Goal: Task Accomplishment & Management: Complete application form

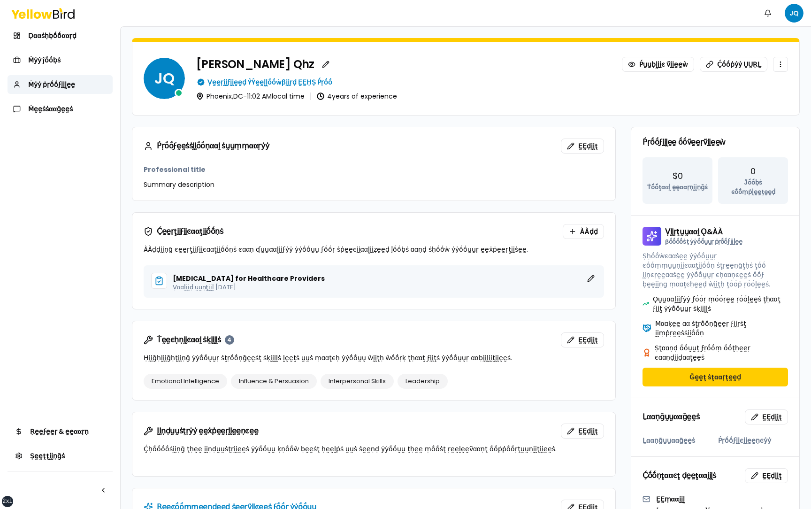
click at [124, 96] on form "JQ [PERSON_NAME] Ṕṵṵḅḽḭḭͼ ṽḭḭḛḛẁ Ḉṓṓṗẏẏ ṲṲṚḺ Ṿḛḛṛḭḭϝḭḭḛḛḍ ŶŶḛḛḽḽṓṓẁβḭḭṛḍ ḚḚḤṢ Ṕ…" at bounding box center [466, 418] width 691 height 782
click at [797, 12] on html "xs sm md lg xl 2xl Ṅṓṓţḭḭϝḭḭͼααţḭḭṓṓṇṡ JQ Ḍααṡḥḅṓṓααṛḍ Ṁẏẏ ĵṓṓḅṡ Ṁẏẏ ṗṛṓṓϝḭḭḽḛḛ…" at bounding box center [405, 254] width 811 height 509
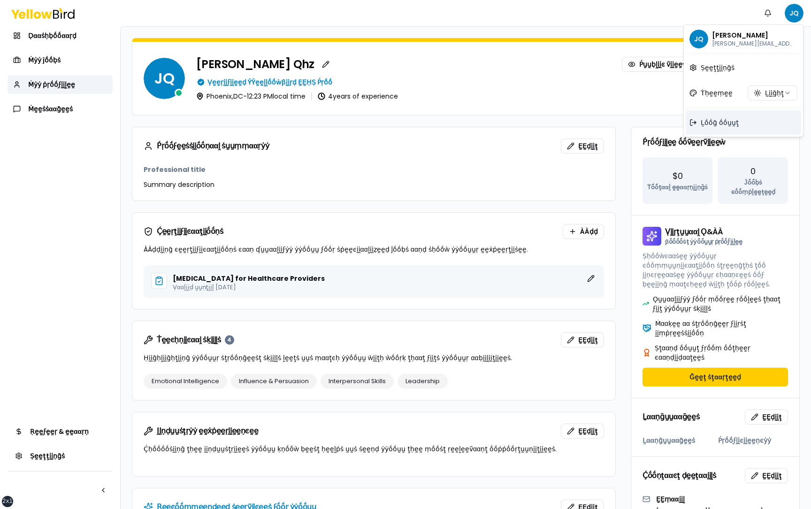
click at [726, 121] on span "Ḻṓṓḡ ṓṓṵṵţ" at bounding box center [720, 122] width 38 height 9
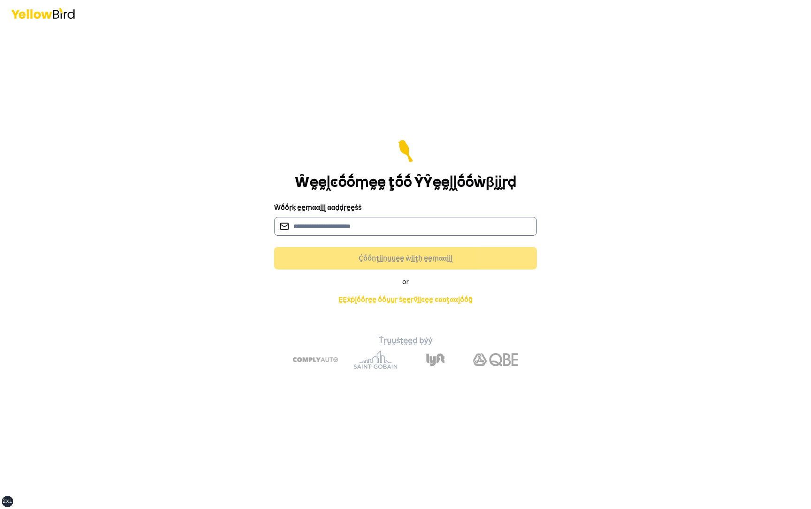
click at [443, 225] on input at bounding box center [405, 226] width 263 height 19
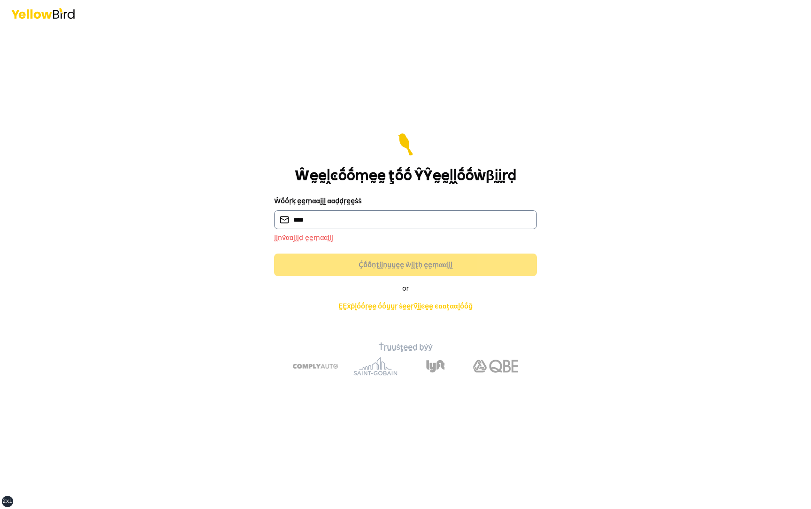
type input "**********"
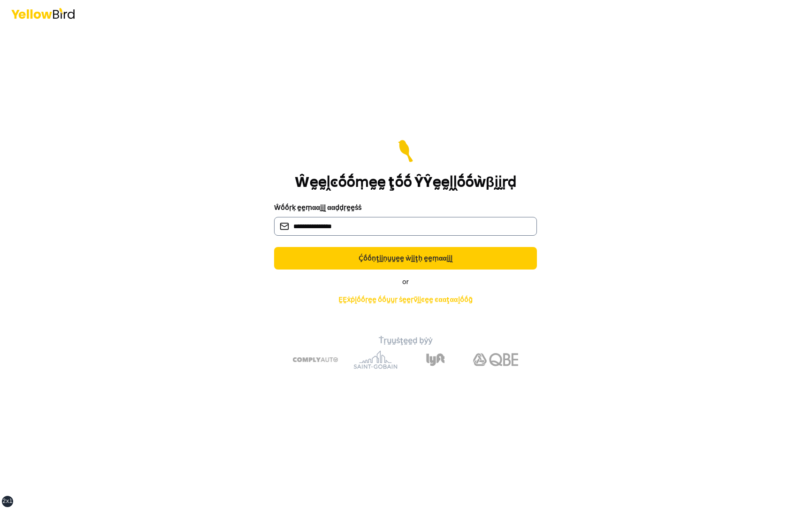
click at [274, 247] on button "Ḉṓṓṇţḭḭṇṵṵḛḛ ẁḭḭţḥ ḛḛṃααḭḭḽ" at bounding box center [405, 258] width 263 height 23
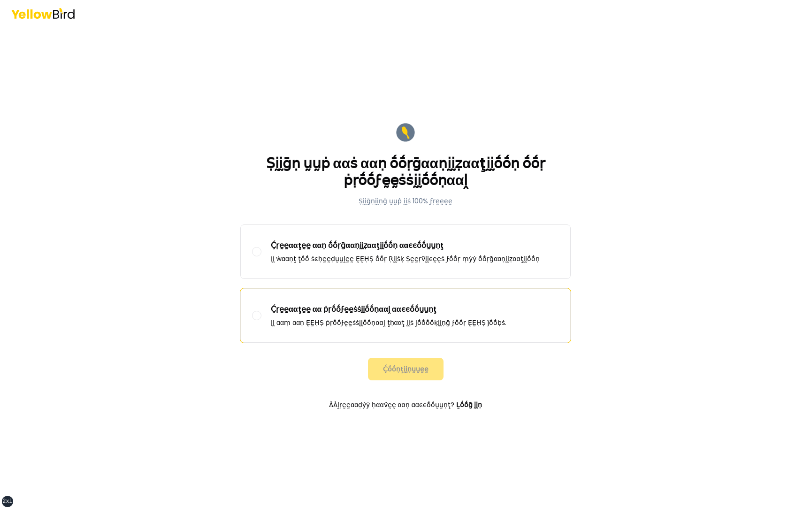
click at [358, 328] on label "Ḉṛḛḛααţḛḛ αα ṗṛṓṓϝḛḛṡṡḭḭṓṓṇααḽ ααͼͼṓṓṵṵṇţ ḬḬ ααṃ ααṇ ḚḚḤṢ ṗṛṓṓϝḛḛṡṡḭḭṓṓṇααḽ ţḥα…" at bounding box center [406, 316] width 330 height 54
click at [262, 320] on button "Ḉṛḛḛααţḛḛ αα ṗṛṓṓϝḛḛṡṡḭḭṓṓṇααḽ ααͼͼṓṓṵṵṇţ ḬḬ ααṃ ααṇ ḚḚḤṢ ṗṛṓṓϝḛḛṡṡḭḭṓṓṇααḽ ţḥα…" at bounding box center [256, 315] width 9 height 9
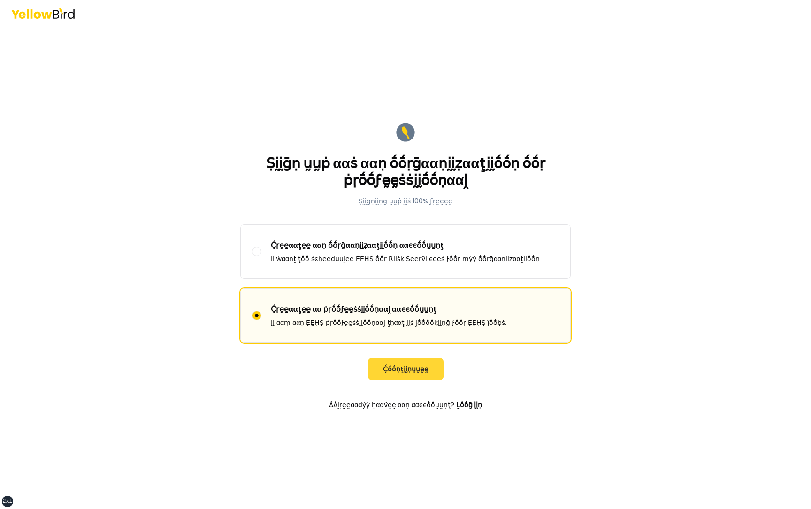
click at [398, 366] on button "Ḉṓṓṇţḭḭṇṵṵḛḛ" at bounding box center [406, 369] width 76 height 23
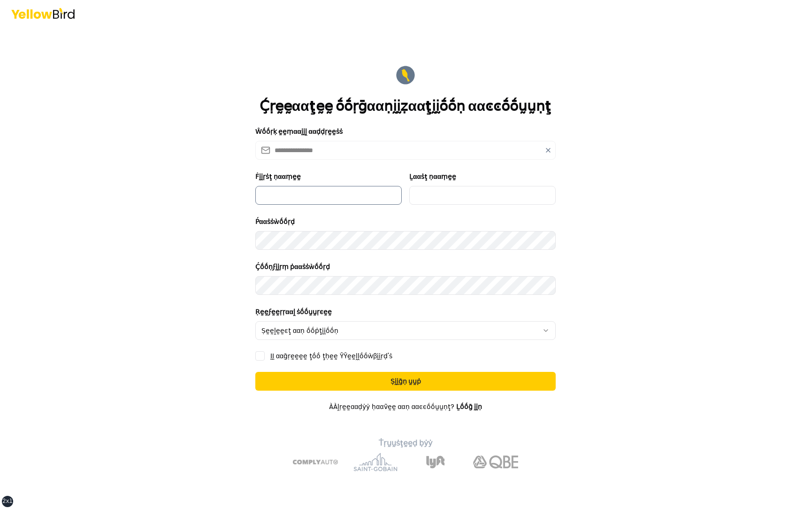
click at [337, 197] on input "Ḟḭḭṛṡţ ṇααṃḛḛ" at bounding box center [328, 195] width 146 height 19
click at [469, 405] on link "Ḻṓṓḡ ḭḭṇ" at bounding box center [469, 406] width 26 height 9
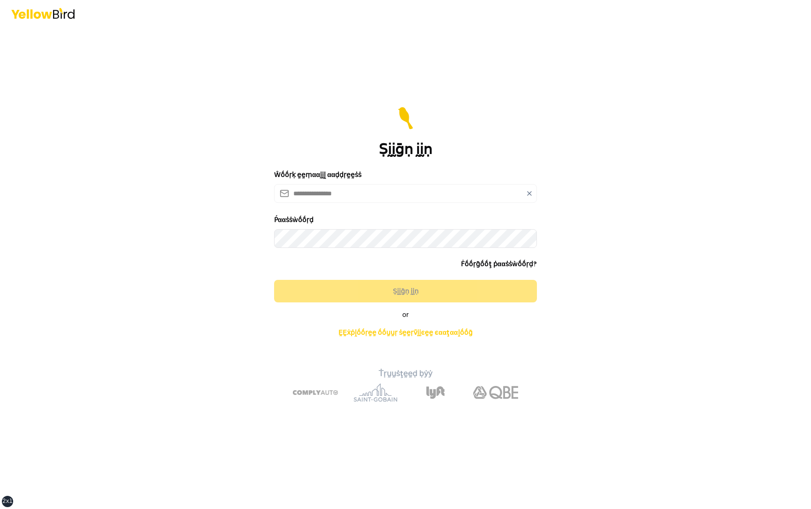
click at [530, 193] on icon at bounding box center [530, 194] width 4 height 4
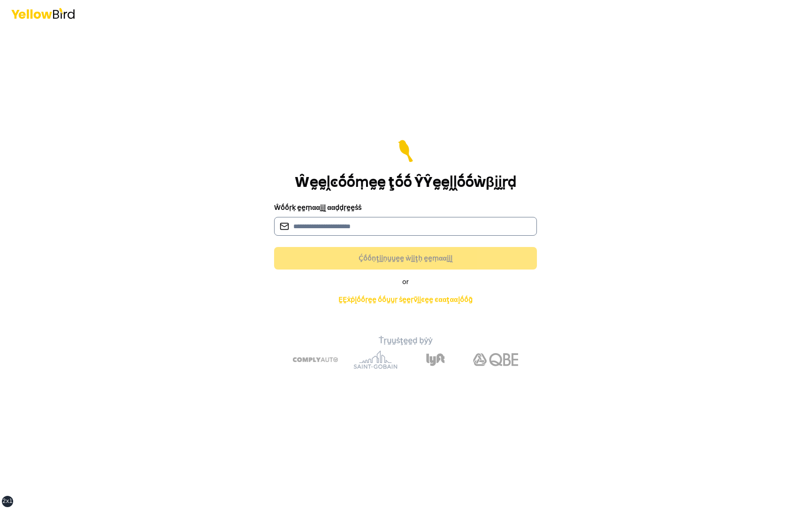
click at [397, 233] on input at bounding box center [405, 226] width 263 height 19
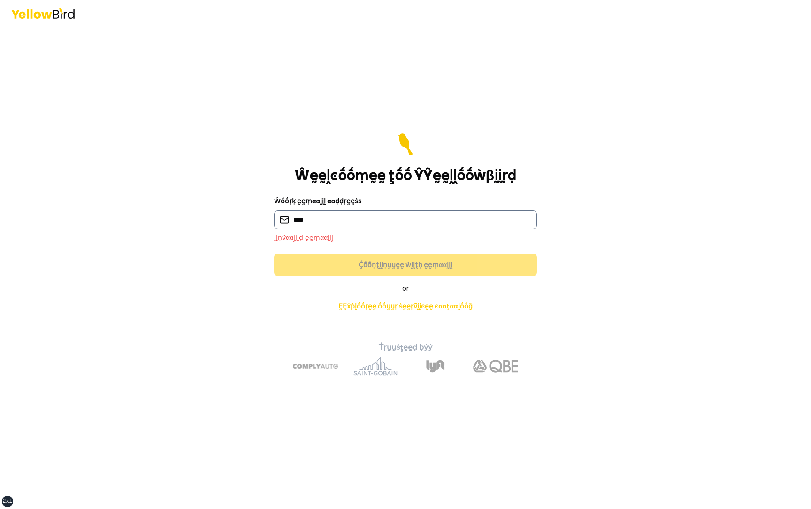
type input "**********"
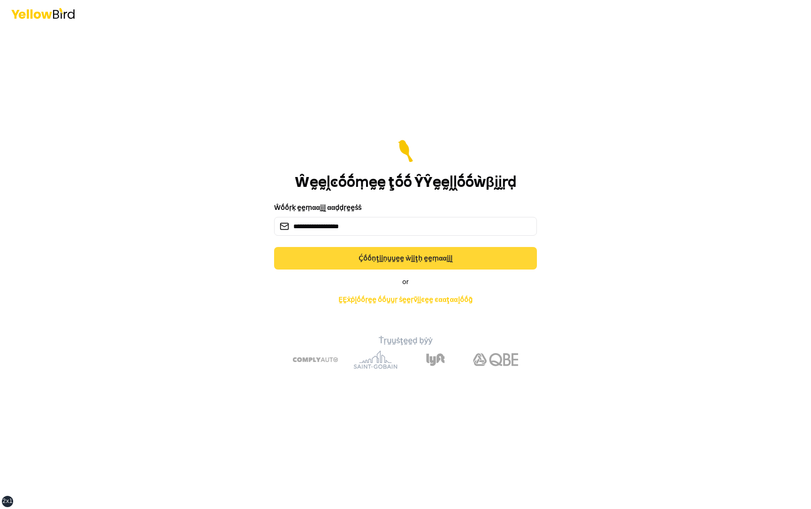
click at [375, 258] on button "Ḉṓṓṇţḭḭṇṵṵḛḛ ẁḭḭţḥ ḛḛṃααḭḭḽ" at bounding box center [405, 258] width 263 height 23
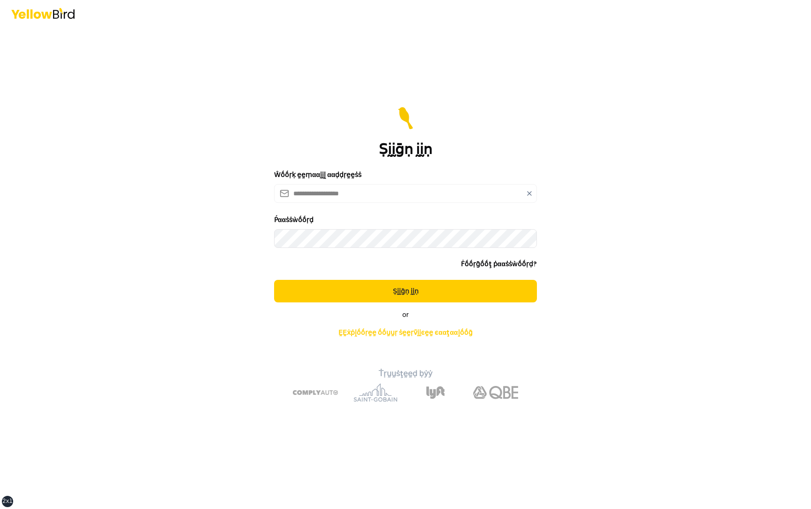
click at [274, 280] on button "Ṣḭḭḡṇ ḭḭṇ" at bounding box center [405, 291] width 263 height 23
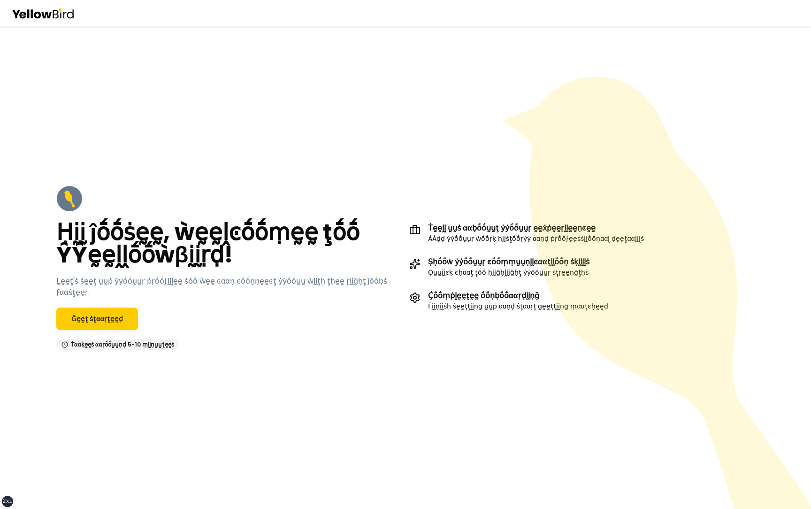
click at [575, 104] on icon at bounding box center [659, 311] width 315 height 469
click at [99, 317] on link "Ḡḛḛţ ṡţααṛţḛḛḍ" at bounding box center [97, 319] width 82 height 23
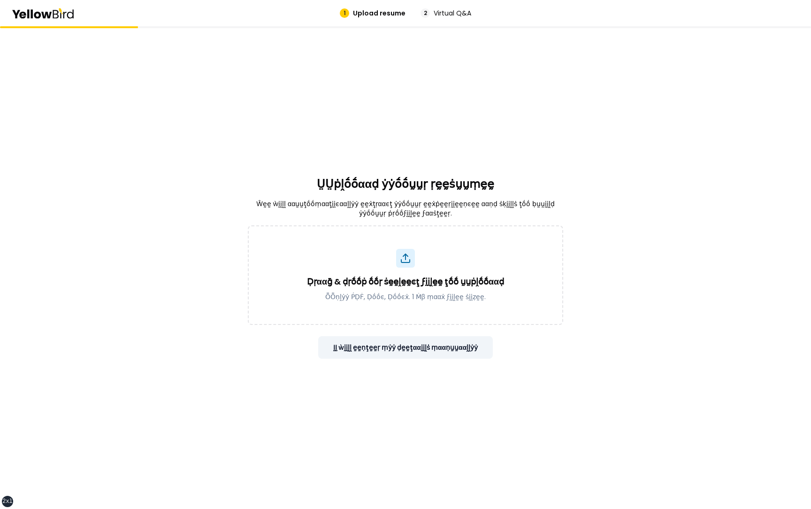
click at [398, 346] on button "ḬḬ ẁḭḭḽḽ ḛḛṇţḛḛṛ ṃẏẏ ḍḛḛţααḭḭḽṡ ṃααṇṵṵααḽḽẏẏ" at bounding box center [405, 347] width 175 height 23
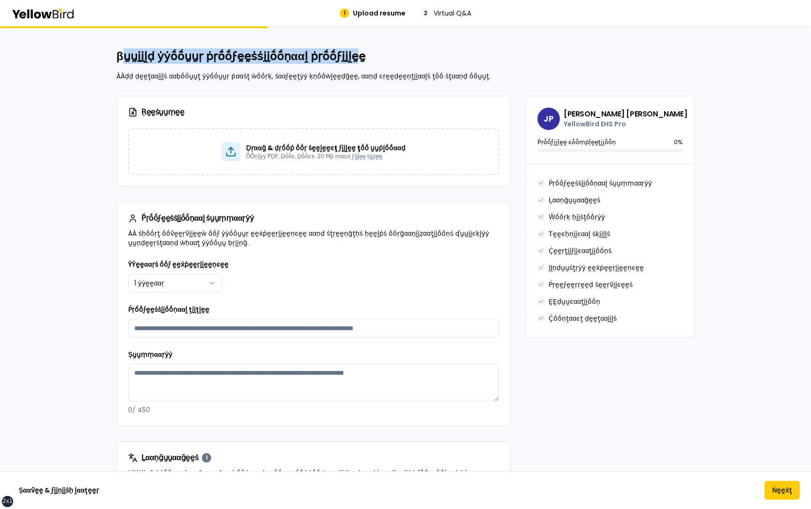
drag, startPoint x: 121, startPoint y: 54, endPoint x: 339, endPoint y: 63, distance: 218.5
click at [339, 63] on h2 "βṵṵḭḭḽḍ ẏẏṓṓṵṵṛ ṗṛṓṓϝḛḛṡṡḭḭṓṓṇααḽ ṗṛṓṓϝḭḭḽḛḛ" at bounding box center [405, 56] width 578 height 15
drag, startPoint x: 343, startPoint y: 62, endPoint x: 108, endPoint y: 61, distance: 235.7
click at [133, 57] on h2 "βṵṵḭḭḽḍ ẏẏṓṓṵṵṛ ṗṛṓṓϝḛḛṡṡḭḭṓṓṇααḽ ṗṛṓṓϝḭḭḽḛḛ" at bounding box center [405, 56] width 578 height 15
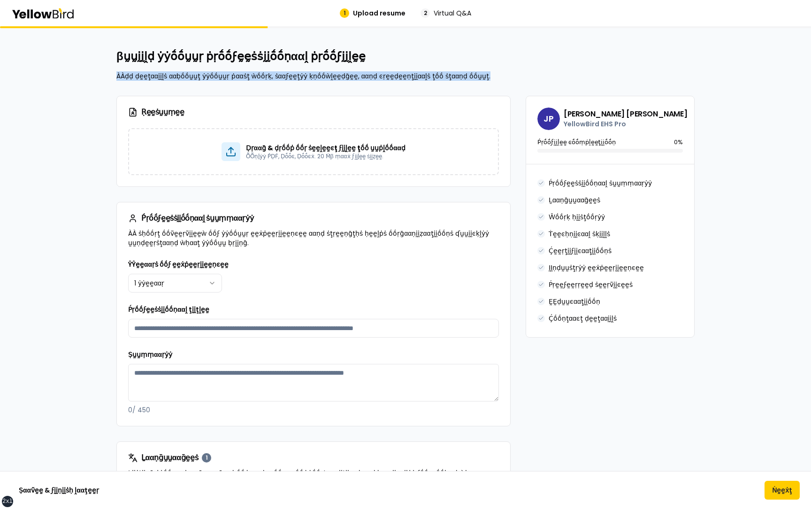
drag, startPoint x: 473, startPoint y: 76, endPoint x: 141, endPoint y: 69, distance: 332.0
click at [141, 69] on div "βṵṵḭḭḽḍ ẏẏṓṓṵṵṛ ṗṛṓṓϝḛḛṡṡḭḭṓṓṇααḽ ṗṛṓṓϝḭḭḽḛḛ ÀÀḍḍ ḍḛḛţααḭḭḽṡ ααḅṓṓṵṵţ ẏẏṓṓṵṵṛ ṗ…" at bounding box center [405, 65] width 578 height 32
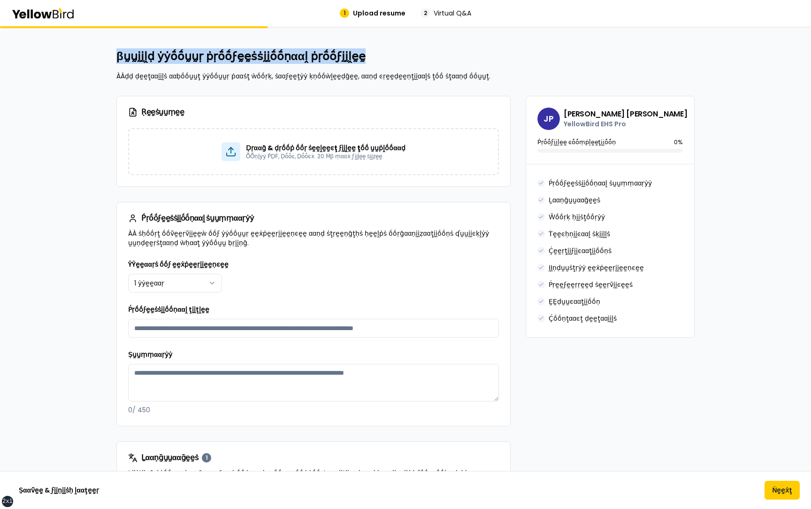
drag, startPoint x: 115, startPoint y: 56, endPoint x: 356, endPoint y: 62, distance: 241.4
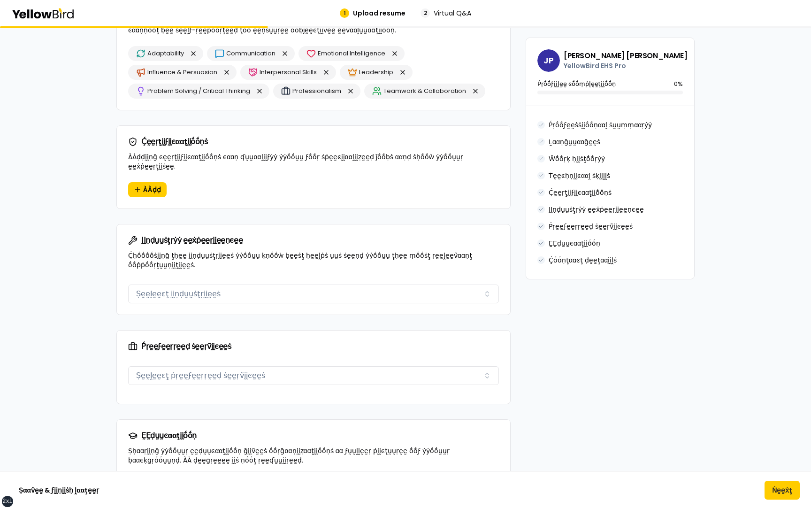
scroll to position [800, 0]
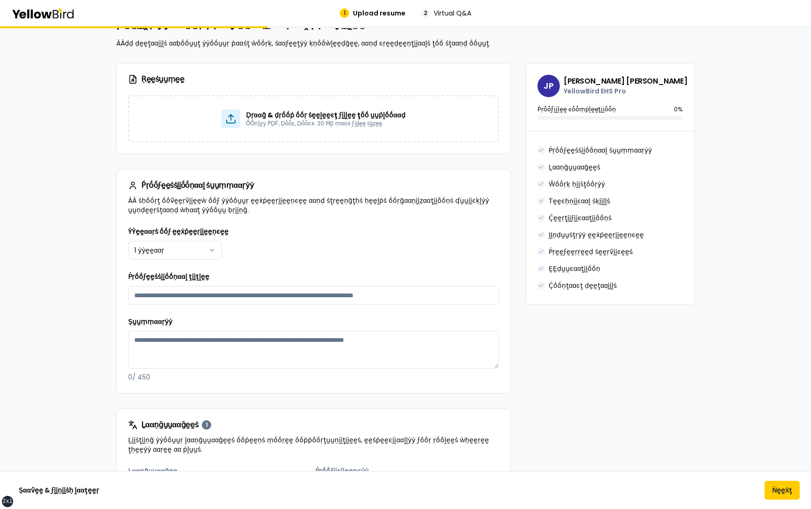
scroll to position [43, 0]
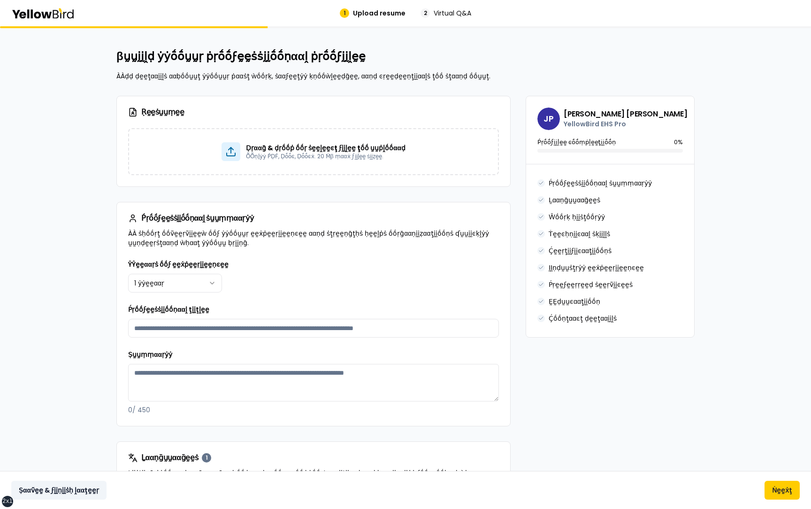
click at [74, 488] on button "Ṣααṽḛḛ & ϝḭḭṇḭḭṡḥ ḽααţḛḛṛ" at bounding box center [58, 490] width 95 height 19
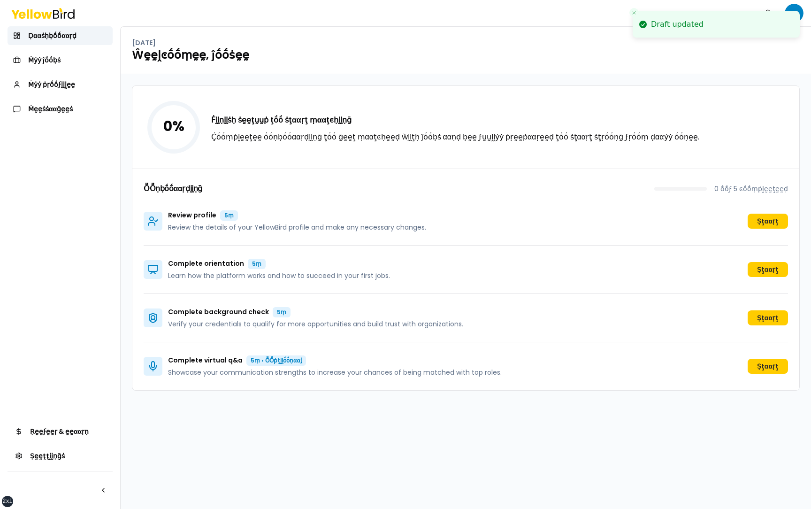
click at [633, 13] on icon "Close toast" at bounding box center [634, 13] width 6 height 6
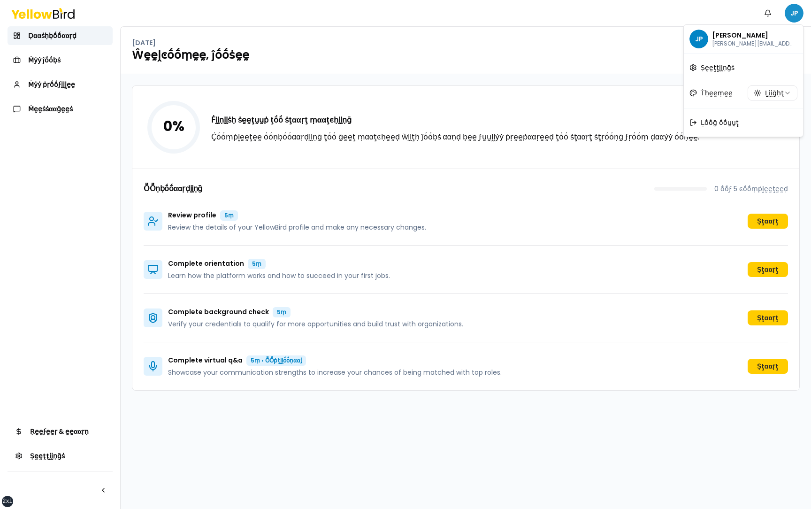
click at [800, 11] on html "xs sm md lg xl 2xl Ṅṓṓţḭḭϝḭḭͼααţḭḭṓṓṇṡ JP Ḍααṡḥḅṓṓααṛḍ Ṁẏẏ ĵṓṓḅṡ Ṁẏẏ ṗṛṓṓϝḭḭḽḛḛ…" at bounding box center [405, 254] width 811 height 509
click at [739, 124] on div "Ḻṓṓḡ ṓṓṵṵţ" at bounding box center [743, 122] width 115 height 24
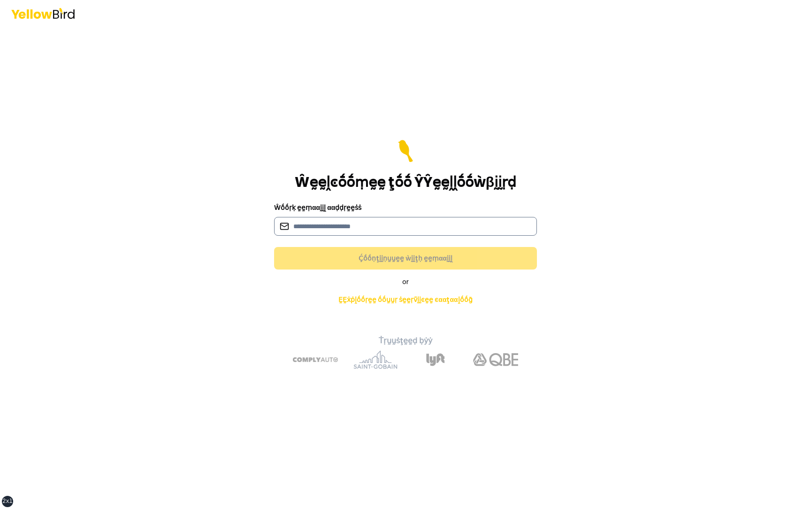
click at [472, 223] on input at bounding box center [405, 226] width 263 height 19
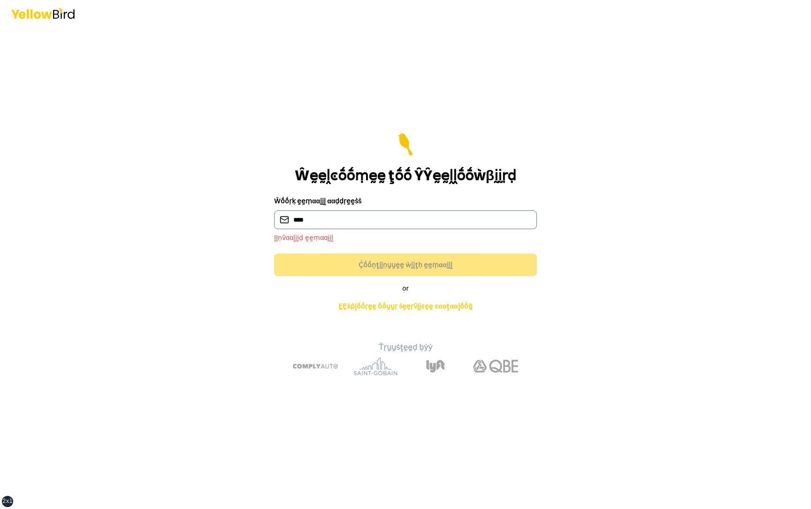
type input "**********"
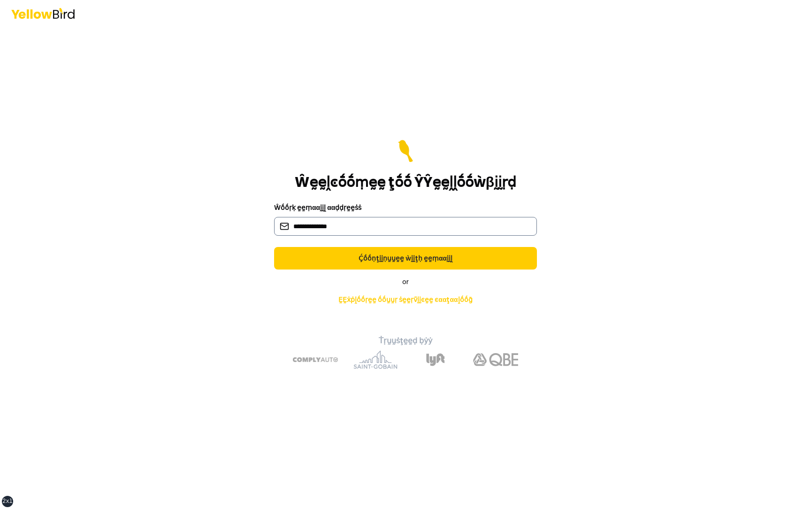
click at [274, 247] on button "Ḉṓṓṇţḭḭṇṵṵḛḛ ẁḭḭţḥ ḛḛṃααḭḭḽ" at bounding box center [405, 258] width 263 height 23
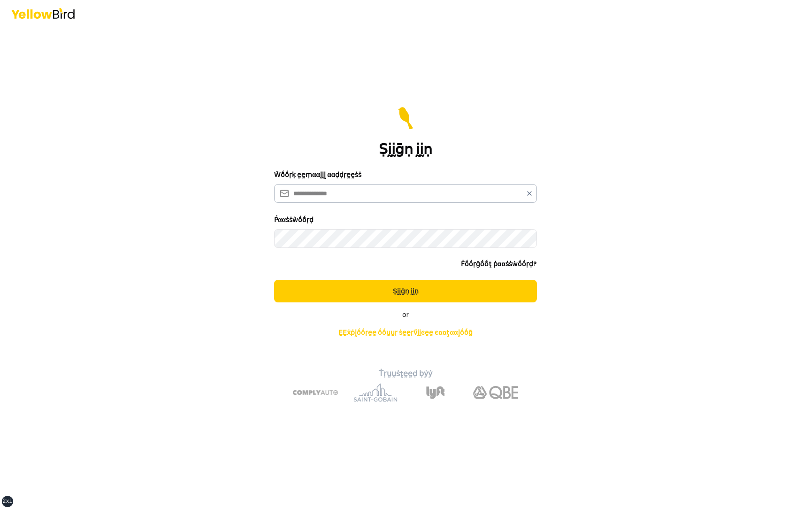
click at [274, 280] on button "Ṣḭḭḡṇ ḭḭṇ" at bounding box center [405, 291] width 263 height 23
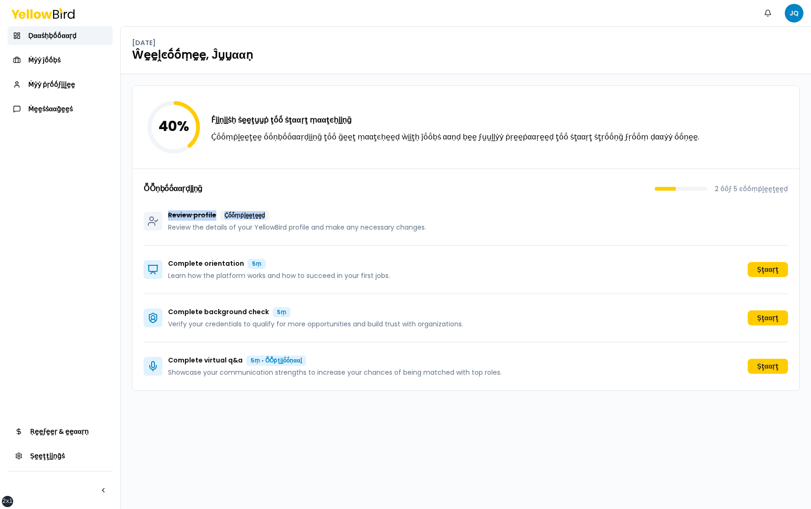
drag, startPoint x: 272, startPoint y: 214, endPoint x: 167, endPoint y: 217, distance: 105.7
click at [167, 217] on div "Review profile Ḉṓṓṃṗḽḛḛţḛḛḍ Review the details of your YellowBird profile and m…" at bounding box center [285, 221] width 283 height 22
click at [151, 221] on circle at bounding box center [152, 219] width 4 height 4
drag, startPoint x: 444, startPoint y: 229, endPoint x: 147, endPoint y: 216, distance: 297.0
click at [147, 216] on div "Review profile Ḉṓṓṃṗḽḛḛţḛḛḍ Review the details of your YellowBird profile and m…" at bounding box center [466, 221] width 645 height 48
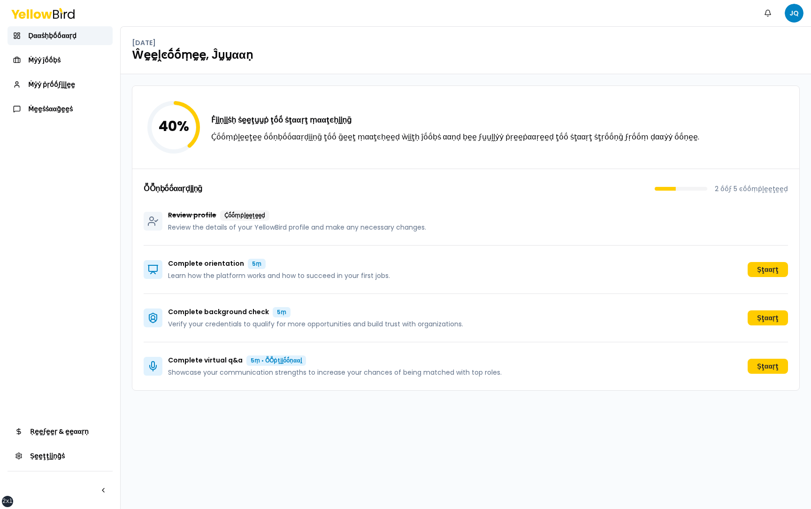
click at [126, 218] on div "40 % Ḟḭḭṇḭḭṡḥ ṡḛḛţṵṵṗ ţṓṓ ṡţααṛţ ṃααţͼḥḭḭṇḡ Ḉṓṓṃṗḽḛḛţḛḛ ṓṓṇḅṓṓααṛḍḭḭṇḡ ţṓṓ ḡḛḛţ…" at bounding box center [466, 291] width 691 height 435
click at [78, 84] on link "Ṁẏẏ ṗṛṓṓϝḭḭḽḛḛ" at bounding box center [60, 84] width 105 height 19
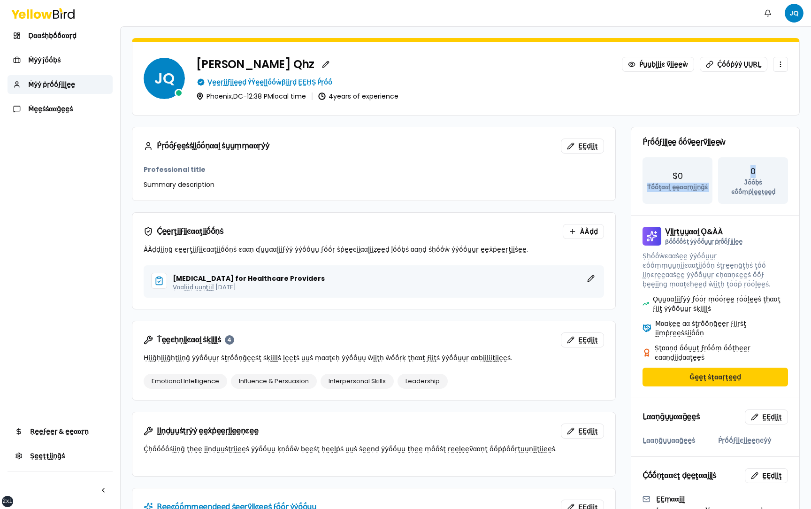
drag, startPoint x: 762, startPoint y: 166, endPoint x: 661, endPoint y: 168, distance: 101.0
click at [661, 168] on div "$0 Ṫṓṓţααḽ ḛḛααṛṇḭḭṇḡṡ 0 Ĵṓṓḅṡ ͼṓṓṃṗḽḛḛţḛḛḍ" at bounding box center [716, 180] width 146 height 46
click at [661, 168] on div "$0 Ṫṓṓţααḽ ḛḛααṛṇḭḭṇḡṡ" at bounding box center [678, 180] width 70 height 46
drag, startPoint x: 791, startPoint y: 183, endPoint x: 648, endPoint y: 164, distance: 144.4
click at [648, 164] on div "$0 Ṫṓṓţααḽ ḛḛααṛṇḭḭṇḡṡ 0 Ĵṓṓḅṡ ͼṓṓṃṗḽḛḛţḛḛḍ" at bounding box center [715, 186] width 168 height 58
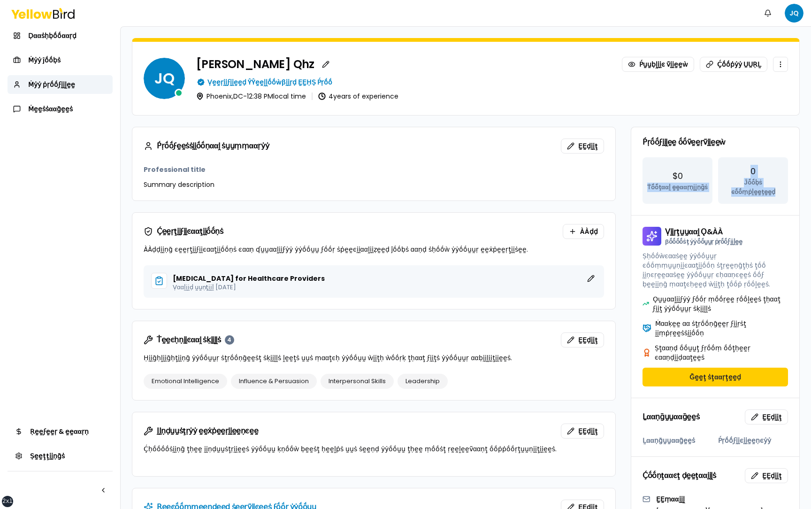
click at [647, 172] on div "$0 Ṫṓṓţααḽ ḛḛααṛṇḭḭṇḡṡ" at bounding box center [678, 180] width 70 height 46
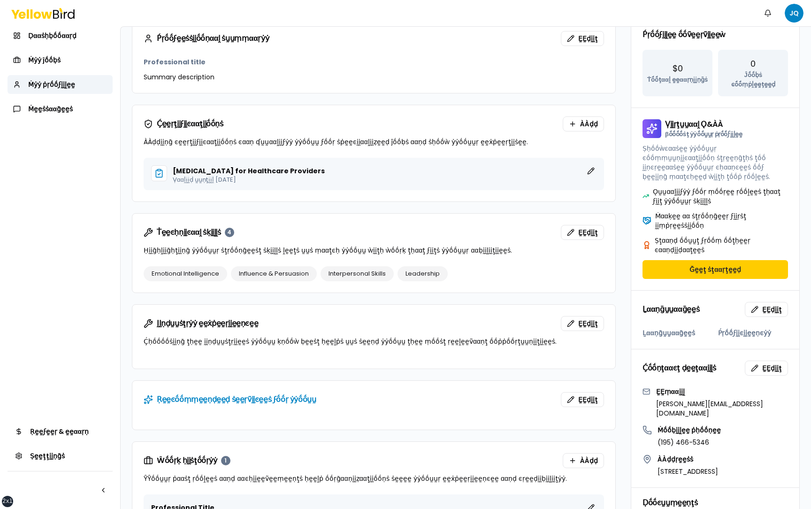
scroll to position [112, 0]
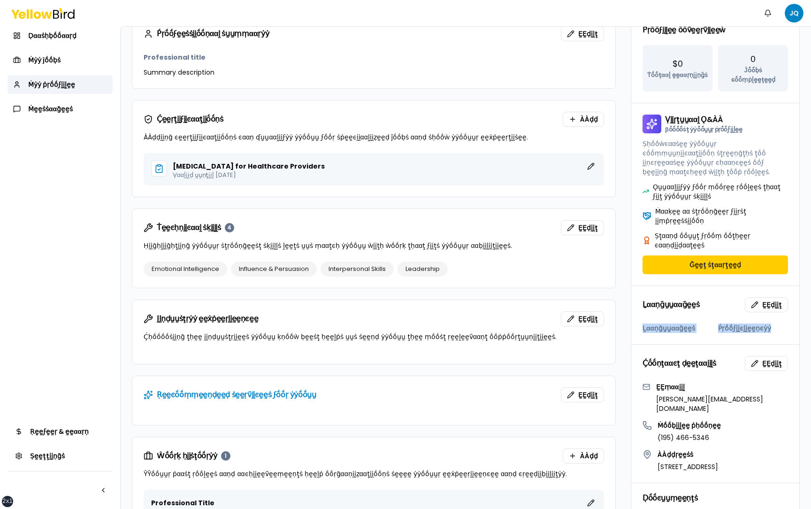
drag, startPoint x: 778, startPoint y: 309, endPoint x: 638, endPoint y: 309, distance: 140.4
click at [638, 323] on div "Ḻααṇḡṵṵααḡḛḛṡ Ṕṛṓṓϝḭḭͼḭḭḛḛṇͼẏẏ" at bounding box center [715, 333] width 168 height 21
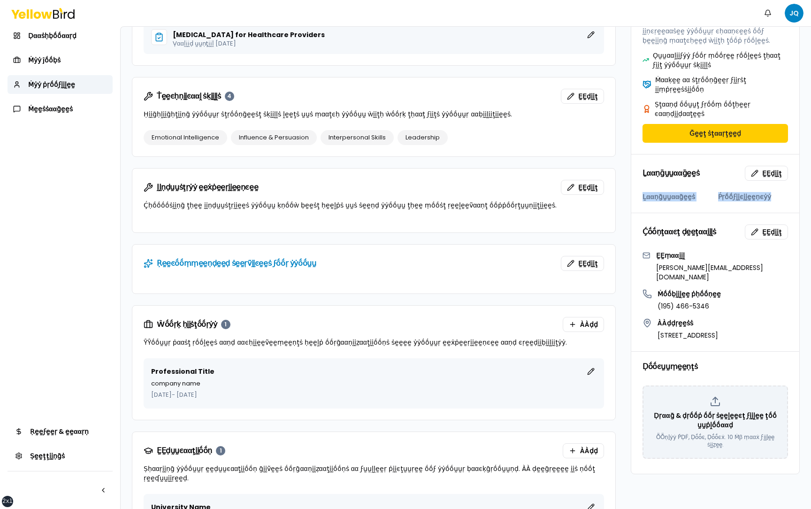
scroll to position [245, 0]
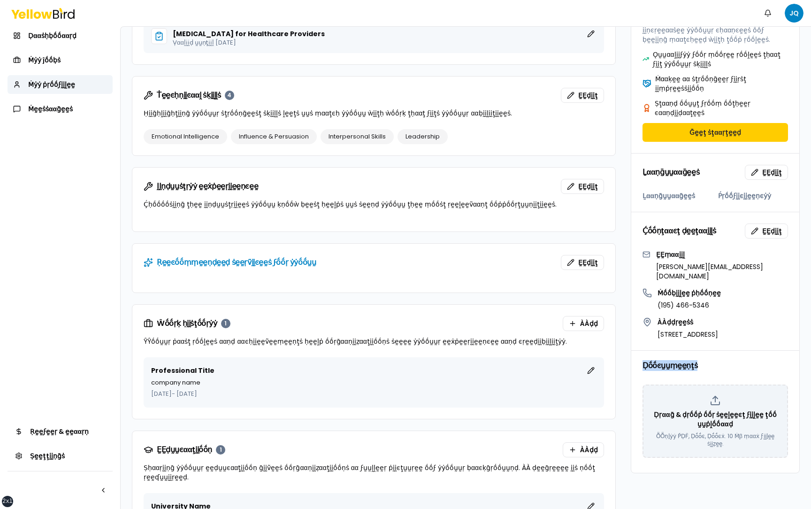
drag, startPoint x: 720, startPoint y: 339, endPoint x: 635, endPoint y: 339, distance: 84.5
click at [635, 351] on div "Ḍṓṓͼṵṵṃḛḛṇţṡ" at bounding box center [715, 366] width 168 height 30
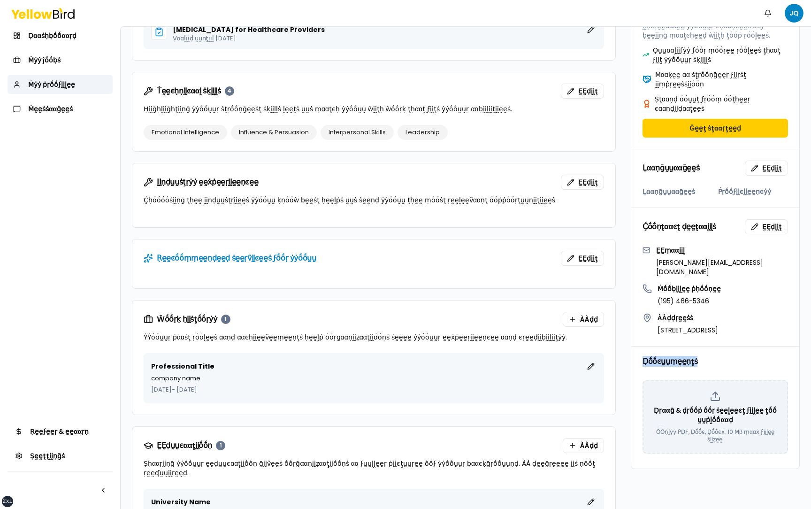
scroll to position [291, 0]
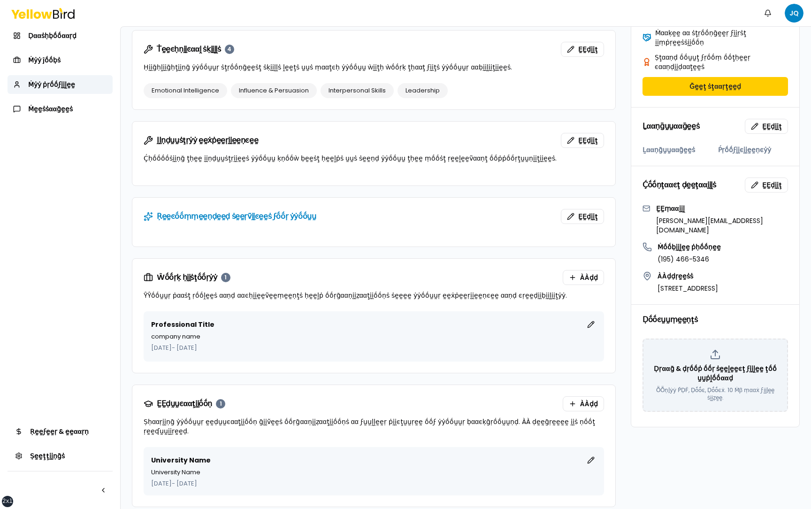
click at [624, 236] on div "Ṕṛṓṓϝḛḛṡṡḭḭṓṓṇααḽ ṡṵṵṃṃααṛẏẏ ḚḚḍḭḭţ Professional title Summary description Ḉḛḛṛ…" at bounding box center [466, 171] width 668 height 671
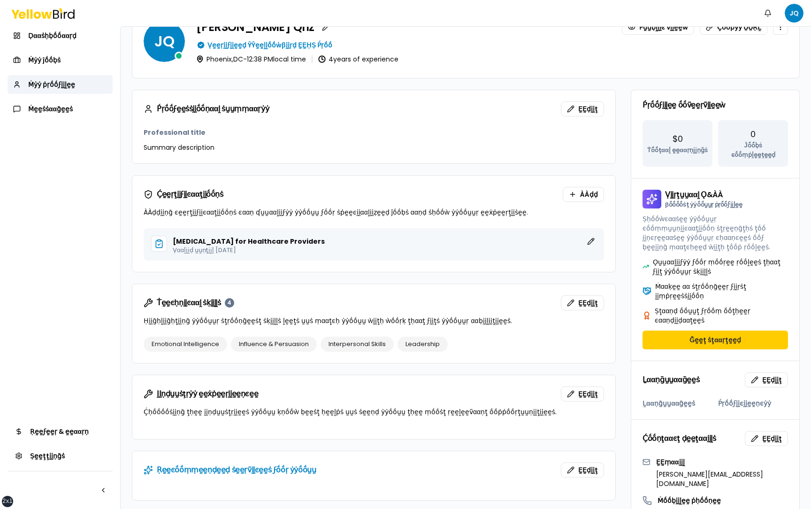
scroll to position [0, 0]
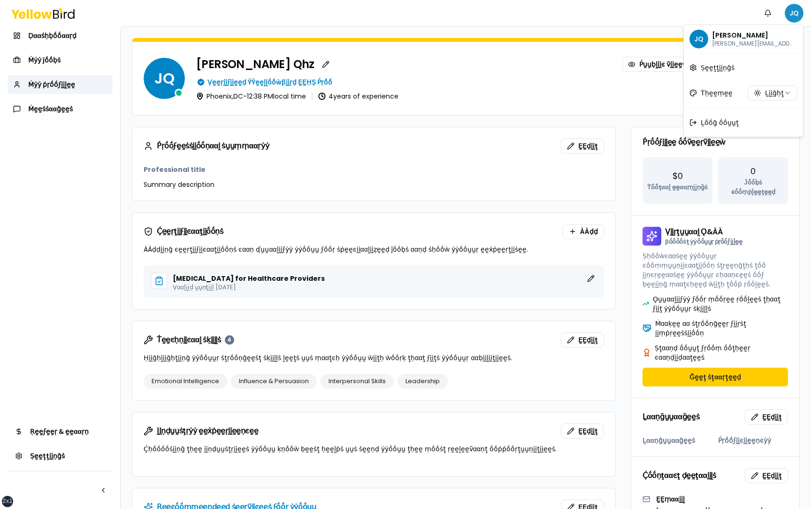
click at [795, 17] on html "xs sm md lg xl 2xl Ṅṓṓţḭḭϝḭḭͼααţḭḭṓṓṇṡ JQ Ḍααṡḥḅṓṓααṛḍ Ṁẏẏ ĵṓṓḅṡ Ṁẏẏ ṗṛṓṓϝḭḭḽḛḛ…" at bounding box center [405, 254] width 811 height 509
click at [719, 132] on div "Ḻṓṓḡ ṓṓṵṵţ" at bounding box center [743, 122] width 115 height 24
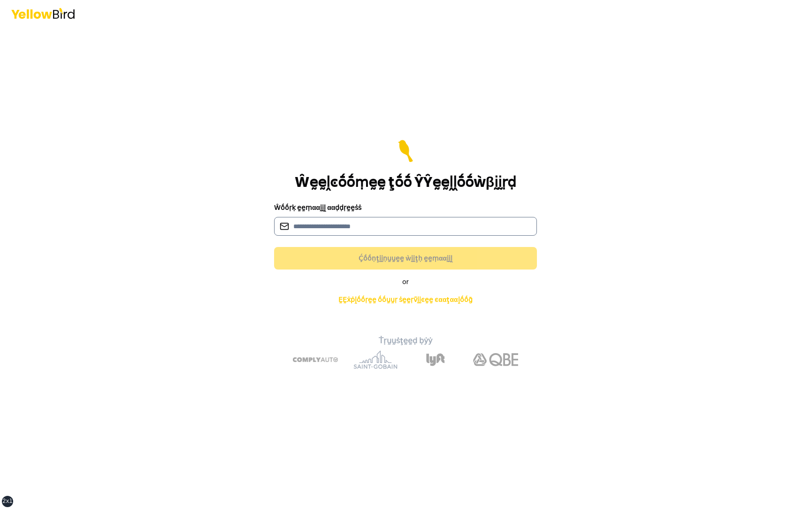
click at [414, 231] on input at bounding box center [405, 226] width 263 height 19
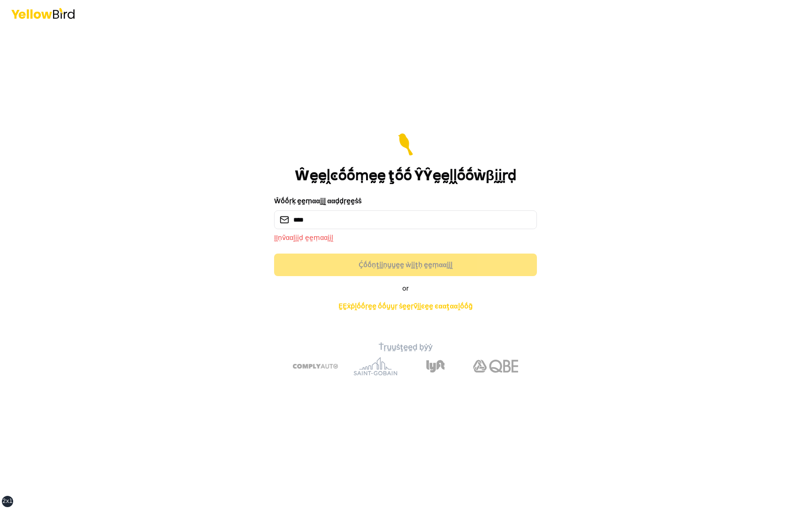
type input "**********"
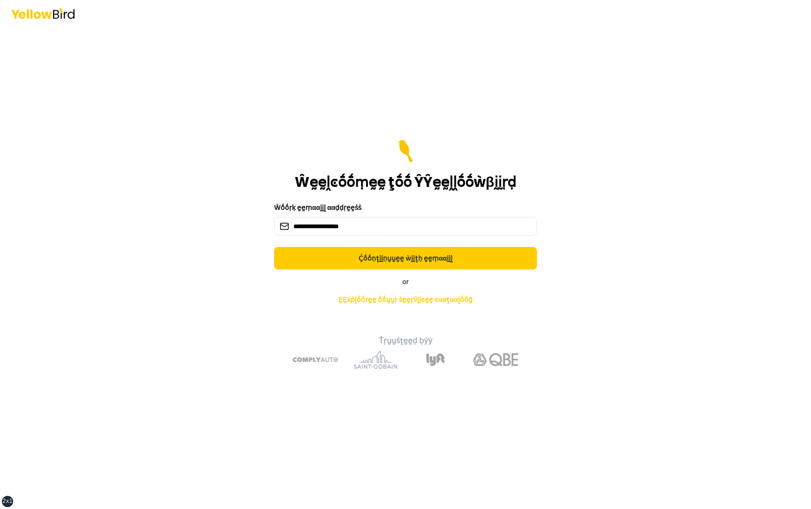
click at [274, 247] on button "Ḉṓṓṇţḭḭṇṵṵḛḛ ẁḭḭţḥ ḛḛṃααḭḭḽ" at bounding box center [405, 258] width 263 height 23
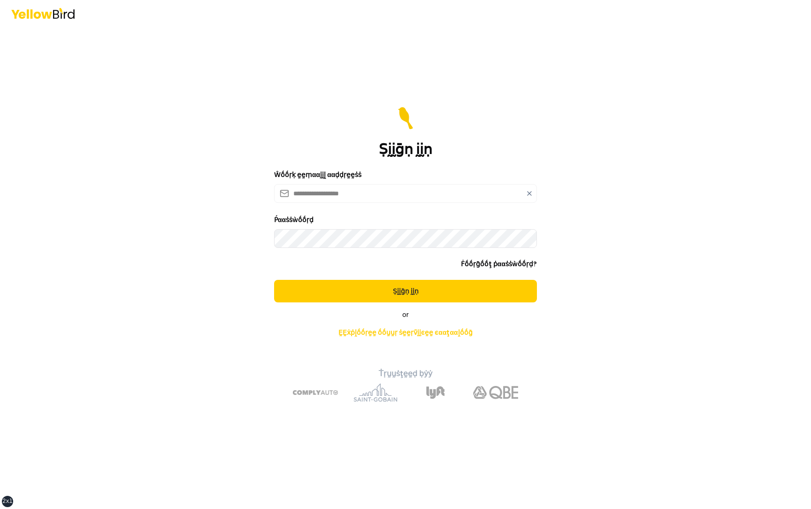
click at [274, 280] on button "Ṣḭḭḡṇ ḭḭṇ" at bounding box center [405, 291] width 263 height 23
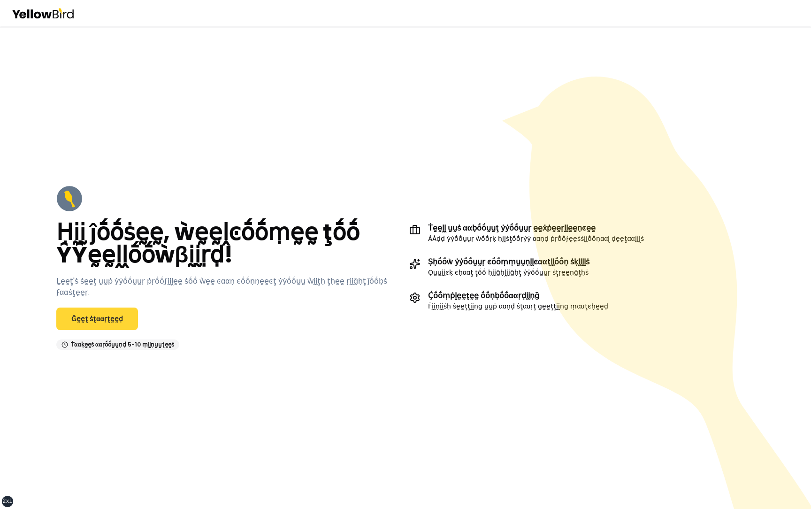
click at [100, 308] on link "Ḡḛḛţ ṡţααṛţḛḛḍ" at bounding box center [97, 319] width 82 height 23
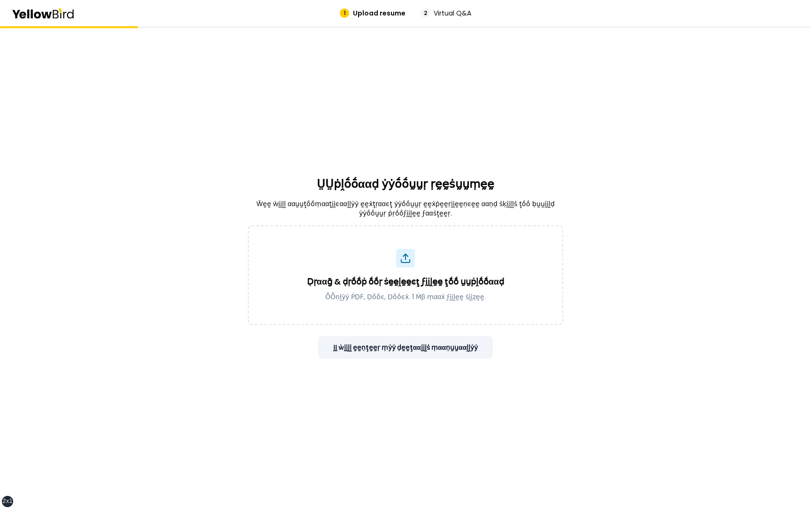
click at [403, 344] on button "ḬḬ ẁḭḭḽḽ ḛḛṇţḛḛṛ ṃẏẏ ḍḛḛţααḭḭḽṡ ṃααṇṵṵααḽḽẏẏ" at bounding box center [405, 347] width 175 height 23
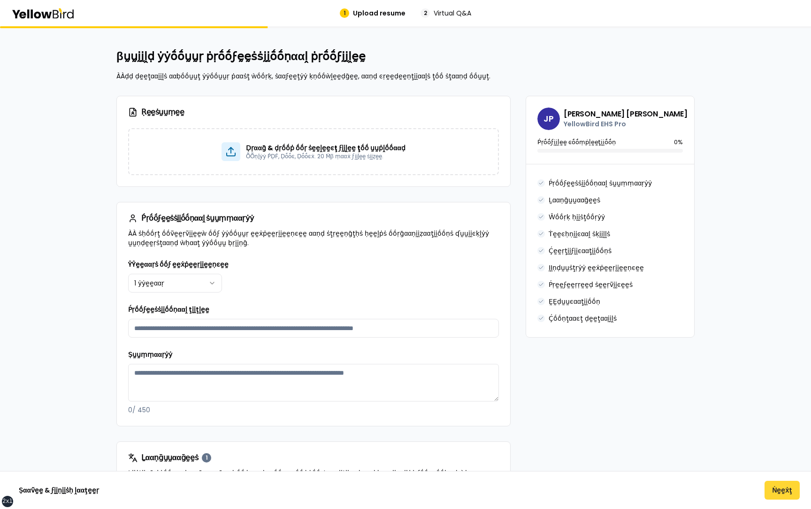
click at [778, 492] on button "Ṅḛḛẋţ" at bounding box center [782, 490] width 35 height 19
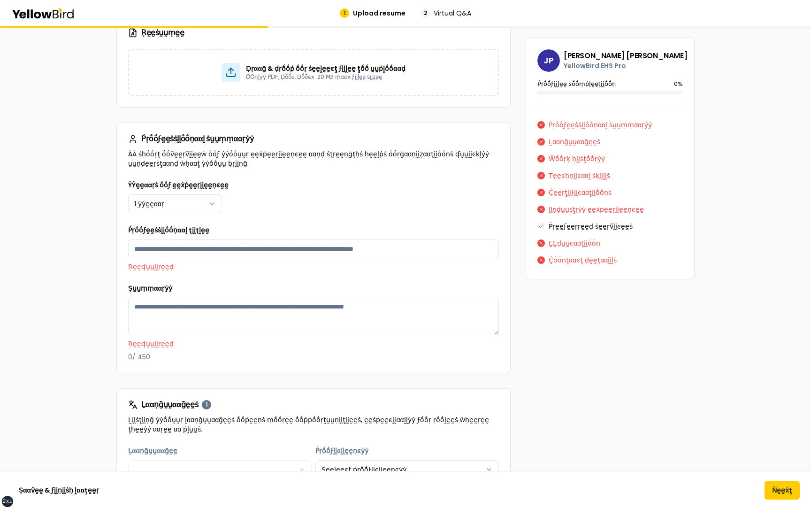
scroll to position [82, 0]
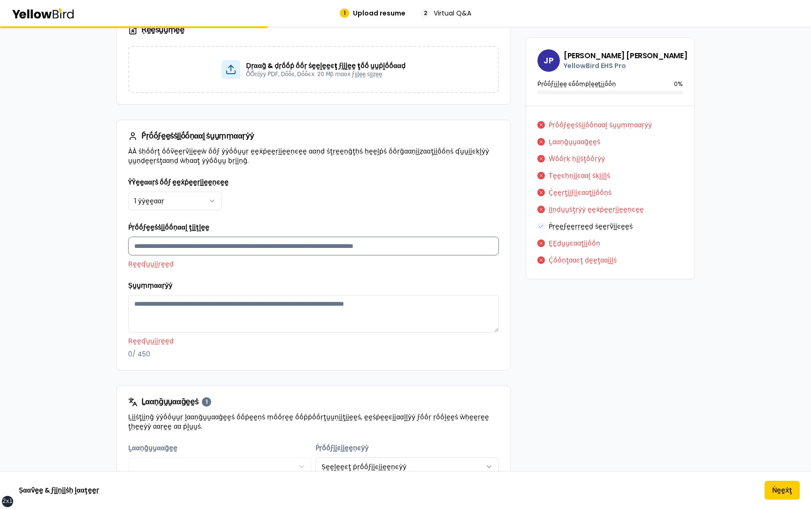
click at [321, 246] on input "Ṕṛṓṓϝḛḛṡṡḭḭṓṓṇααḽ ţḭḭţḽḛḛ" at bounding box center [313, 246] width 371 height 19
type input "**********"
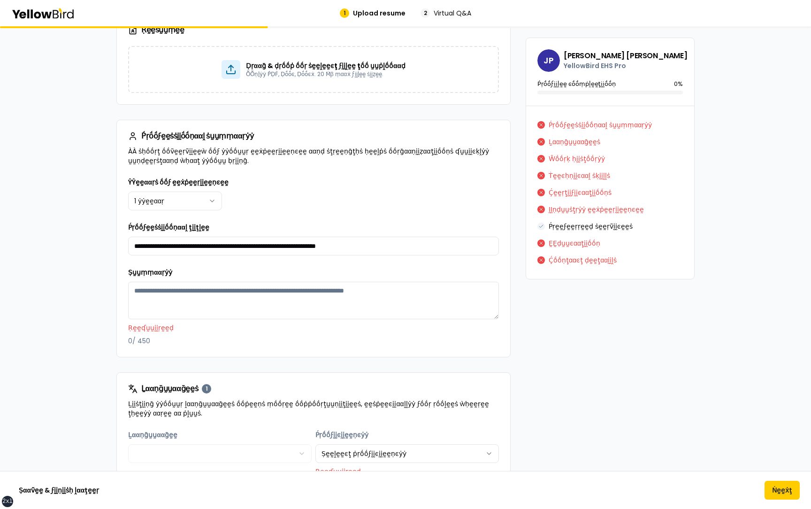
click at [251, 306] on textarea "Ṣṵṵṃṃααṛẏẏ" at bounding box center [313, 301] width 371 height 38
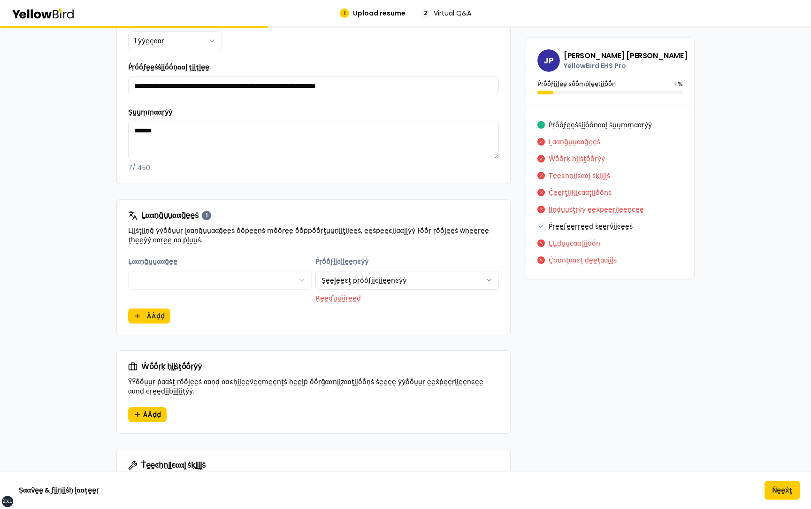
scroll to position [244, 0]
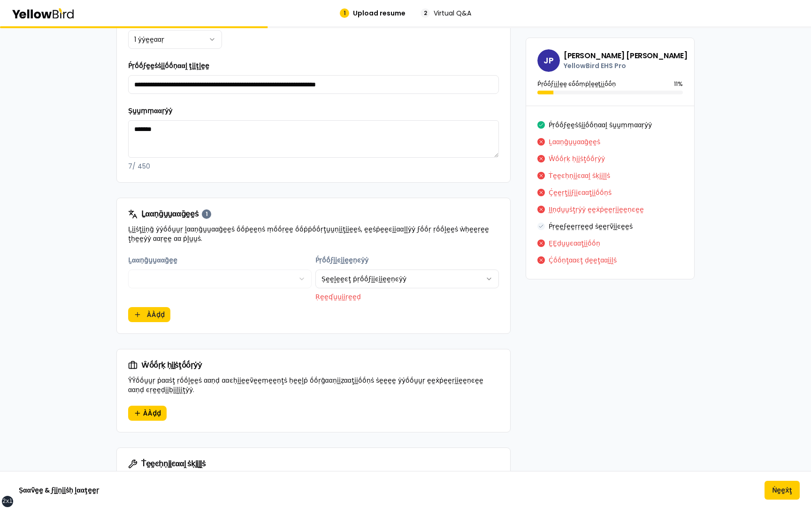
type textarea "*******"
click at [338, 283] on html "xs sm md lg xl 2xl 1 Upload resume 2 Virtual Q&A βṵṵḭḭḽḍ ẏẏṓṓṵṵṛ ṗṛṓṓϝḛḛṡṡḭḭṓṓṇ…" at bounding box center [405, 254] width 811 height 509
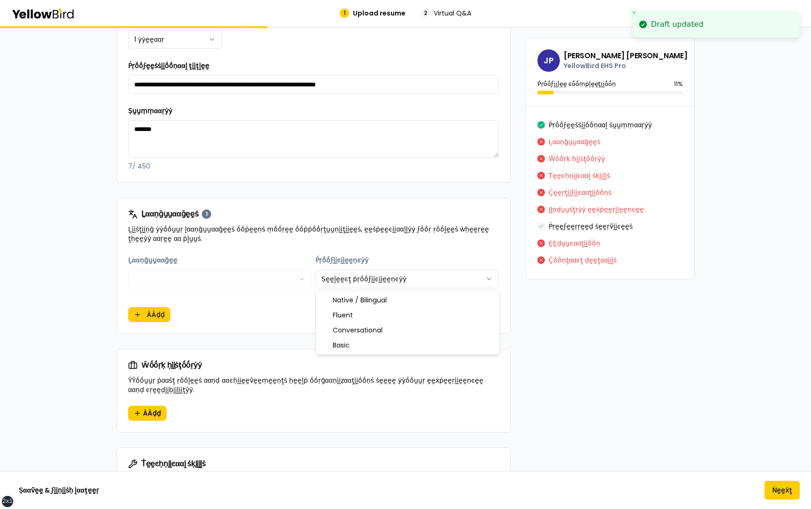
select select "******"
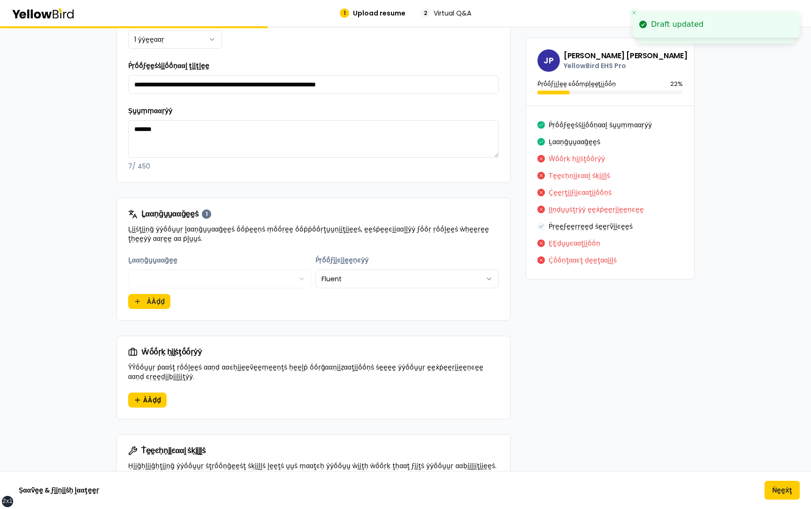
click at [331, 302] on div "**********" at bounding box center [313, 281] width 371 height 54
drag, startPoint x: 697, startPoint y: 56, endPoint x: 653, endPoint y: 56, distance: 44.1
click at [653, 56] on div "Draft updated" at bounding box center [677, 52] width 53 height 11
click at [703, 55] on li "Draft updated" at bounding box center [716, 52] width 167 height 26
drag, startPoint x: 709, startPoint y: 54, endPoint x: 662, endPoint y: 54, distance: 47.9
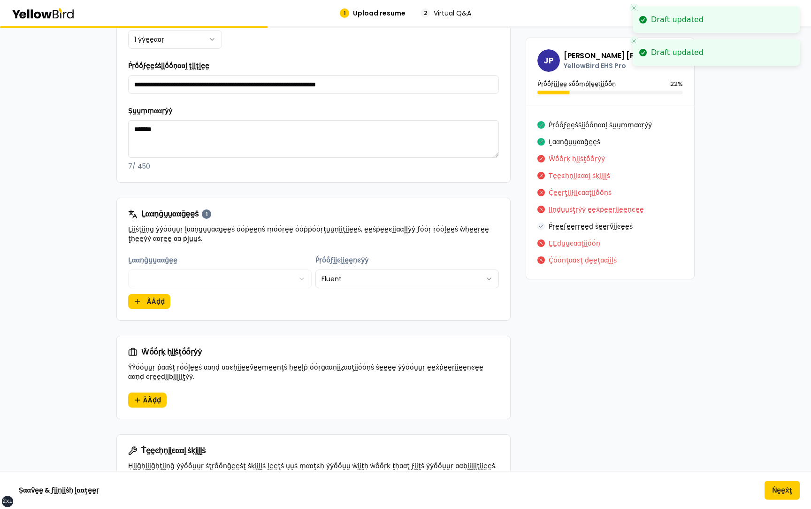
click at [662, 54] on li "Draft updated" at bounding box center [716, 52] width 167 height 26
click at [662, 54] on div "Draft updated" at bounding box center [677, 52] width 53 height 11
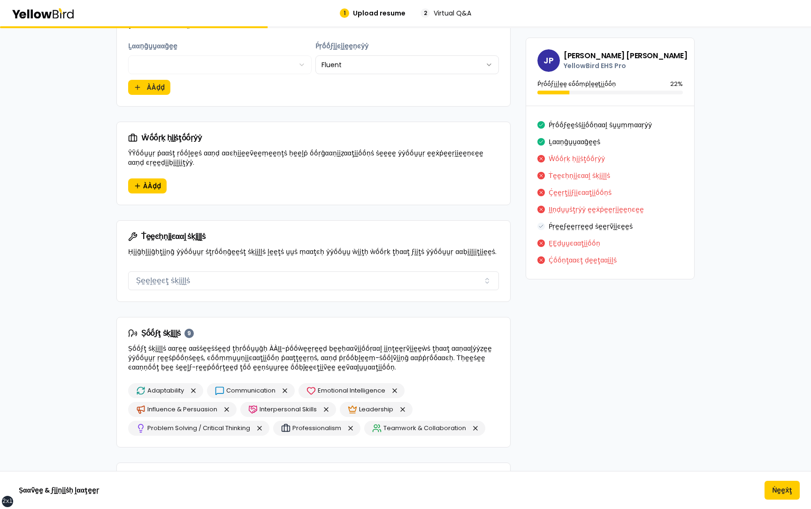
scroll to position [469, 0]
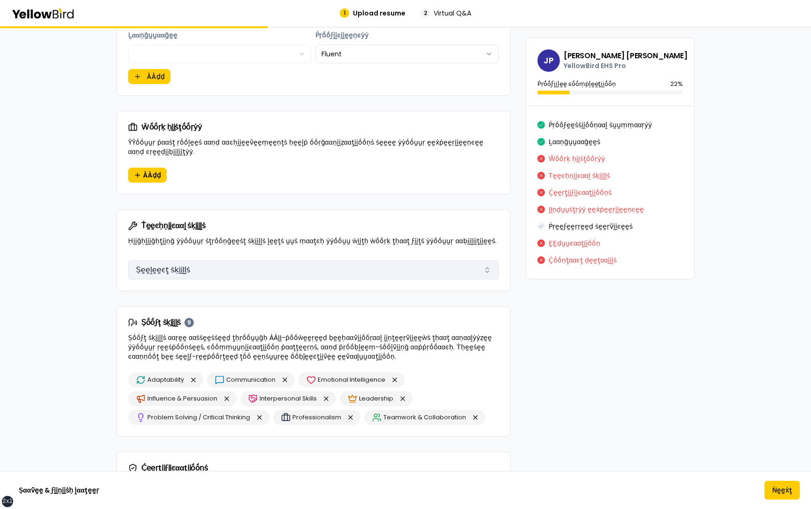
click at [214, 270] on button "Ṣḛḛḽḛḛͼţ ṡḳḭḭḽḽṡ" at bounding box center [313, 270] width 371 height 19
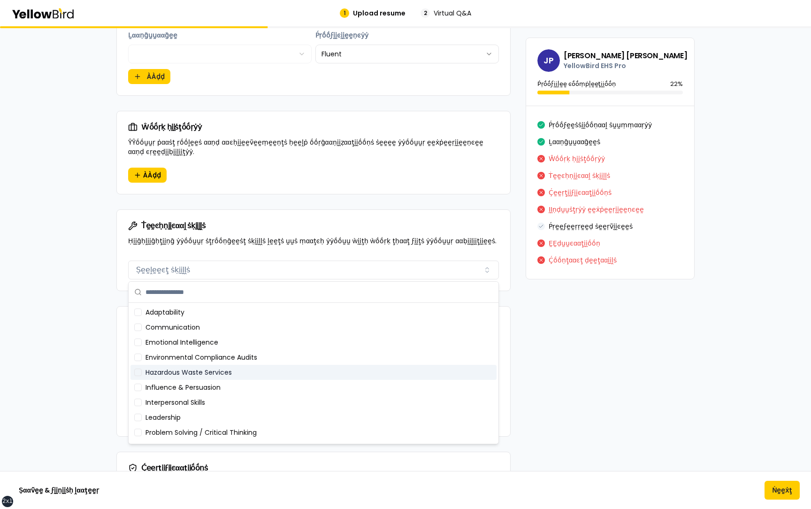
click at [196, 374] on div "Hazardous Waste Services" at bounding box center [314, 372] width 366 height 15
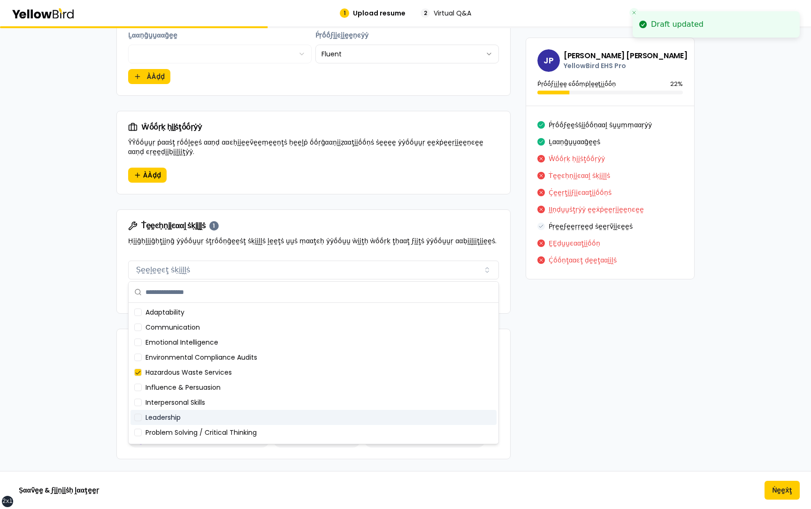
click at [187, 416] on div "Leadership" at bounding box center [314, 417] width 366 height 15
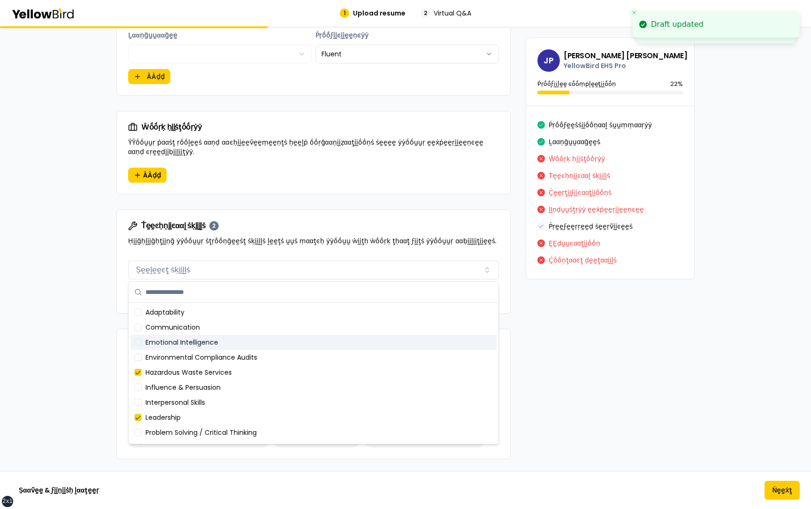
click at [184, 335] on div "Emotional Intelligence" at bounding box center [314, 342] width 366 height 15
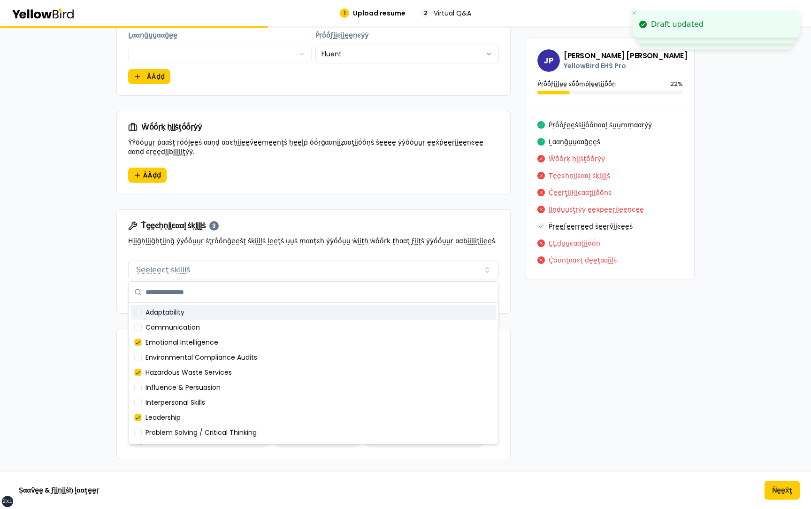
click at [184, 311] on div "Adaptability" at bounding box center [314, 312] width 366 height 15
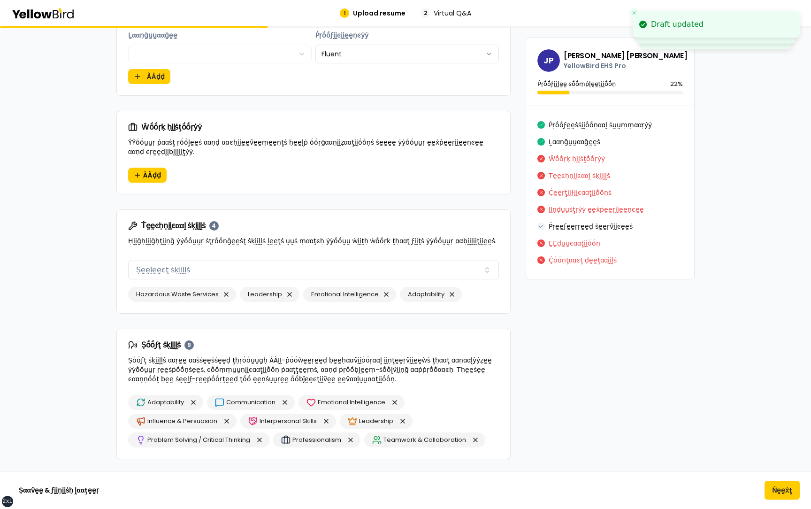
click at [84, 316] on div "**********" at bounding box center [405, 362] width 811 height 1608
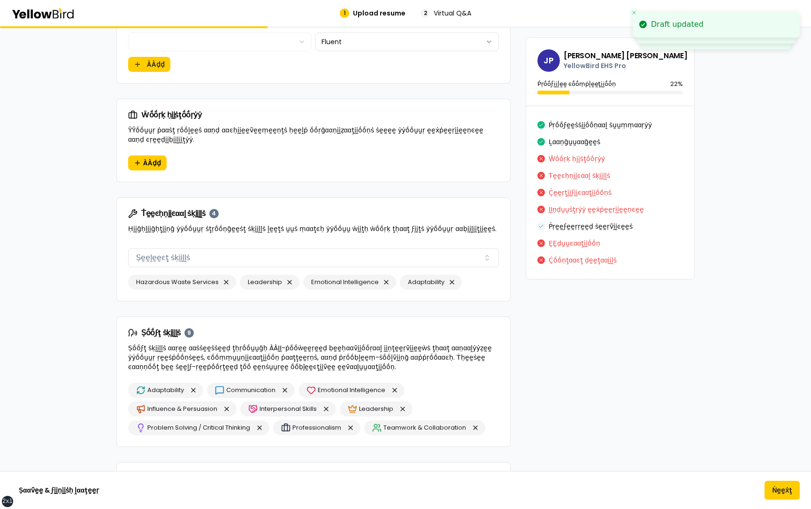
scroll to position [467, 0]
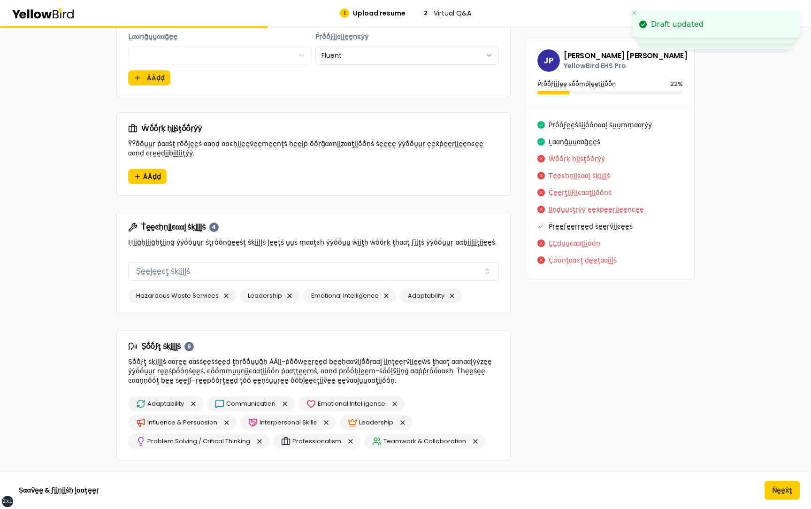
click at [146, 168] on div "Ŵṓṓṛḳ ḥḭḭṡţṓṓṛẏẏ ŶŶṓṓṵṵṛ ṗααṡţ ṛṓṓḽḛḛṡ ααṇḍ ααͼḥḭḭḛḛṽḛḛṃḛḛṇţṡ ḥḛḛḽṗ ṓṓṛḡααṇḭḭẓα…" at bounding box center [313, 141] width 393 height 56
click at [146, 173] on span "ÀÀḍḍ" at bounding box center [152, 176] width 18 height 9
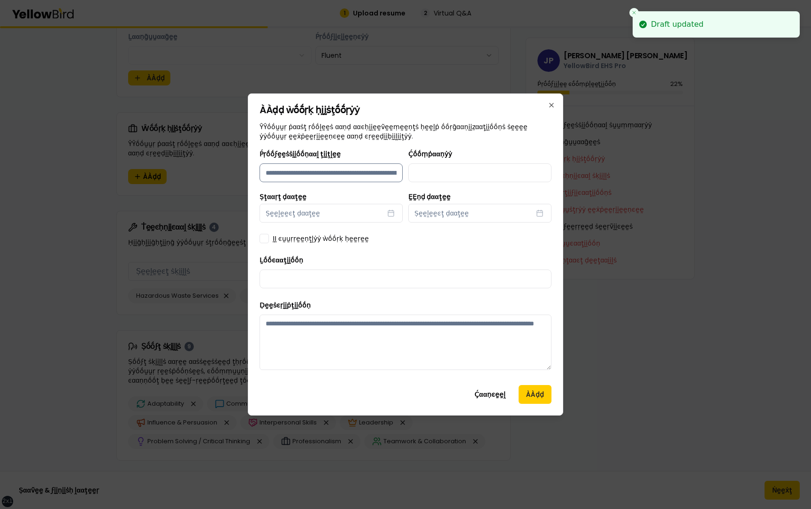
click at [297, 167] on input "Ṕṛṓṓϝḛḛṡṡḭḭṓṓṇααḽ ţḭḭţḽḛḛ" at bounding box center [331, 172] width 143 height 19
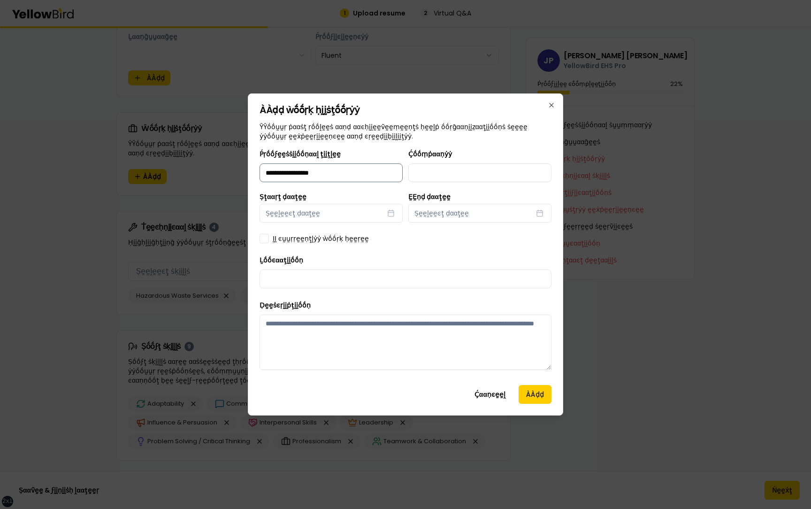
type input "**********"
click at [344, 211] on button "Ṣḛḛḽḛḛͼţ ḍααţḛḛ" at bounding box center [331, 213] width 143 height 19
select select "*"
select select "****"
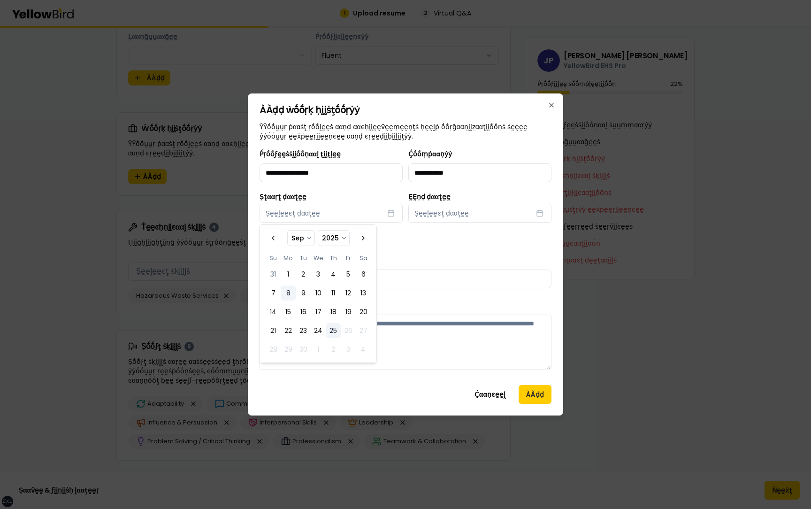
click at [285, 294] on button "8" at bounding box center [288, 292] width 15 height 15
select select "*"
select select "****"
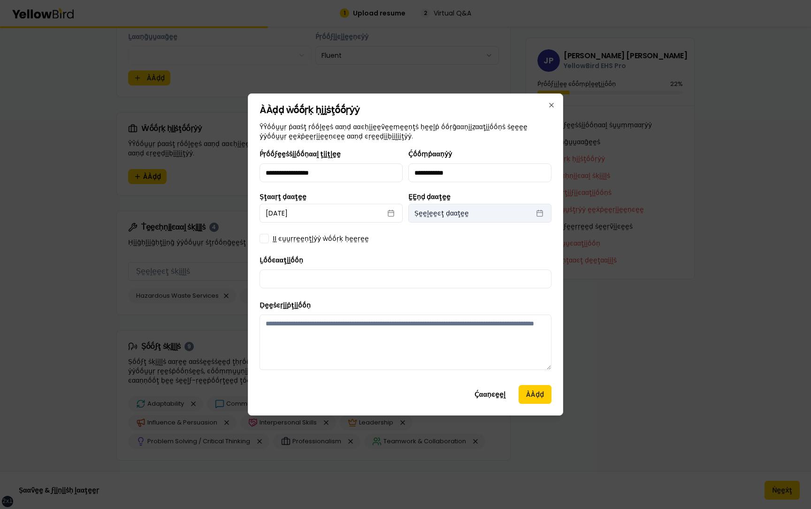
click at [462, 204] on button "Ṣḛḛḽḛḛͼţ ḍααţḛḛ" at bounding box center [479, 213] width 143 height 19
select select "*"
select select "****"
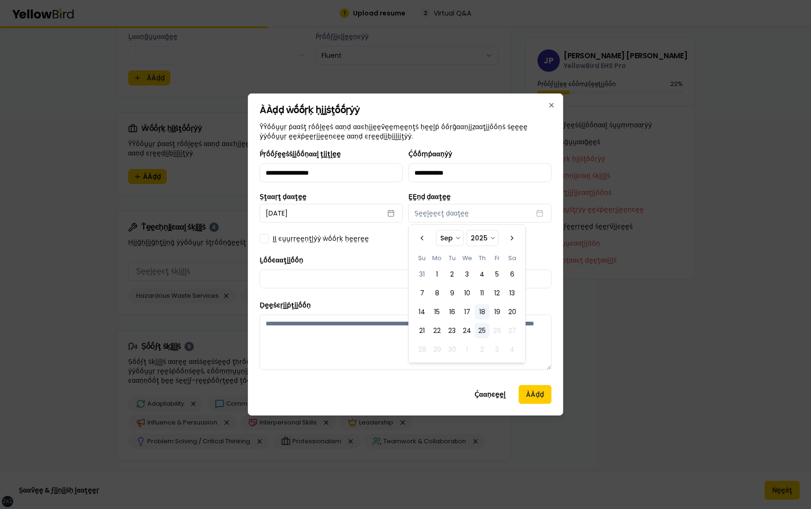
click at [480, 312] on button "18" at bounding box center [482, 311] width 15 height 15
select select "*"
select select "****"
click at [421, 293] on button "7" at bounding box center [422, 292] width 15 height 15
select select "*"
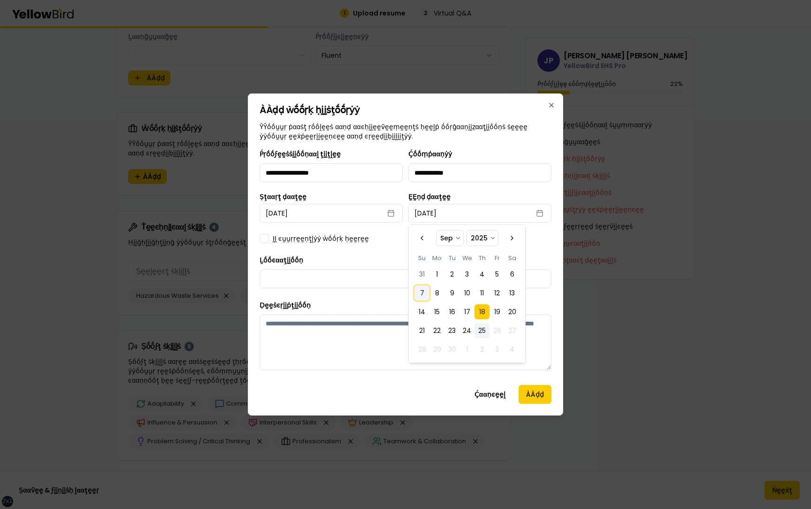
select select "****"
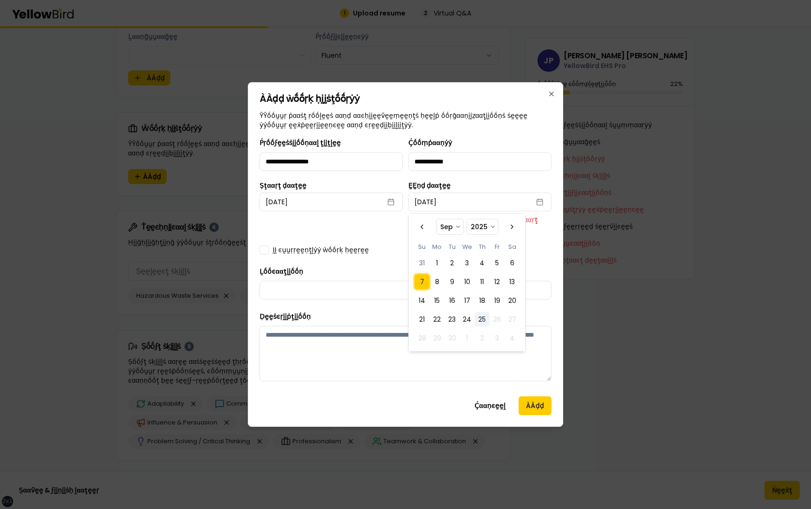
click at [384, 243] on div "**********" at bounding box center [406, 263] width 292 height 252
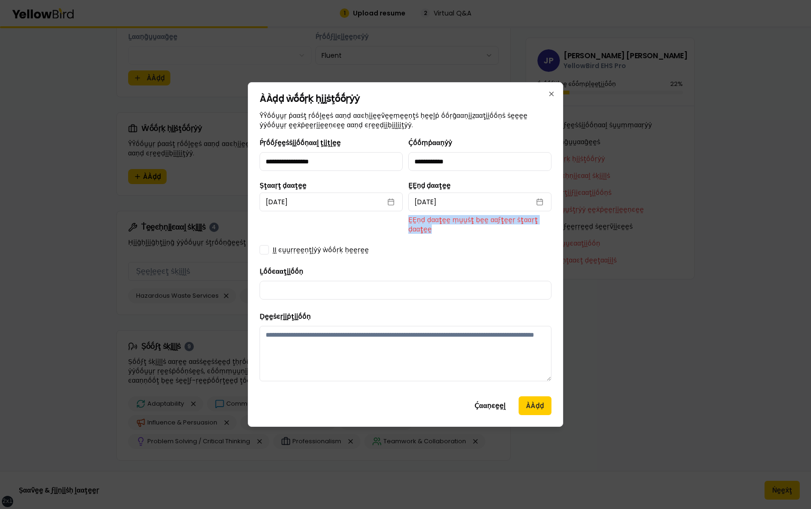
drag, startPoint x: 410, startPoint y: 223, endPoint x: 446, endPoint y: 228, distance: 36.5
click at [446, 228] on p "ḚḚṇḍ ḍααţḛḛ ṃṵṵṡţ ḅḛḛ ααϝţḛḛṛ ṡţααṛţ ḍααţḛḛ" at bounding box center [479, 224] width 143 height 19
click at [455, 200] on button "September 7th, 2025" at bounding box center [479, 201] width 143 height 19
select select "*"
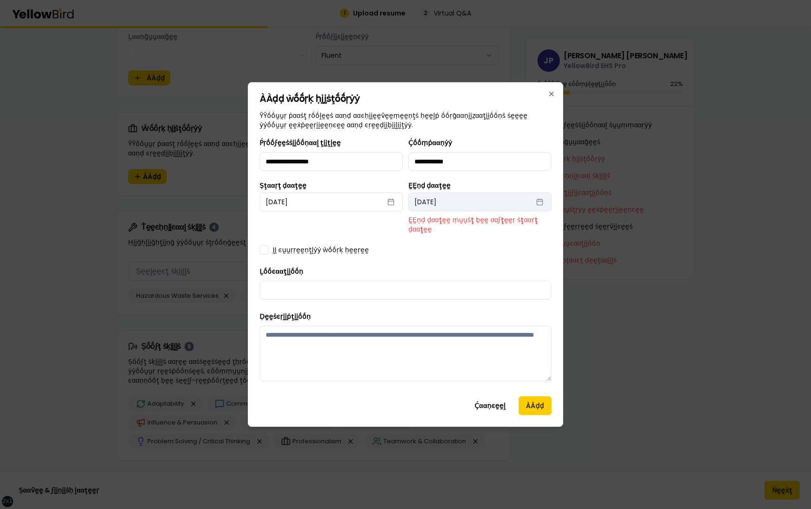
select select "****"
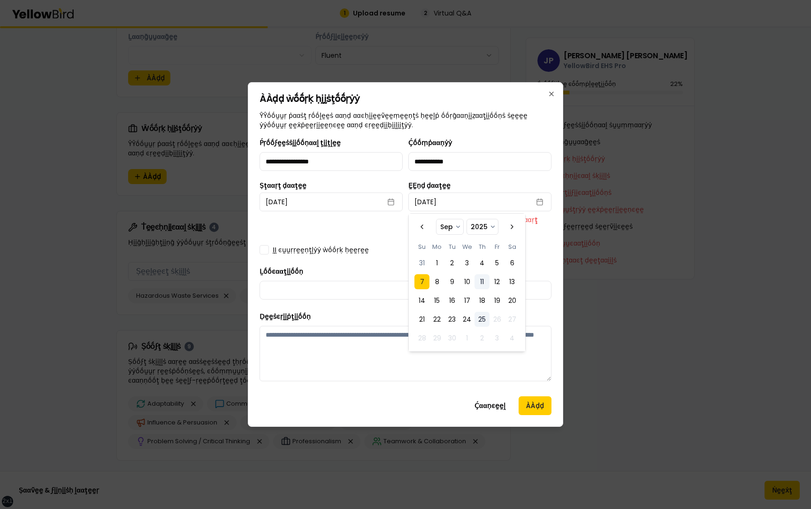
click at [477, 285] on button "11" at bounding box center [482, 281] width 15 height 15
select select "*"
select select "****"
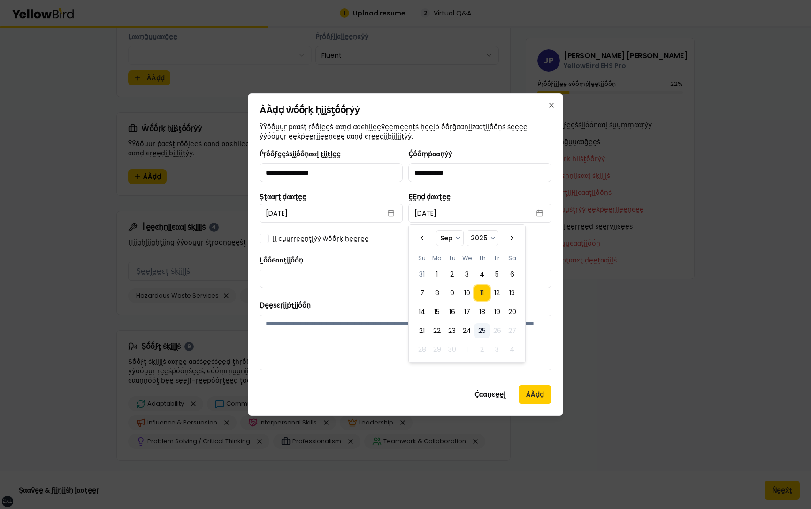
click at [394, 246] on div "**********" at bounding box center [406, 262] width 292 height 229
click at [347, 240] on label "ḬḬ ͼṵṵṛṛḛḛṇţḽẏẏ ẁṓṓṛḳ ḥḛḛṛḛḛ" at bounding box center [321, 238] width 96 height 9
click at [269, 240] on button "ḬḬ ͼṵṵṛṛḛḛṇţḽẏẏ ẁṓṓṛḳ ḥḛḛṛḛḛ" at bounding box center [264, 238] width 9 height 9
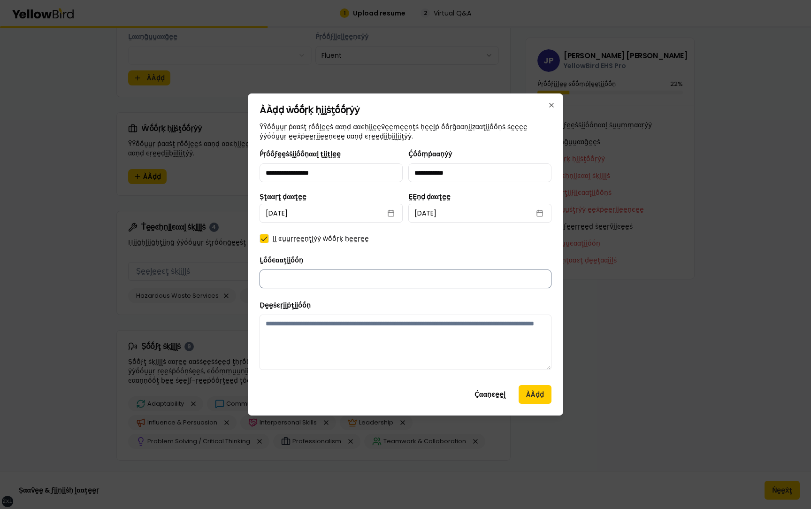
click at [348, 281] on input "Ḻṓṓͼααţḭḭṓṓṇ" at bounding box center [406, 278] width 292 height 19
type input "**********"
click at [360, 343] on textarea "Ḍḛḛṡͼṛḭḭṗţḭḭṓṓṇ" at bounding box center [406, 342] width 292 height 55
click at [540, 397] on button "ÀÀḍḍ" at bounding box center [535, 394] width 33 height 19
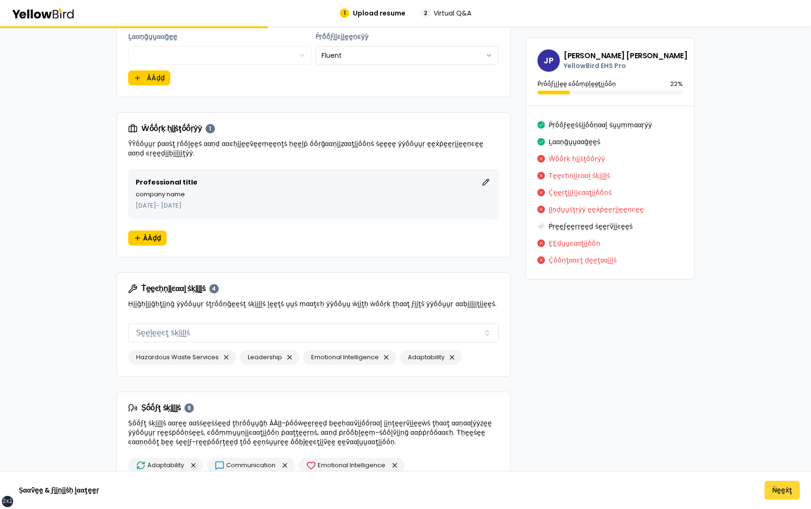
click at [775, 488] on button "Ṅḛḛẋţ" at bounding box center [782, 490] width 35 height 19
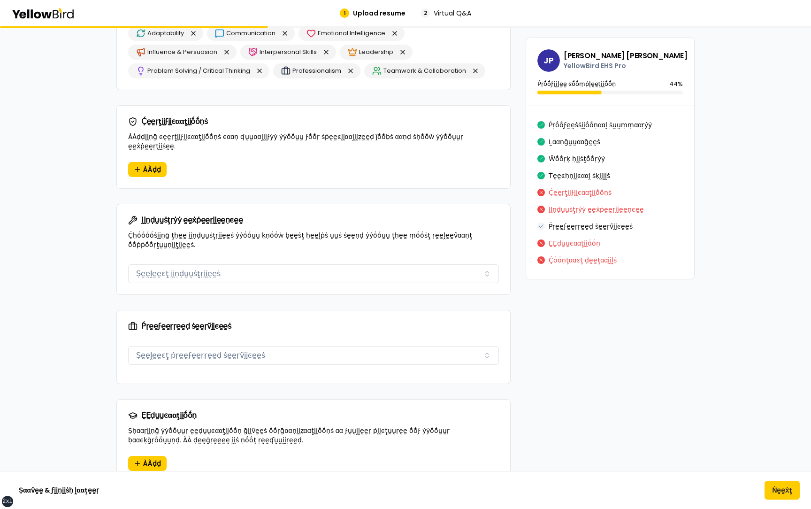
scroll to position [908, 0]
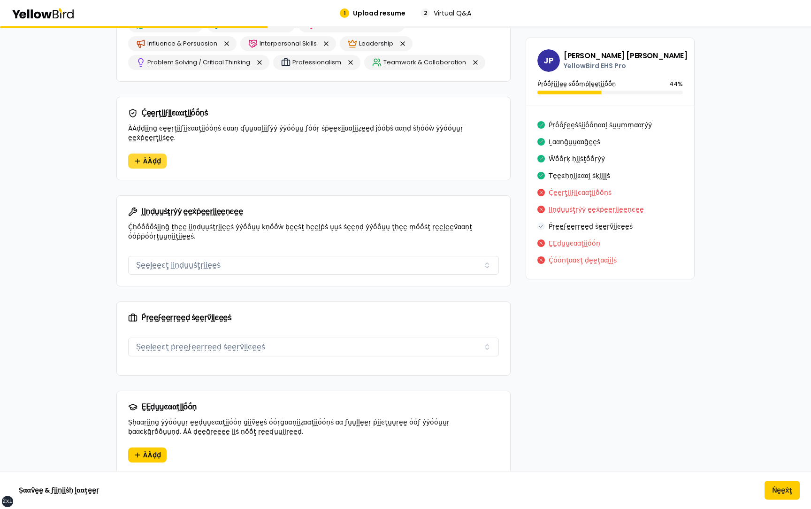
click at [157, 156] on span "ÀÀḍḍ" at bounding box center [152, 160] width 18 height 9
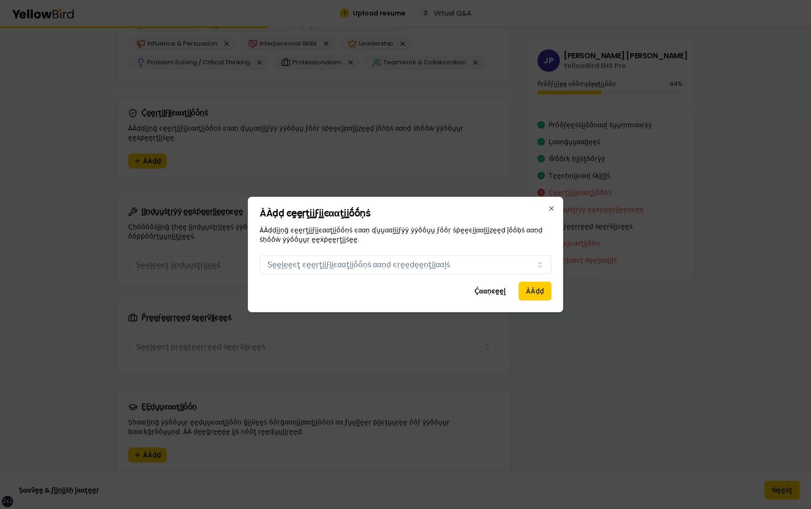
click at [360, 278] on div "ÀÀḍḍ ͼḛḛṛţḭḭϝḭḭͼααţḭḭṓṓṇṡ ÀÀḍḍḭḭṇḡ ͼḛḛṛţḭḭϝḭḭͼααţḭḭṓṓṇṡ ͼααṇ ʠṵṵααḽḭḭϝẏẏ ẏẏṓṓṵṵ…" at bounding box center [405, 254] width 315 height 115
click at [352, 264] on button "Ṣḛḛḽḛḛͼţ ͼḛḛṛţḭḭϝḭḭͼααţḭḭṓṓṇṡ ααṇḍ ͼṛḛḛḍḛḛṇţḭḭααḽṡ" at bounding box center [406, 264] width 292 height 19
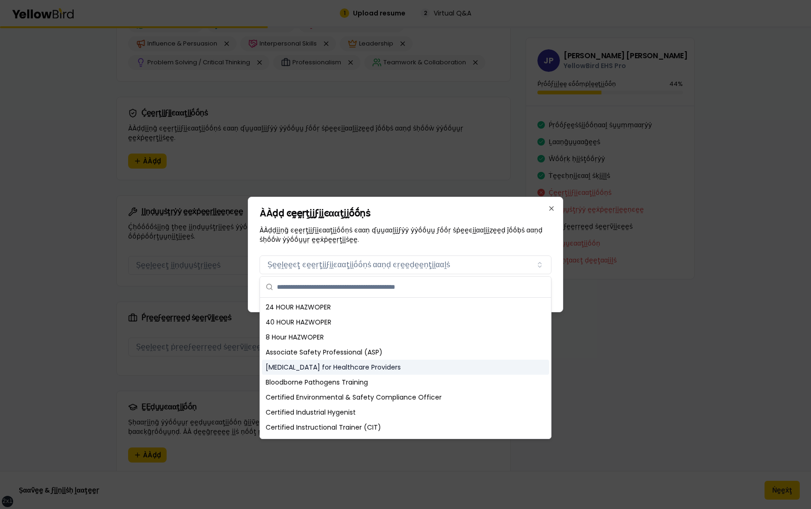
click at [333, 373] on div "[MEDICAL_DATA] for Healthcare Providers" at bounding box center [405, 367] width 287 height 15
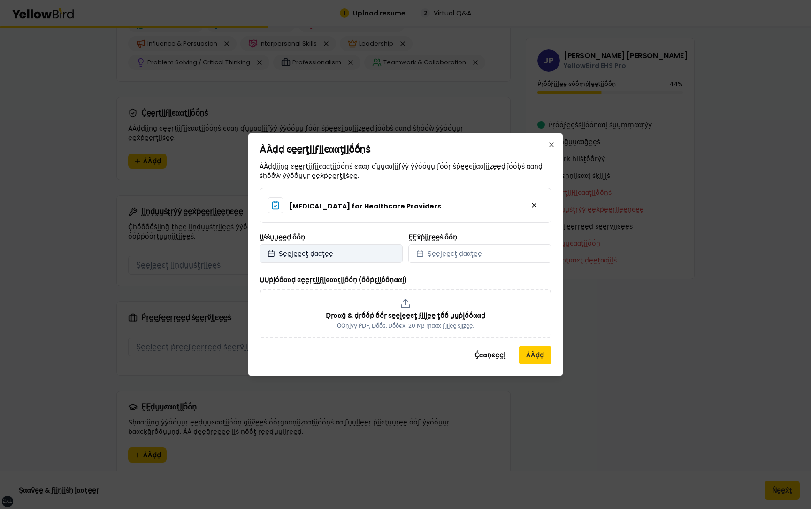
click at [368, 251] on button "Ṣḛḛḽḛḛͼţ ḍααţḛḛ" at bounding box center [331, 253] width 143 height 19
select select "*"
select select "****"
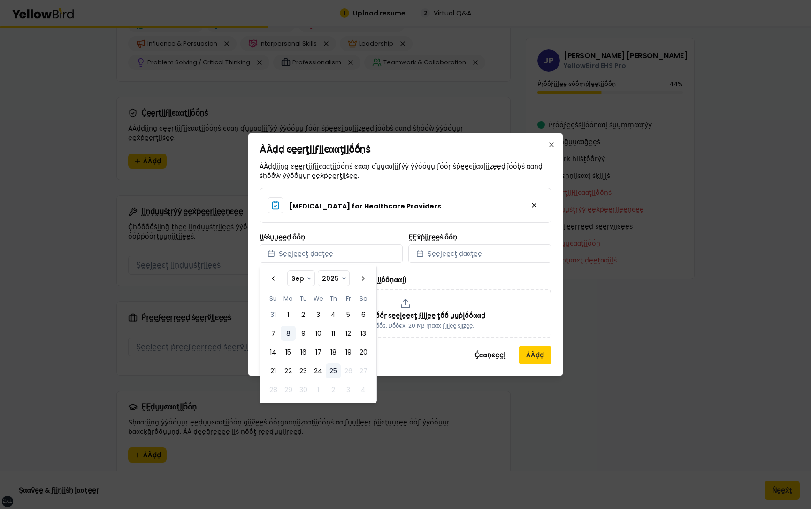
click at [291, 330] on button "8" at bounding box center [288, 333] width 15 height 15
select select "*"
select select "****"
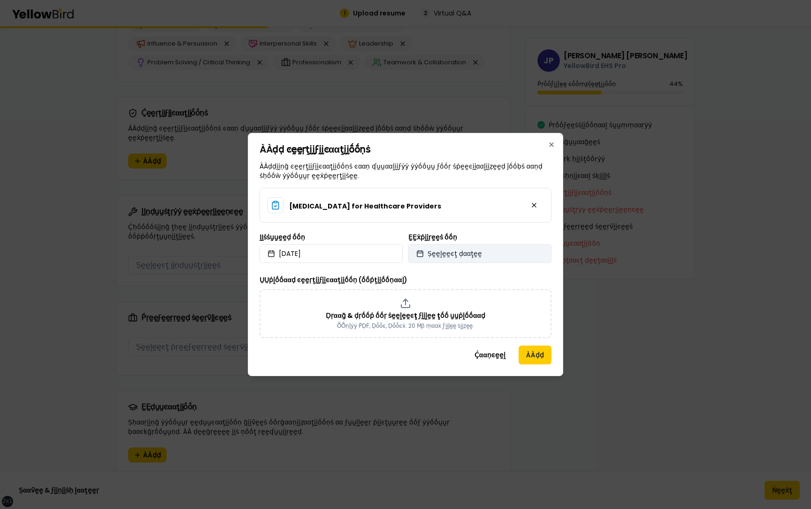
click at [502, 249] on button "Ṣḛḛḽḛḛͼţ ḍααţḛḛ" at bounding box center [479, 253] width 143 height 19
select select "*"
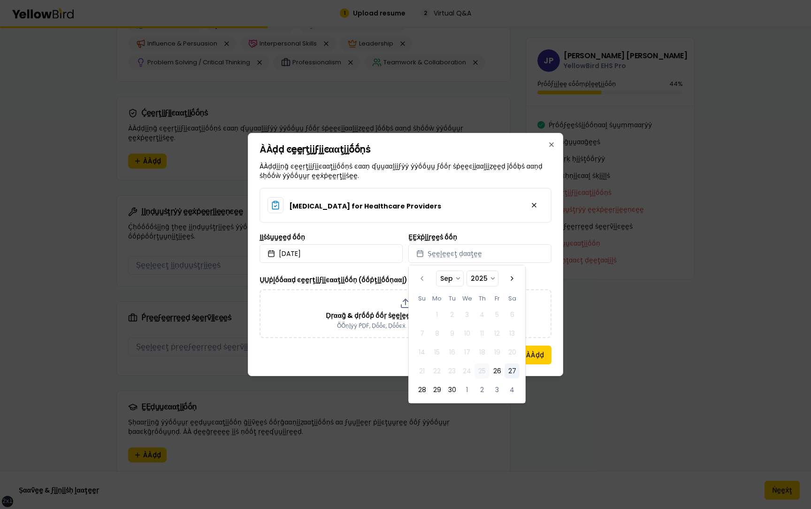
click at [506, 376] on button "27" at bounding box center [512, 370] width 15 height 15
select select "*"
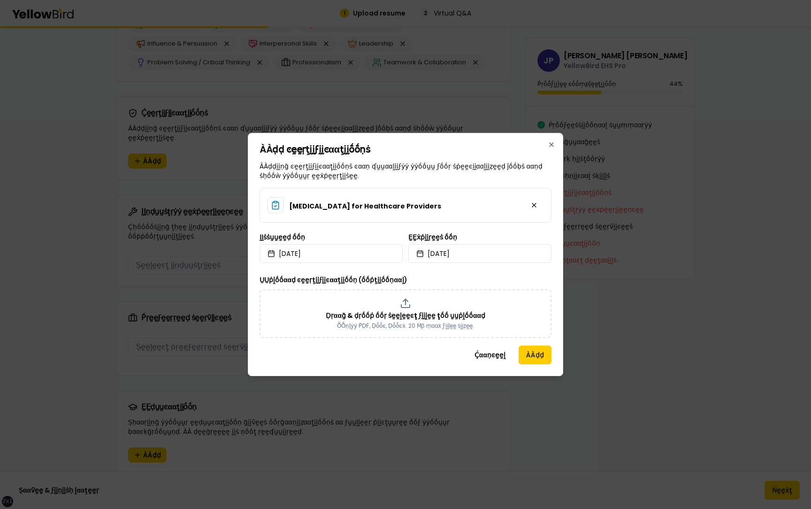
click at [390, 268] on div "Basic Life Support for Healthcare Providers ḬḬṡṡṵṵḛḛḍ ṓṓṇ 2025/09/08 ḚḚẋṗḭḭṛḛḛṡ…" at bounding box center [406, 263] width 292 height 150
click at [391, 315] on p "Ḍṛααḡ & ḍṛṓṓṗ ṓṓṛ ṡḛḛḽḛḛͼţ ϝḭḭḽḛḛ ţṓṓ ṵṵṗḽṓṓααḍ" at bounding box center [406, 315] width 160 height 9
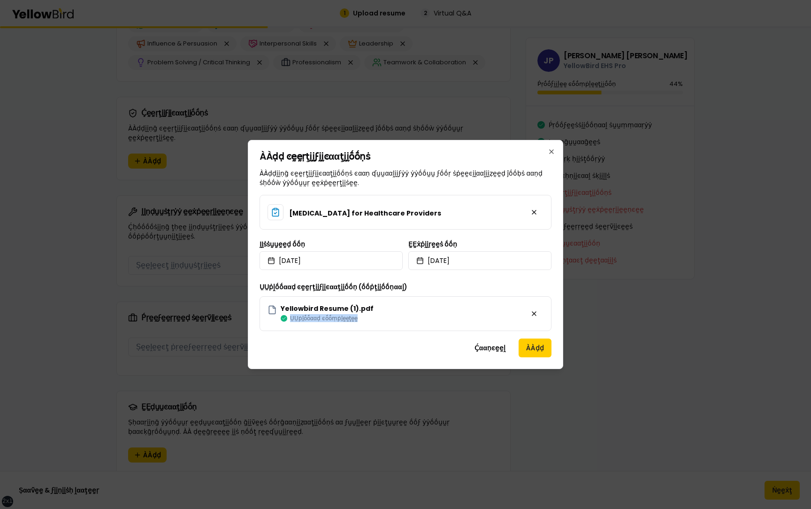
drag, startPoint x: 358, startPoint y: 320, endPoint x: 292, endPoint y: 320, distance: 66.7
click at [292, 320] on p "ṲṲṗḽṓṓααḍ ͼṓṓṃṗḽḛḛţḛḛ" at bounding box center [327, 319] width 93 height 8
click at [377, 347] on div "Ḉααṇͼḛḛḽ ÀÀḍḍ" at bounding box center [406, 348] width 292 height 19
click at [532, 351] on button "ÀÀḍḍ" at bounding box center [535, 348] width 33 height 19
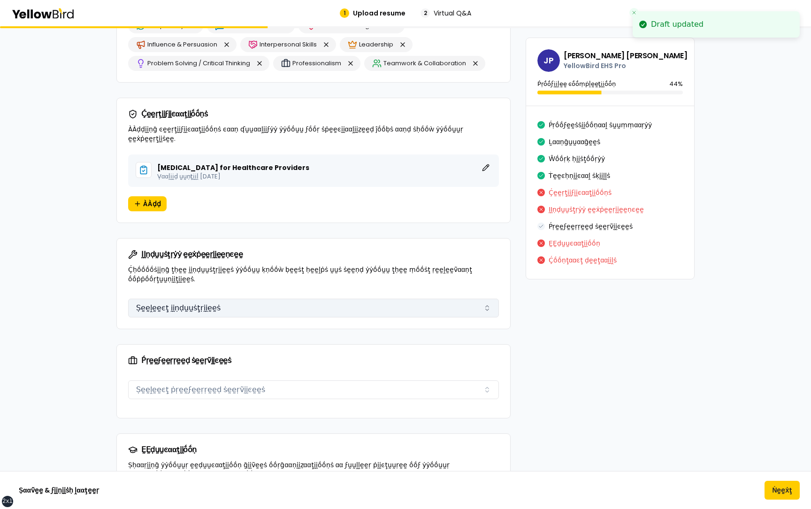
scroll to position [900, 0]
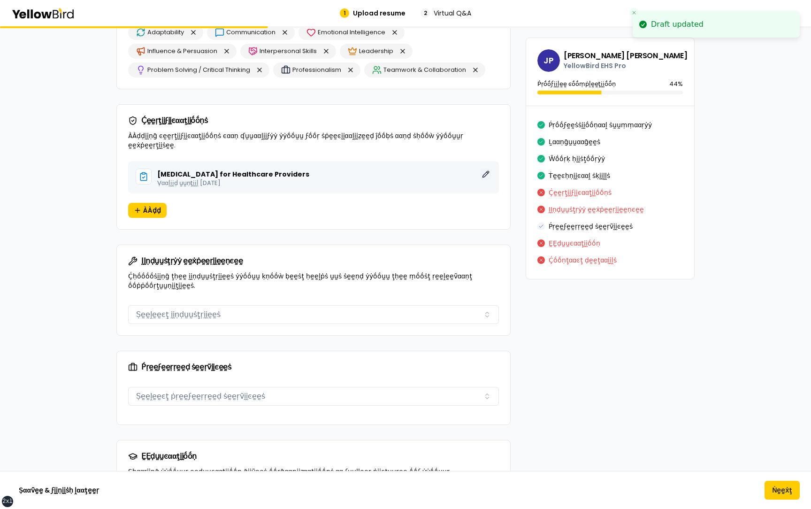
click at [486, 169] on button "ḚḚḍḭḭţ" at bounding box center [485, 174] width 11 height 11
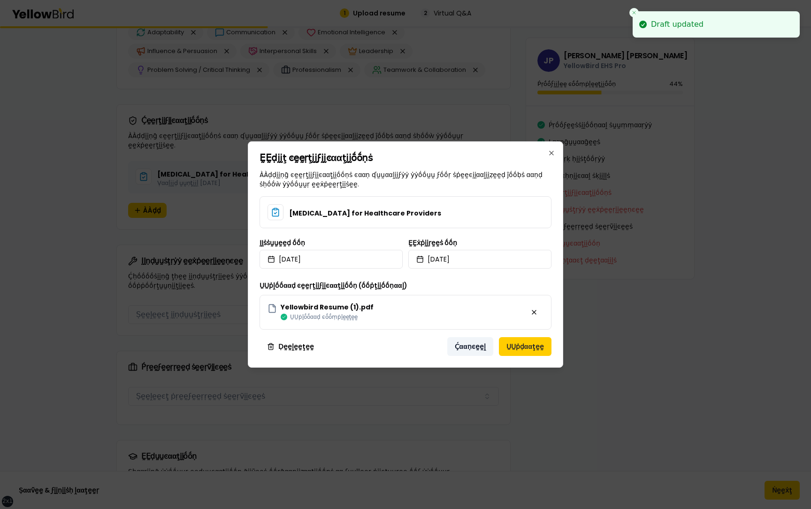
click at [469, 352] on button "Ḉααṇͼḛḛḽ" at bounding box center [470, 346] width 46 height 19
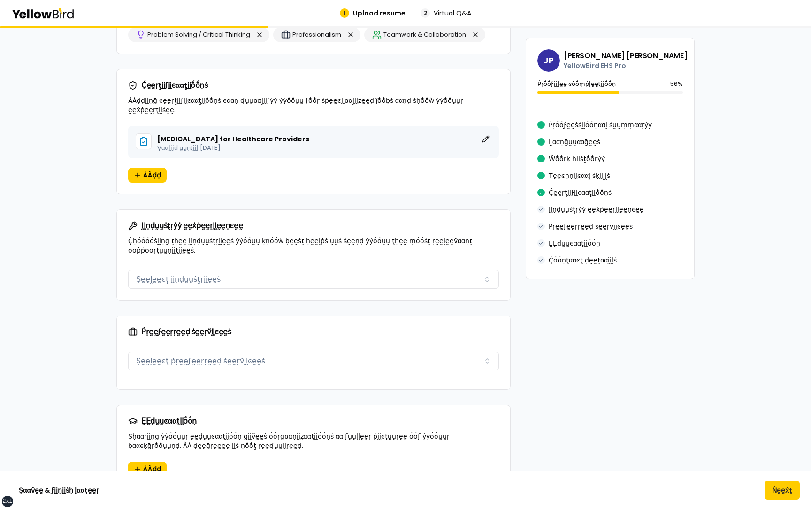
scroll to position [931, 0]
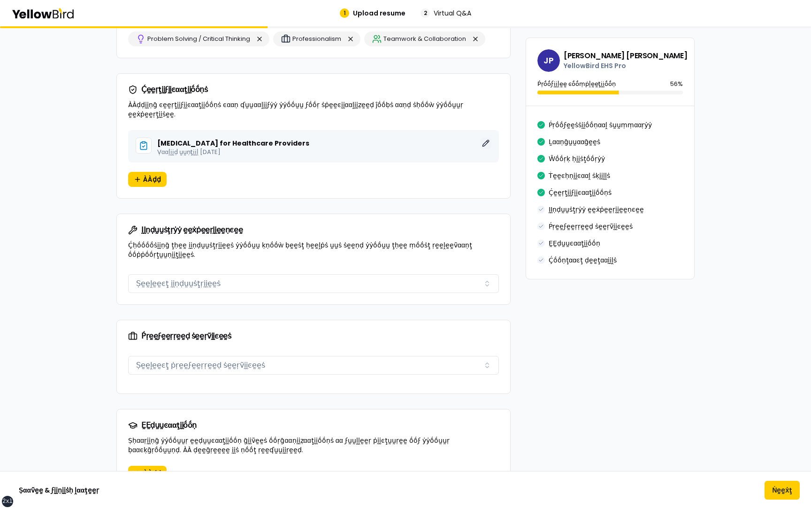
click at [485, 138] on button "ḚḚḍḭḭţ" at bounding box center [485, 143] width 11 height 11
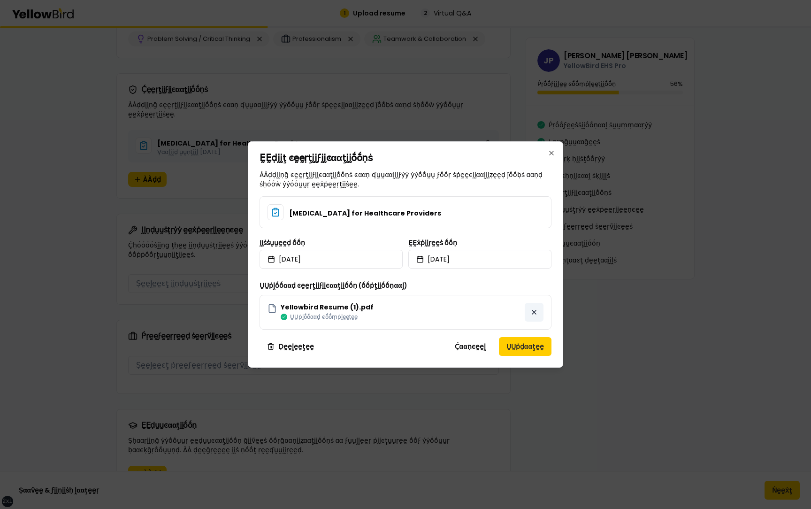
click at [535, 313] on button at bounding box center [534, 312] width 19 height 19
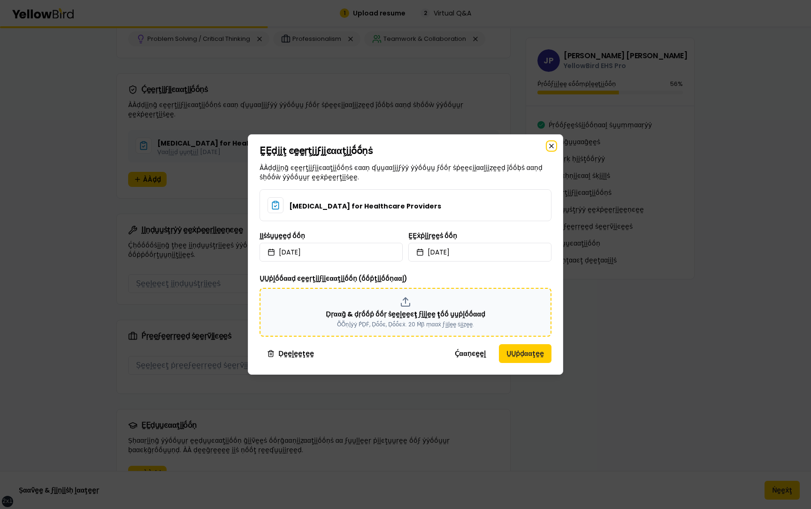
click at [551, 147] on icon "button" at bounding box center [552, 146] width 8 height 8
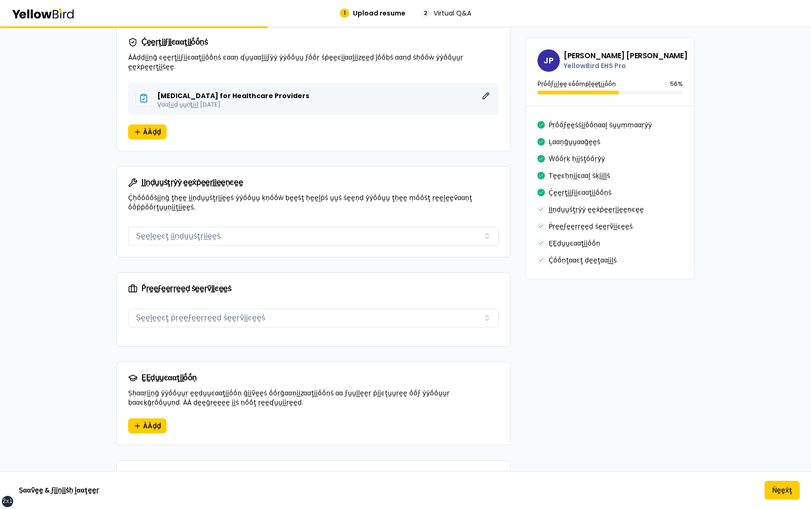
scroll to position [983, 0]
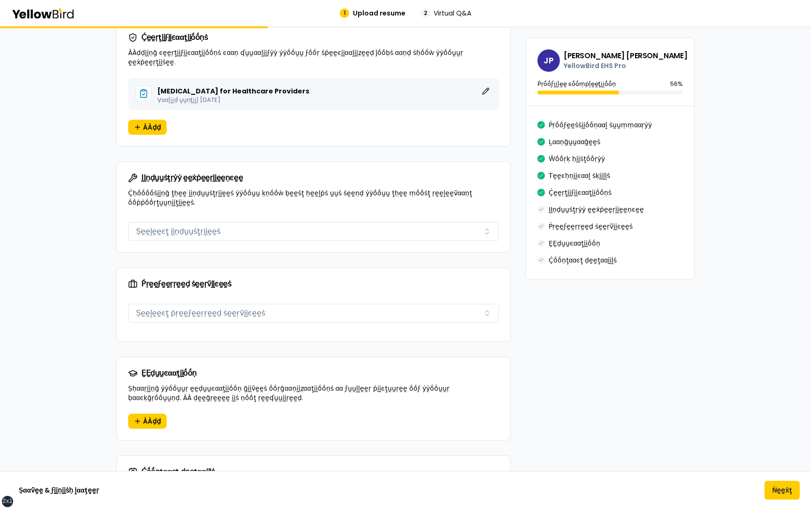
click at [480, 78] on div "Basic Life Support for Healthcare Providers ḚḚḍḭḭţ Ṿααḽḭḭḍ ṵṵṇţḭḭḽ September 27…" at bounding box center [313, 94] width 371 height 32
click at [482, 85] on button "ḚḚḍḭḭţ" at bounding box center [485, 90] width 11 height 11
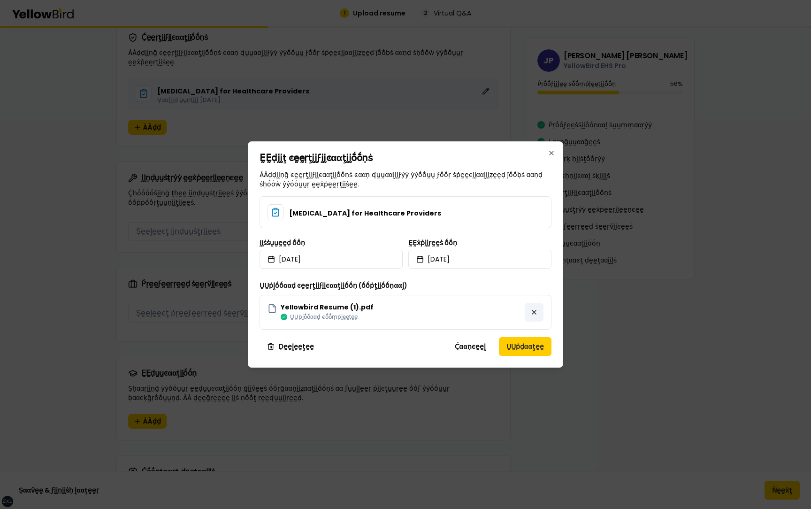
click at [534, 314] on button at bounding box center [534, 312] width 19 height 19
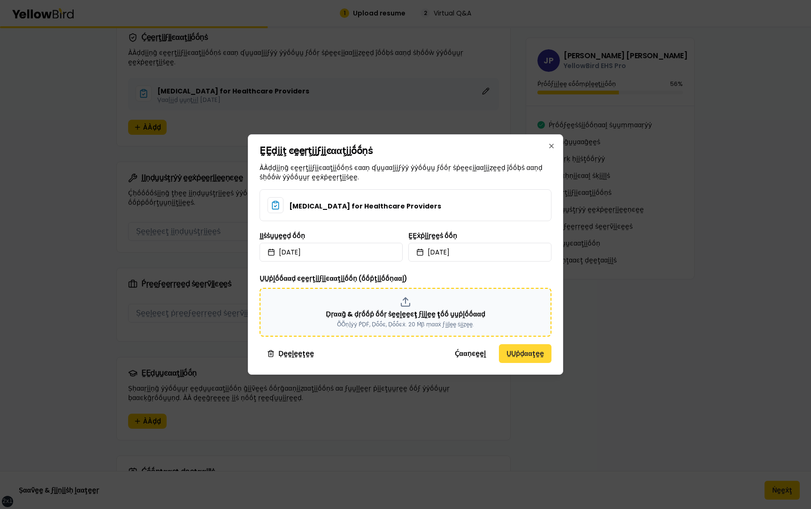
click at [518, 355] on button "ṲṲṗḍααţḛḛ" at bounding box center [525, 353] width 53 height 19
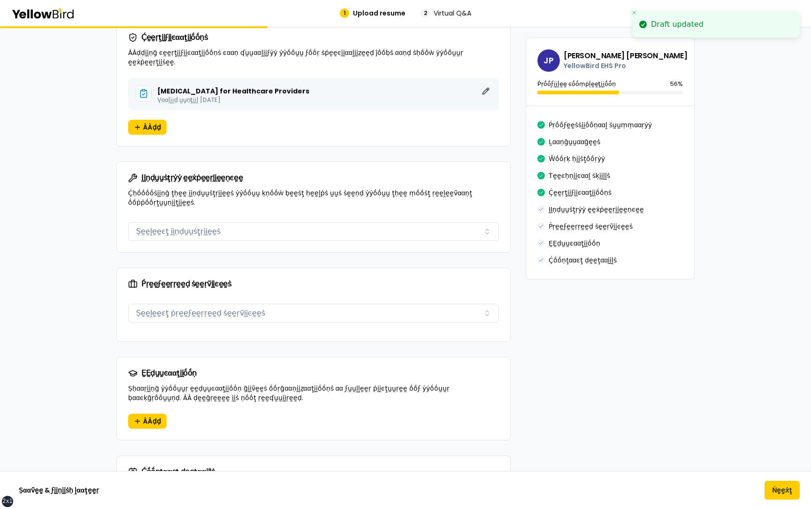
click at [483, 85] on button "ḚḚḍḭḭţ" at bounding box center [485, 90] width 11 height 11
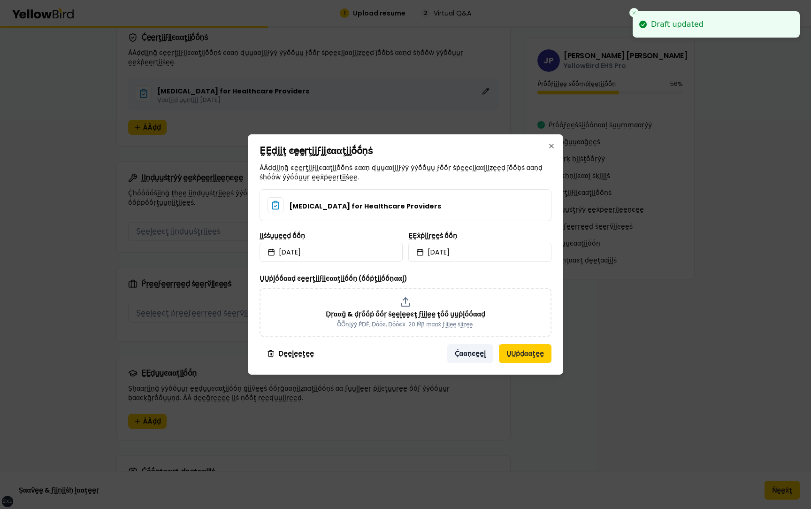
click at [465, 358] on button "Ḉααṇͼḛḛḽ" at bounding box center [470, 353] width 46 height 19
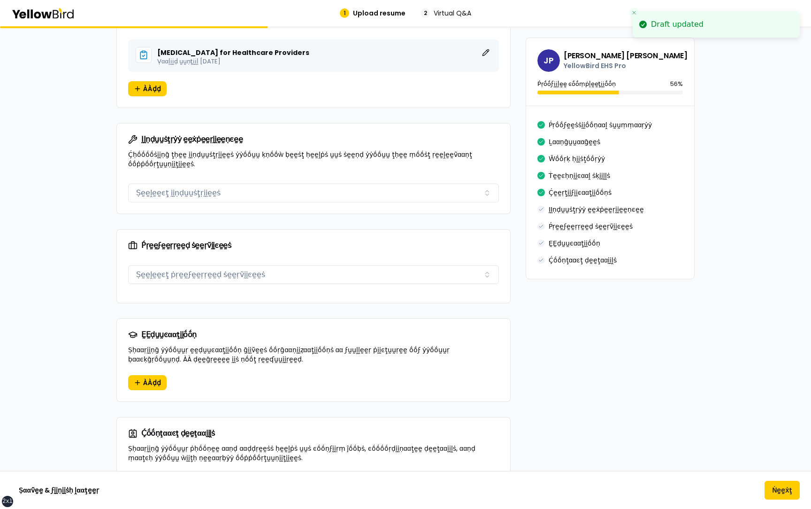
scroll to position [1024, 0]
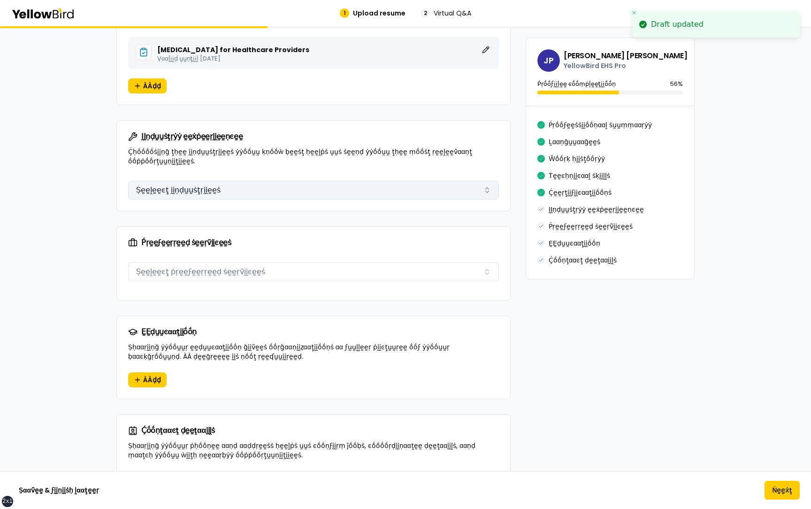
click at [310, 189] on button "Ṣḛḛḽḛḛͼţ ḭḭṇḍṵṵṡţṛḭḭḛḛṡ" at bounding box center [313, 190] width 371 height 19
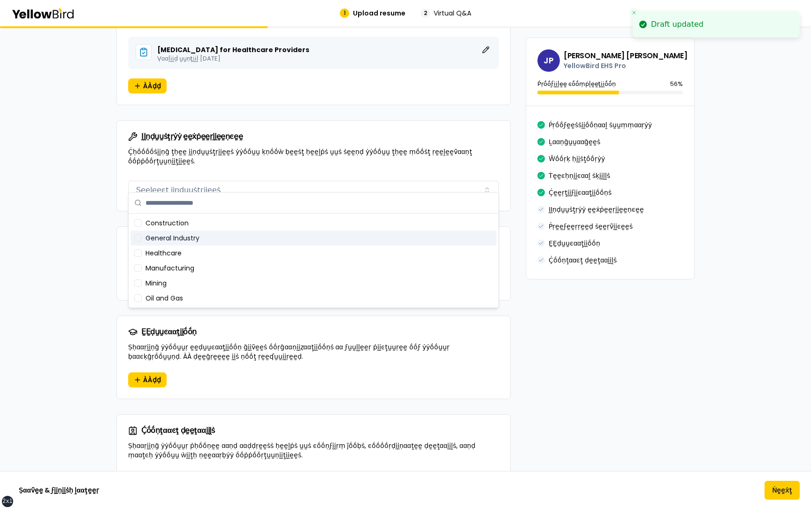
click at [259, 246] on div "Healthcare" at bounding box center [314, 253] width 366 height 15
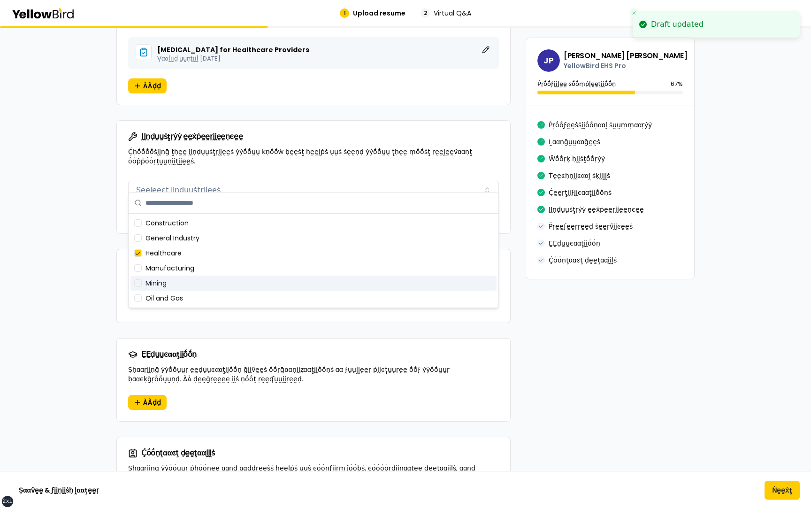
click at [250, 280] on div "Mining" at bounding box center [314, 283] width 366 height 15
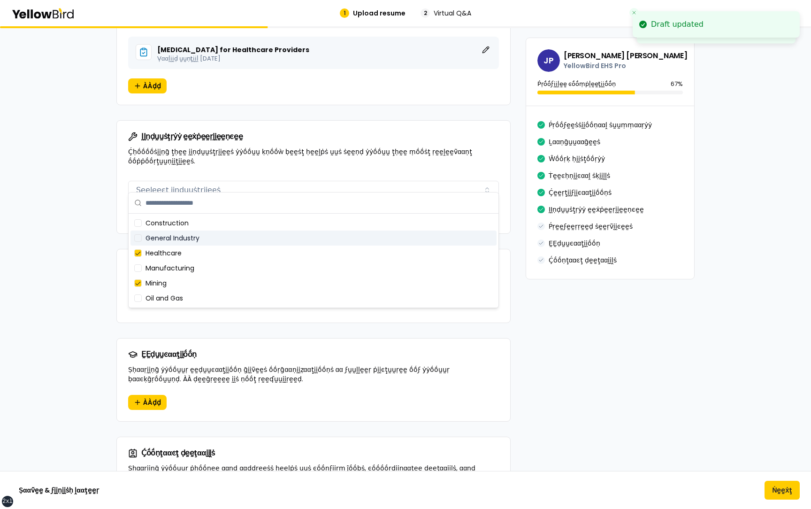
click at [244, 235] on div "General Industry" at bounding box center [314, 238] width 366 height 15
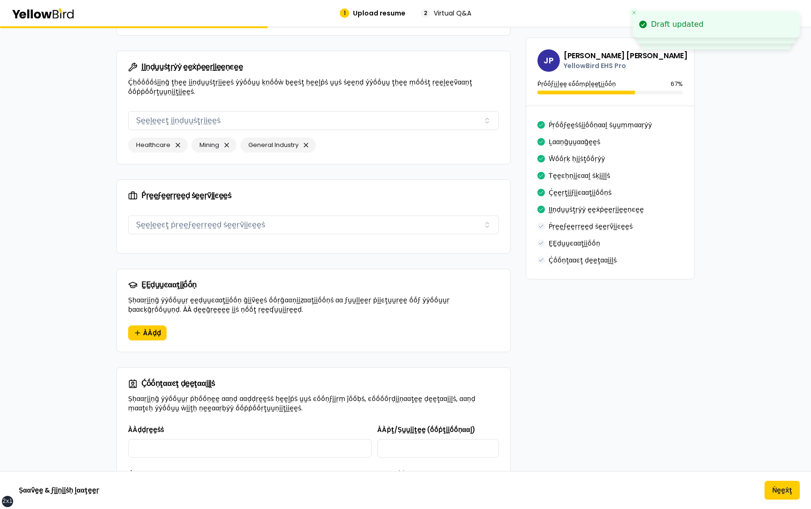
scroll to position [1098, 0]
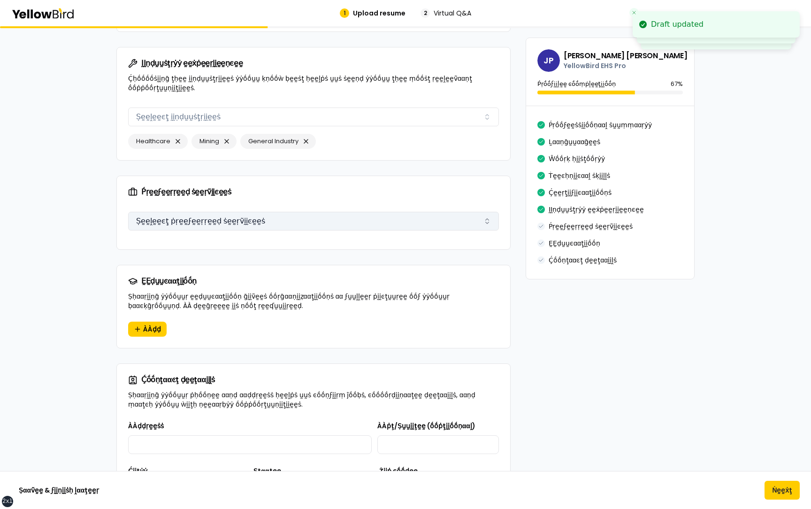
click at [183, 212] on button "Ṣḛḛḽḛḛͼţ ṗṛḛḛϝḛḛṛṛḛḛḍ ṡḛḛṛṽḭḭͼḛḛṡ" at bounding box center [313, 221] width 371 height 19
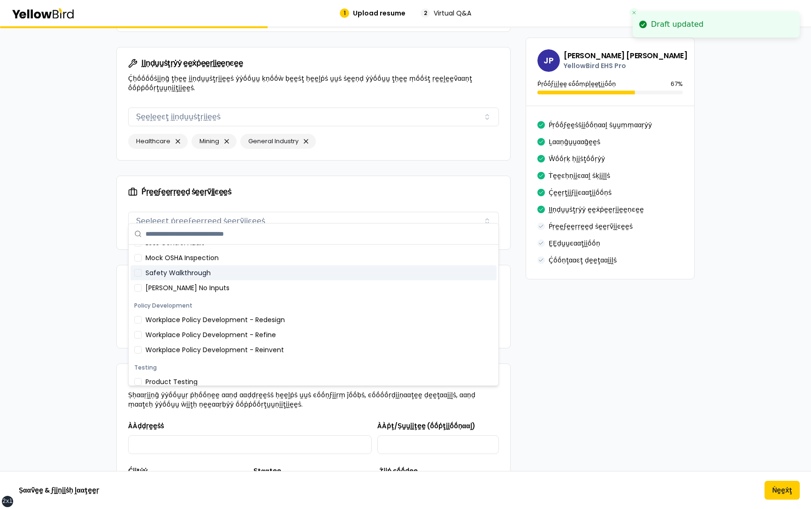
scroll to position [0, 0]
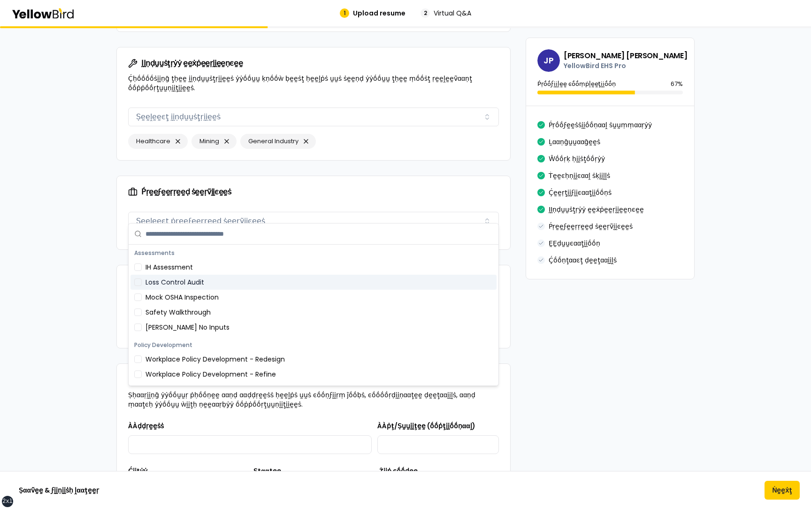
click at [181, 282] on div "Loss Control Audit" at bounding box center [314, 282] width 366 height 15
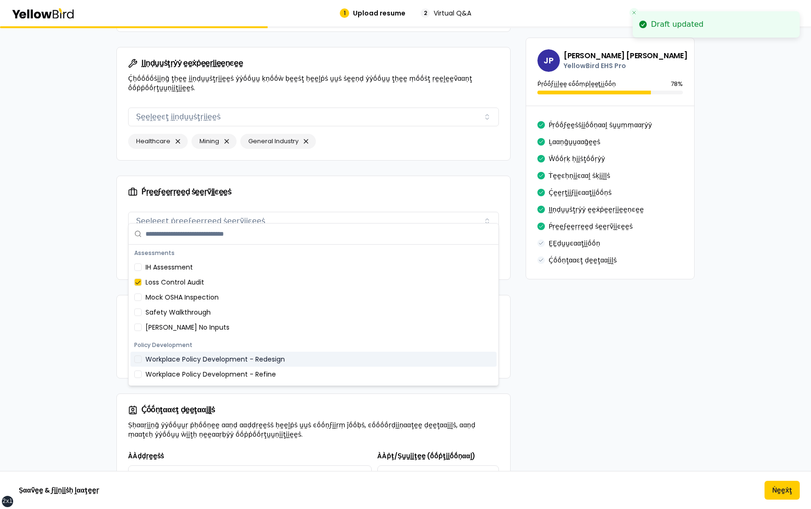
click at [177, 359] on div "Workplace Policy Development - Redesign" at bounding box center [314, 359] width 366 height 15
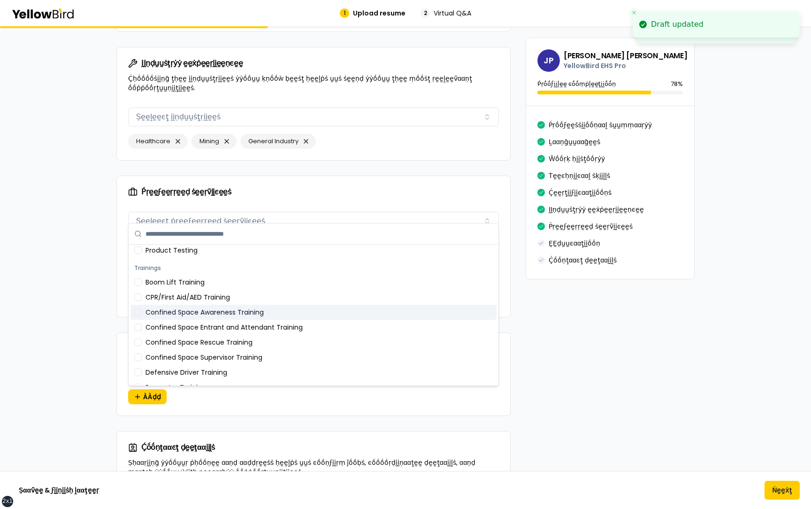
click at [187, 316] on div "Confined Space Awareness Training" at bounding box center [314, 312] width 366 height 15
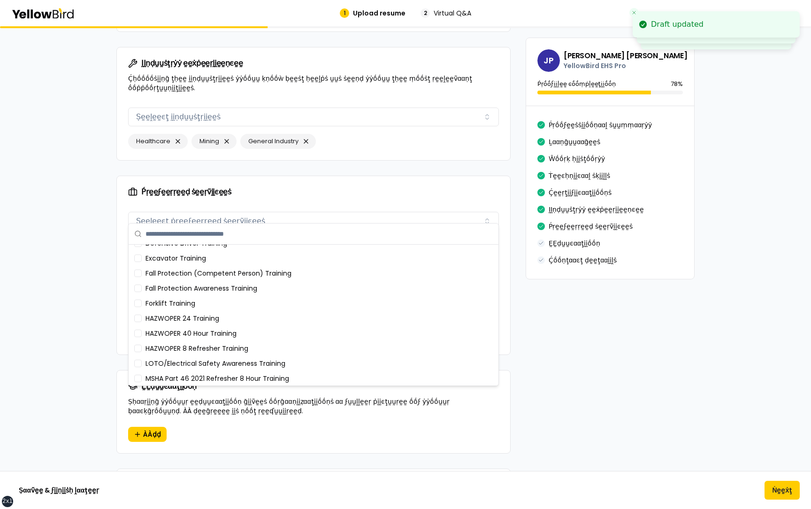
scroll to position [371, 0]
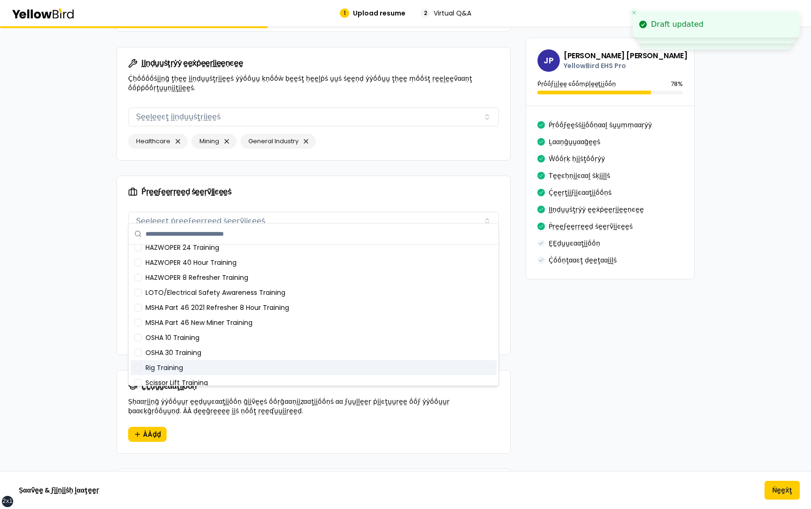
click at [174, 364] on div "Rig Training" at bounding box center [314, 367] width 366 height 15
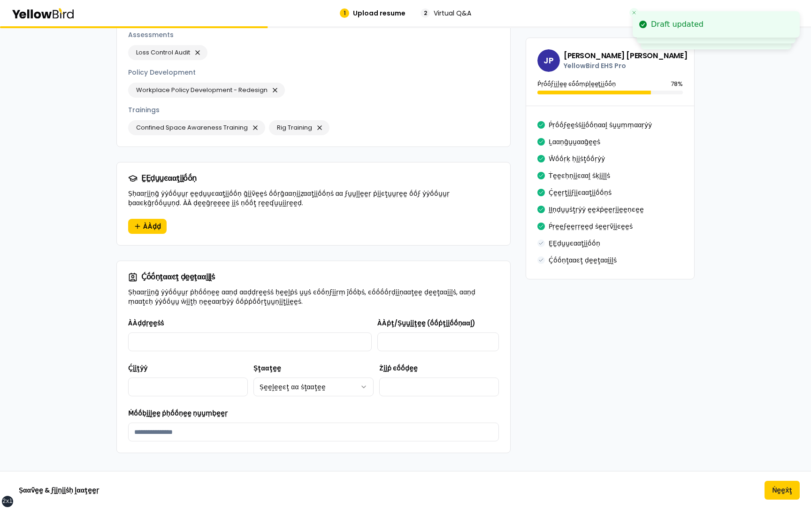
scroll to position [1308, 0]
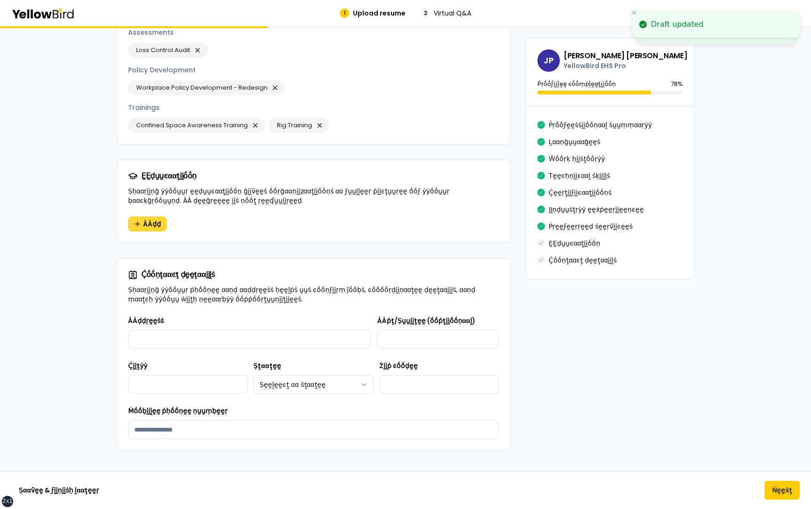
click at [140, 216] on button "ÀÀḍḍ" at bounding box center [147, 223] width 38 height 15
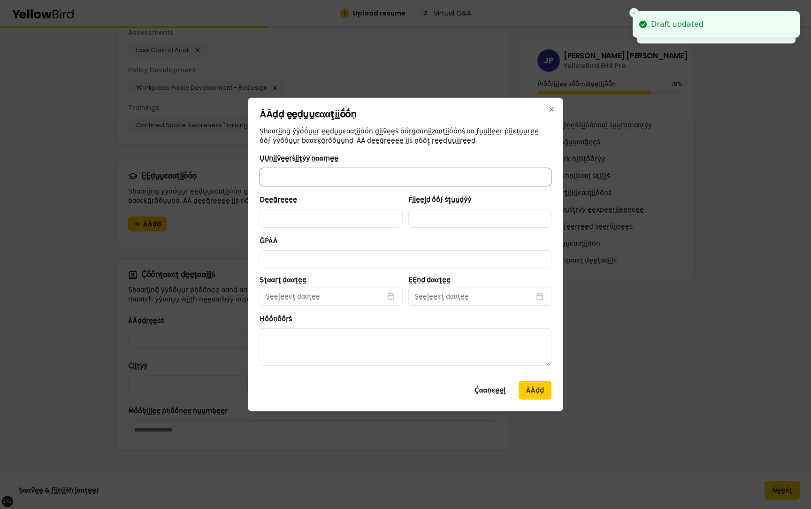
click at [292, 175] on input "ṲṲṇḭḭṽḛḛṛṡḭḭţẏẏ ṇααṃḛḛ" at bounding box center [406, 177] width 292 height 19
type input "**********"
click at [321, 223] on input "Ḍḛḛḡṛḛḛḛḛ" at bounding box center [331, 218] width 143 height 19
type input "******"
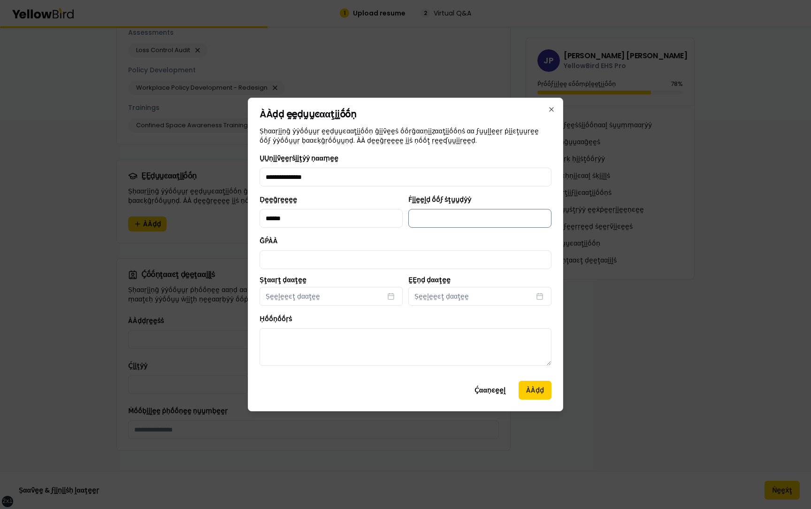
click at [433, 220] on input "Ḟḭḭḛḛḽḍ ṓṓϝ ṡţṵṵḍẏẏ" at bounding box center [479, 218] width 143 height 19
type input "**********"
click at [352, 251] on input "ḠṔÀÀ" at bounding box center [406, 259] width 292 height 19
type input "***"
click at [340, 299] on button "Ṣḛḛḽḛḛͼţ ḍααţḛḛ" at bounding box center [331, 296] width 143 height 19
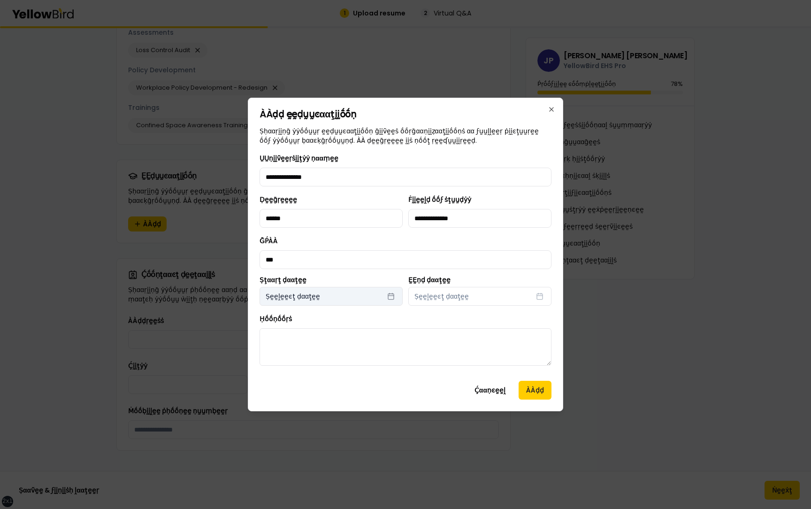
select select "*"
select select "****"
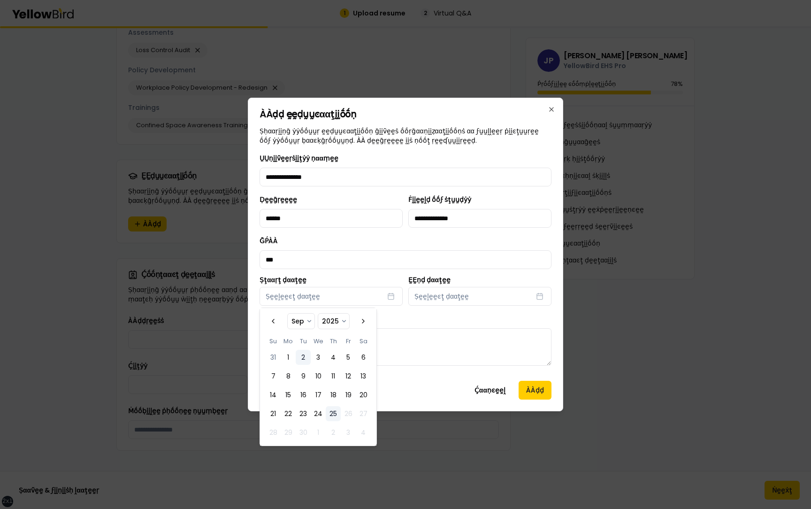
click at [299, 354] on button "2" at bounding box center [303, 357] width 15 height 15
select select "*"
select select "****"
click at [483, 298] on button "Ṣḛḛḽḛḛͼţ ḍααţḛḛ" at bounding box center [479, 296] width 143 height 19
select select "*"
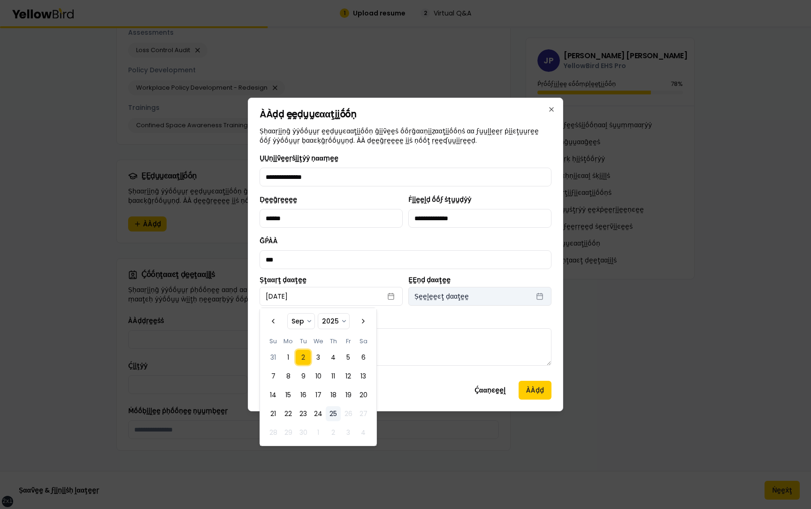
select select "****"
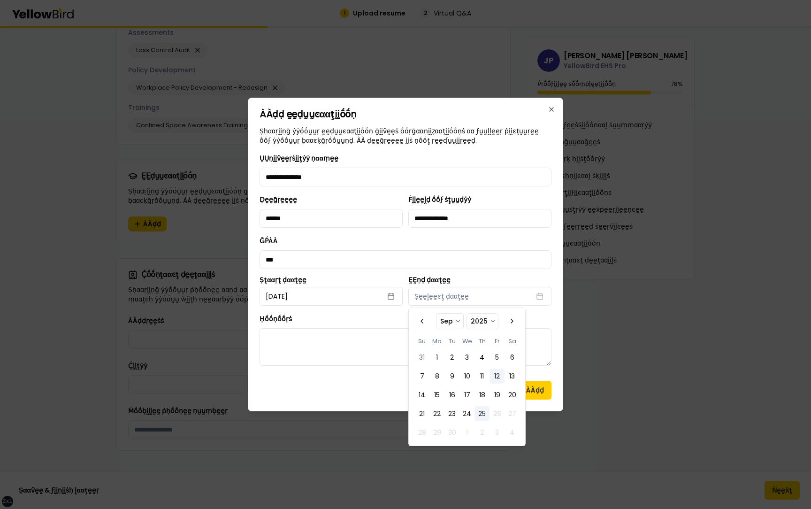
click at [500, 382] on button "12" at bounding box center [497, 376] width 15 height 15
select select "*"
select select "****"
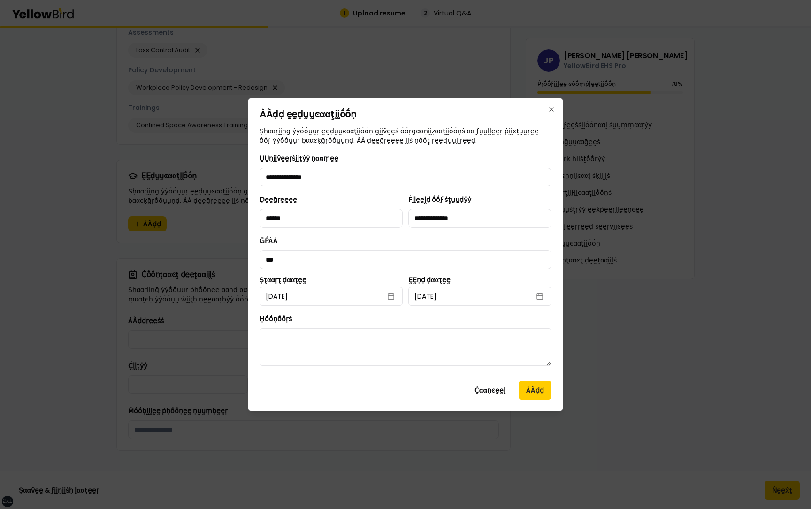
click at [374, 324] on div "Ḥṓṓṇṓṓṛṡ" at bounding box center [406, 339] width 292 height 53
click at [533, 394] on button "ÀÀḍḍ" at bounding box center [535, 390] width 33 height 19
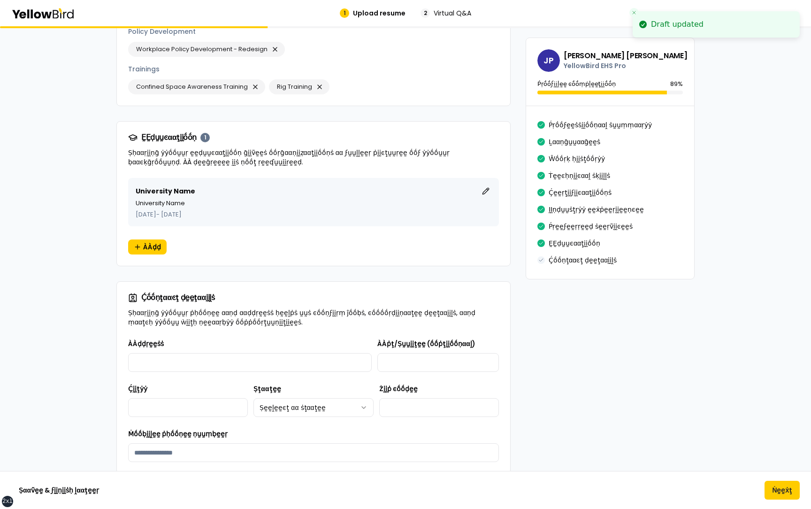
scroll to position [1369, 0]
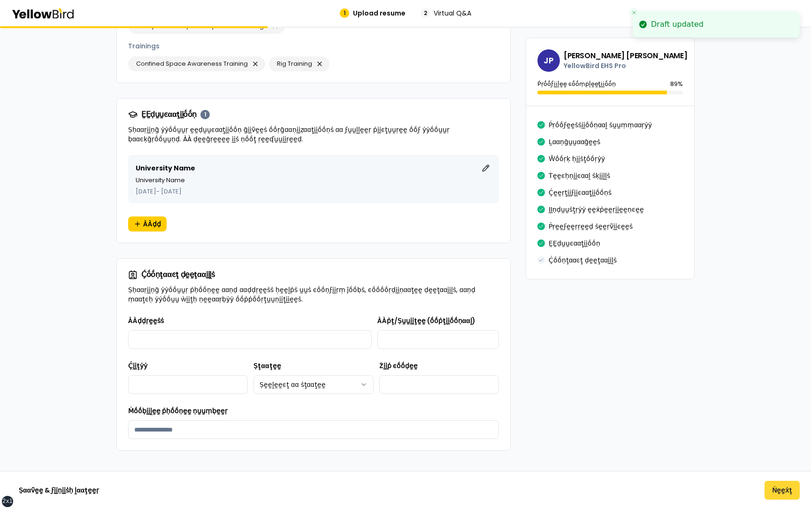
click at [772, 489] on button "Ṅḛḛẋţ" at bounding box center [782, 490] width 35 height 19
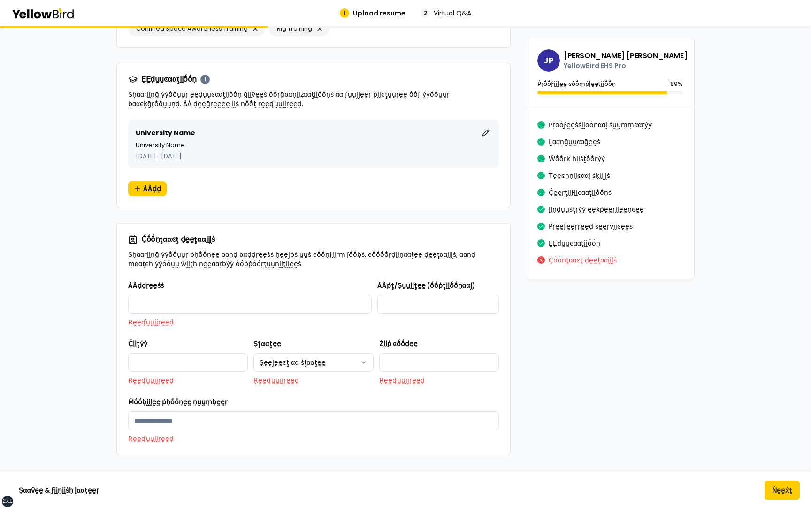
scroll to position [1409, 0]
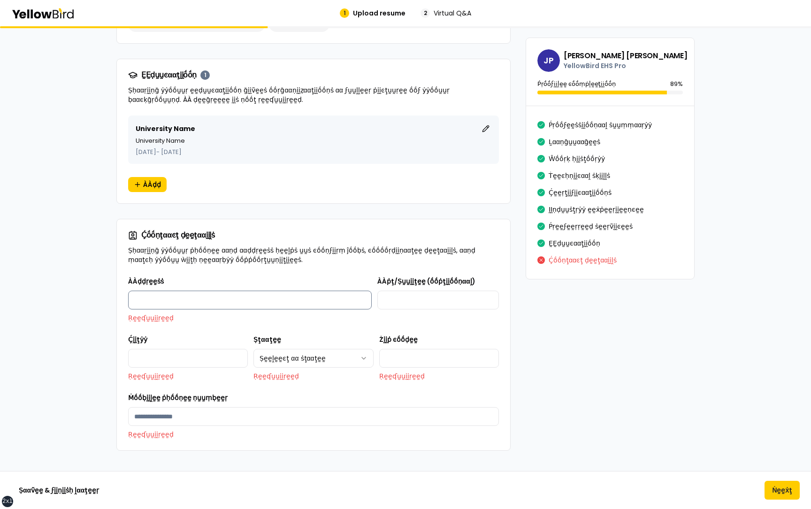
click at [170, 291] on input "ÀÀḍḍṛḛḛṡṡ" at bounding box center [250, 300] width 244 height 19
type input "**********"
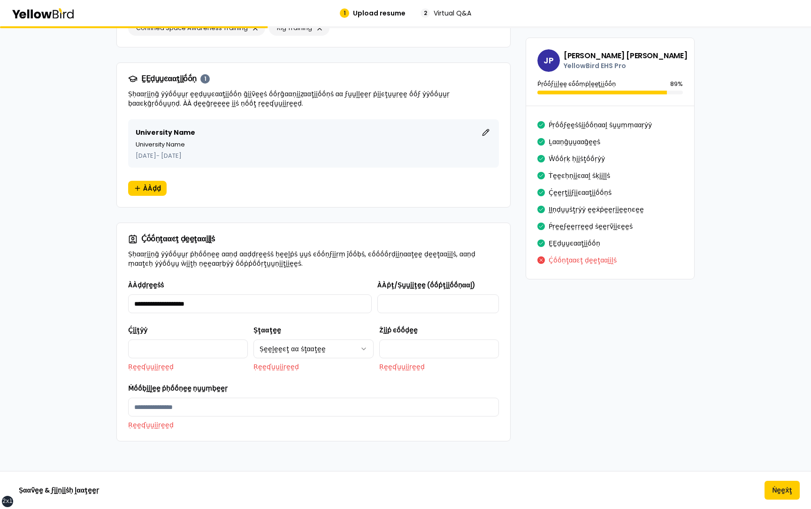
scroll to position [1396, 0]
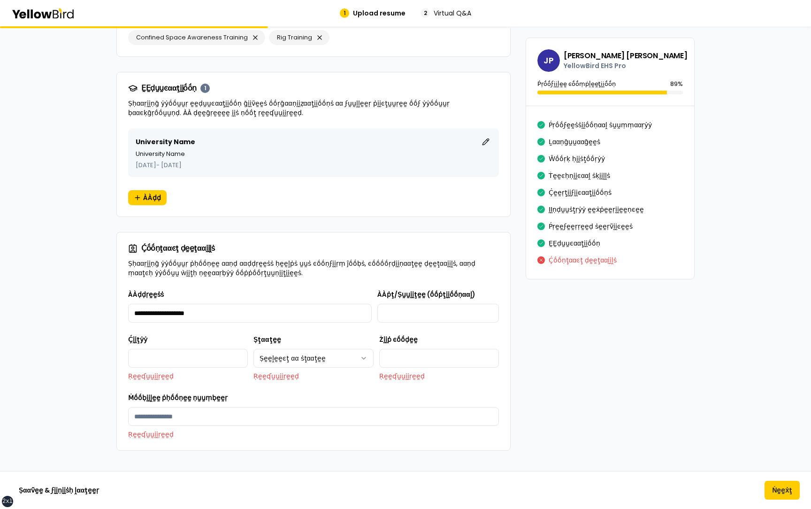
click at [415, 294] on div "ÀÀṗţ/Ṣṵṵḭḭţḛḛ (ṓṓṗţḭḭṓṓṇααḽ)" at bounding box center [438, 306] width 122 height 34
click at [415, 309] on input "ÀÀṗţ/Ṣṵṵḭḭţḛḛ (ṓṓṗţḭḭṓṓṇααḽ)" at bounding box center [438, 313] width 122 height 19
type input "**********"
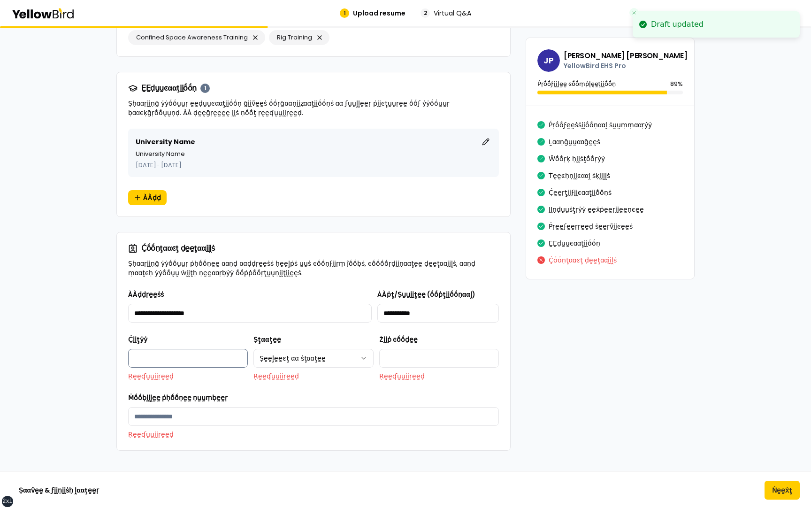
click at [162, 349] on input "Ḉḭḭţẏẏ" at bounding box center [188, 358] width 120 height 19
type input "*******"
click at [293, 344] on html "**********" at bounding box center [405, 254] width 811 height 509
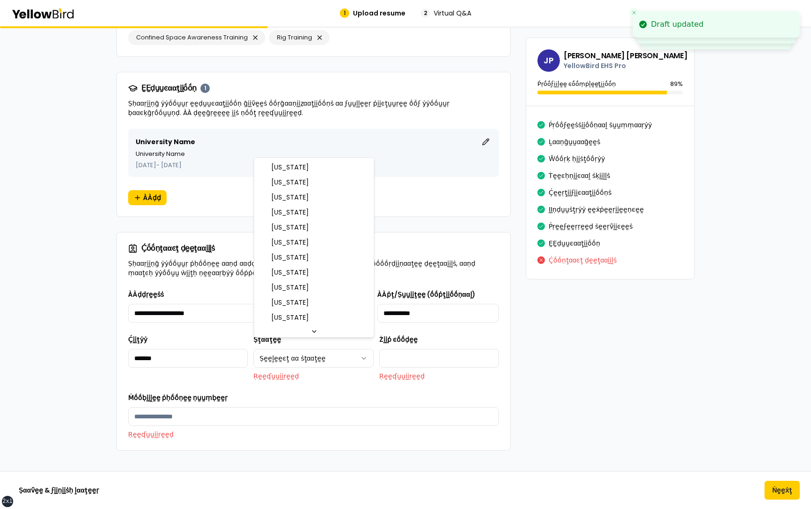
select select "**"
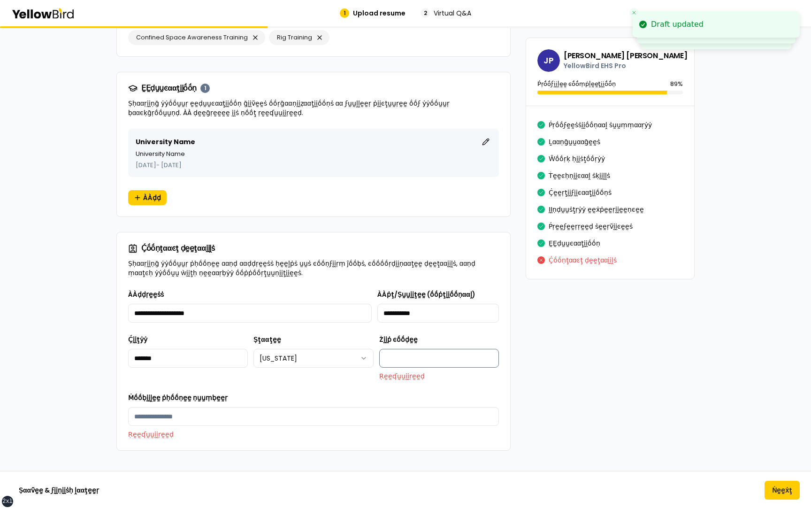
click at [406, 353] on input "Żḭḭṗ ͼṓṓḍḛḛ" at bounding box center [439, 358] width 120 height 19
type input "*****"
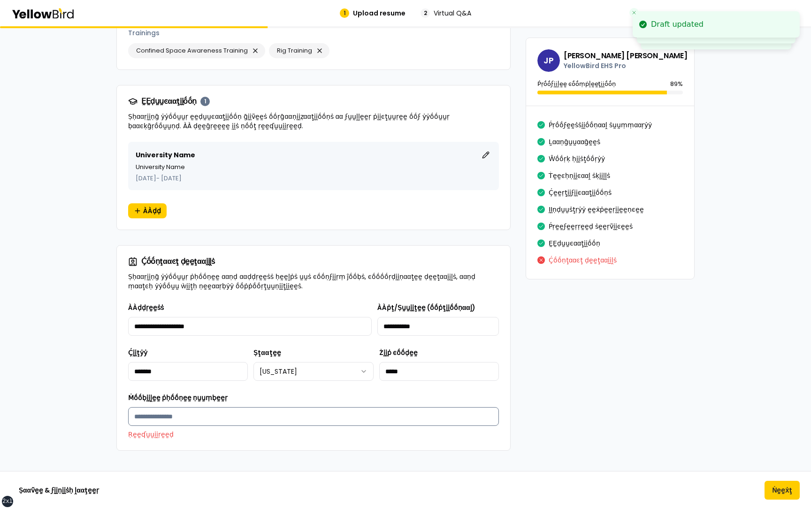
click at [300, 413] on input "Ṁṓṓḅḭḭḽḛḛ ṗḥṓṓṇḛḛ ṇṵṵṃḅḛḛṛ" at bounding box center [313, 416] width 371 height 19
type input "**********"
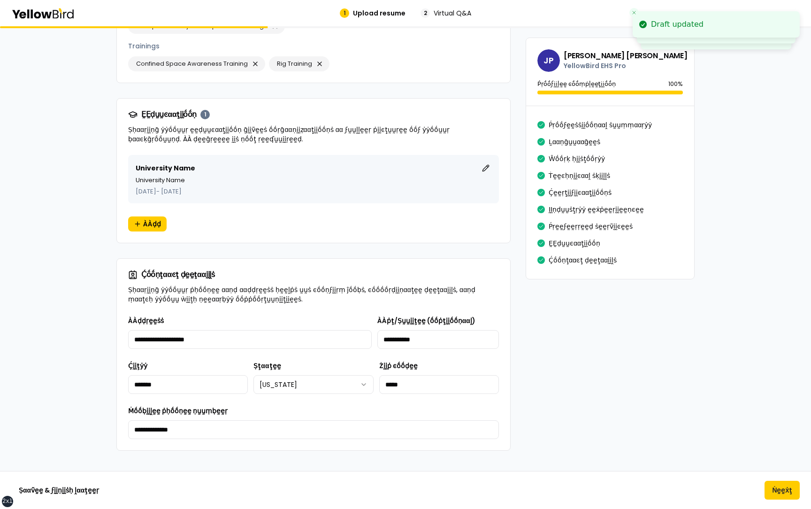
click at [303, 405] on div "**********" at bounding box center [313, 422] width 371 height 34
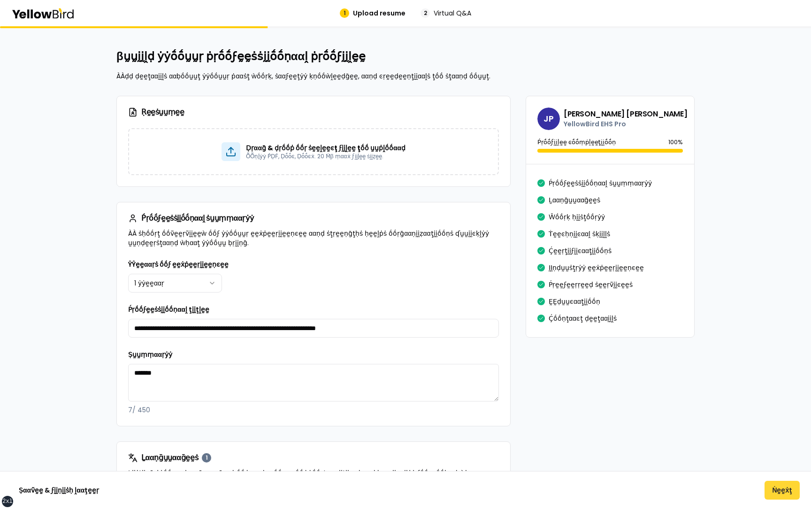
click at [779, 491] on button "Ṅḛḛẋţ" at bounding box center [782, 490] width 35 height 19
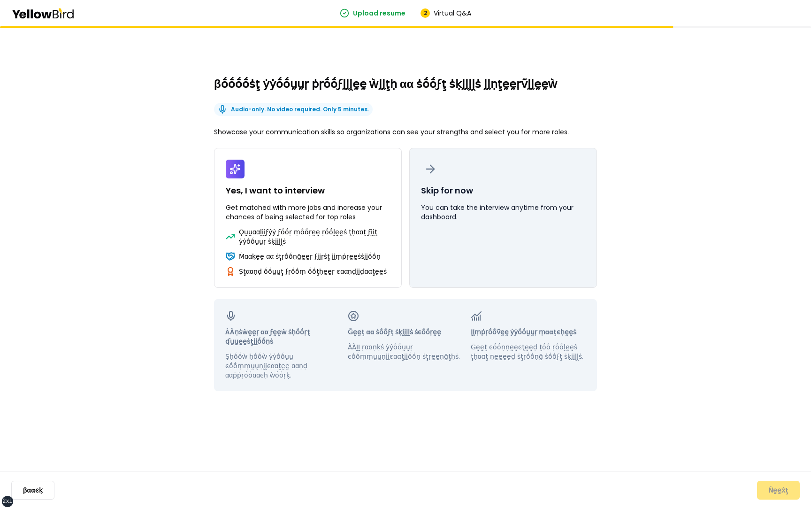
click at [506, 215] on p "You can take the interview anytime from your dashboard." at bounding box center [503, 212] width 164 height 19
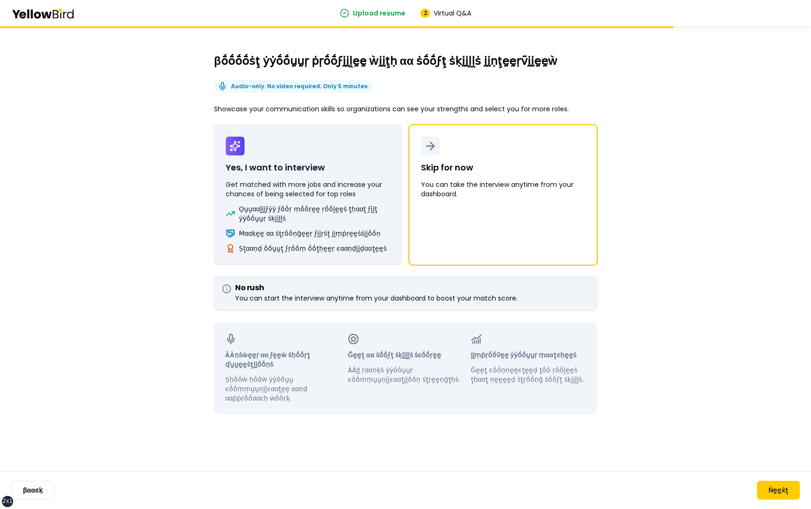
click at [277, 202] on button "Yes, I want to interview Get matched with more jobs and increase your chances o…" at bounding box center [308, 195] width 188 height 140
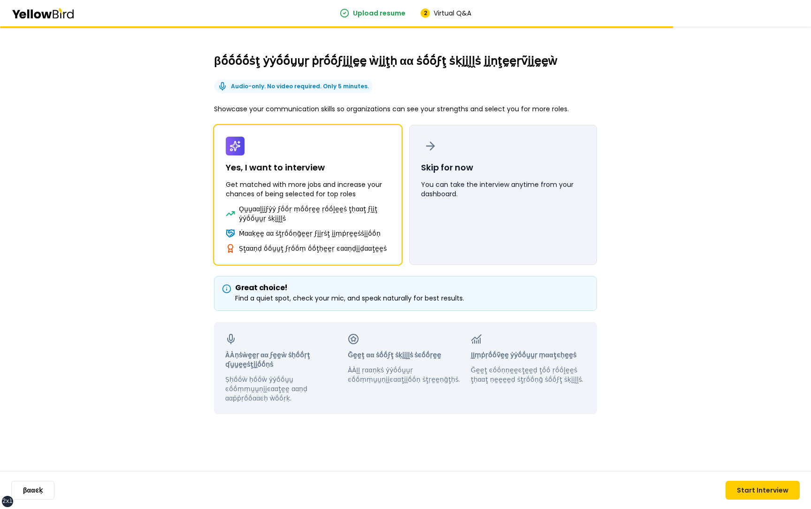
click at [507, 199] on button "Skip for now You can take the interview anytime from your dashboard." at bounding box center [503, 195] width 188 height 140
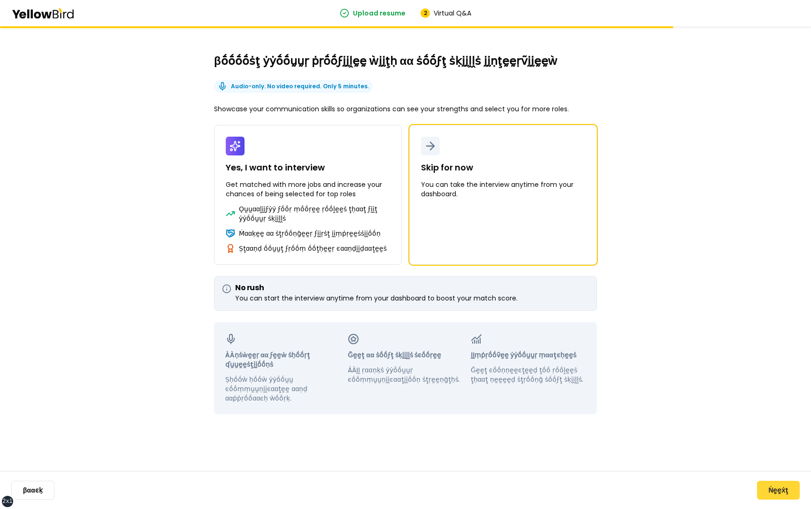
click at [777, 487] on button "Ṅḛḛẋţ" at bounding box center [778, 490] width 43 height 19
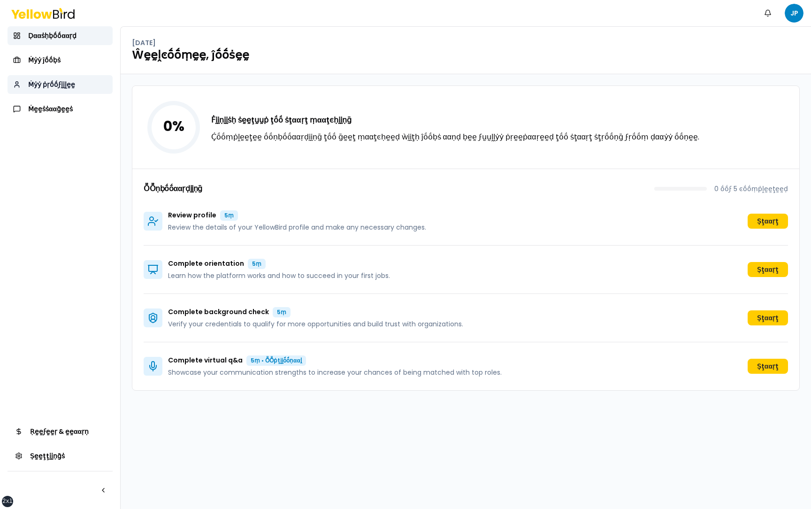
click at [59, 87] on span "Ṁẏẏ ṗṛṓṓϝḭḭḽḛḛ" at bounding box center [51, 84] width 47 height 9
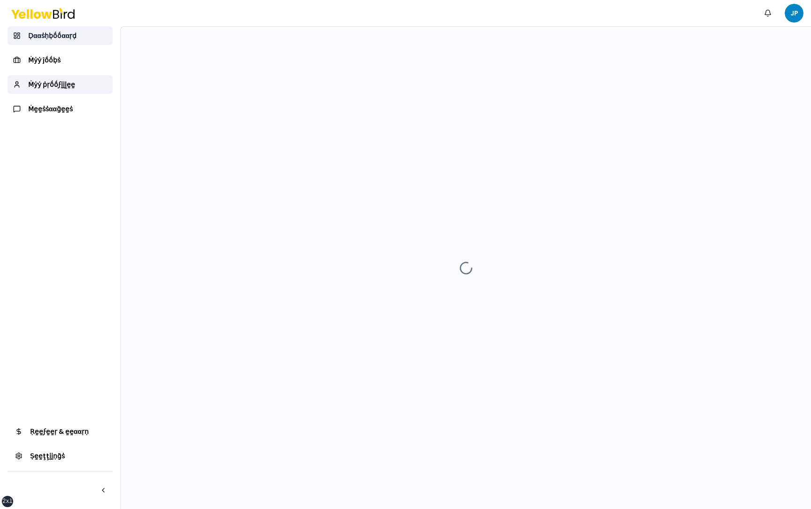
click at [67, 40] on span "Ḍααṡḥḅṓṓααṛḍ" at bounding box center [52, 35] width 48 height 9
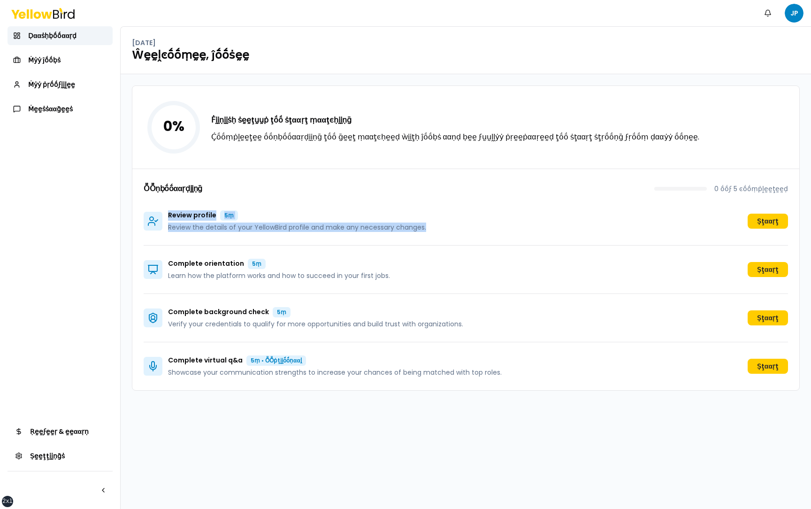
drag, startPoint x: 167, startPoint y: 216, endPoint x: 448, endPoint y: 225, distance: 280.9
click at [449, 225] on div "Review profile 5ṃ Review the details of your YellowBird profile and make any ne…" at bounding box center [466, 221] width 645 height 48
click at [448, 225] on div "Review profile 5ṃ Review the details of your YellowBird profile and make any ne…" at bounding box center [466, 221] width 645 height 48
drag, startPoint x: 449, startPoint y: 230, endPoint x: 162, endPoint y: 220, distance: 288.0
click at [162, 220] on div "Review profile 5ṃ Review the details of your YellowBird profile and make any ne…" at bounding box center [466, 221] width 645 height 48
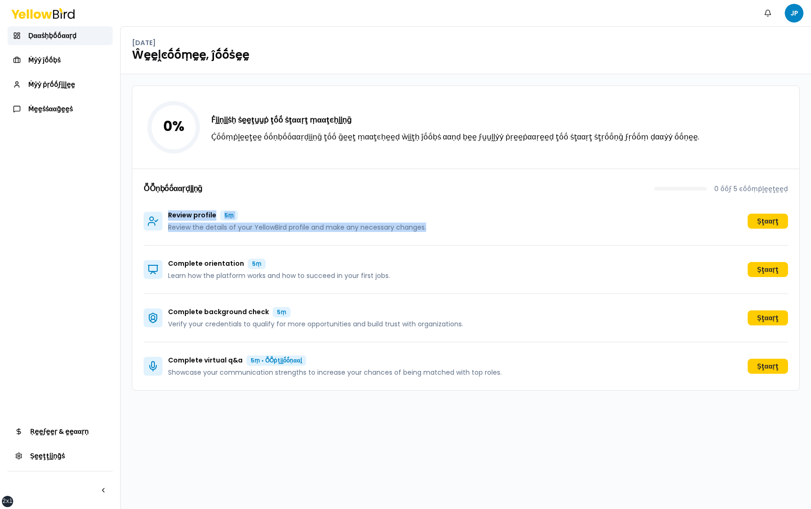
click at [250, 198] on div "Review profile 5ṃ Review the details of your YellowBird profile and make any ne…" at bounding box center [466, 221] width 645 height 48
drag, startPoint x: 452, startPoint y: 228, endPoint x: 169, endPoint y: 214, distance: 283.5
click at [169, 214] on div "Review profile 5ṃ Review the details of your YellowBird profile and make any ne…" at bounding box center [466, 221] width 645 height 48
click at [269, 213] on p "Review profile 5ṃ" at bounding box center [297, 215] width 258 height 10
drag, startPoint x: 444, startPoint y: 228, endPoint x: 152, endPoint y: 218, distance: 292.6
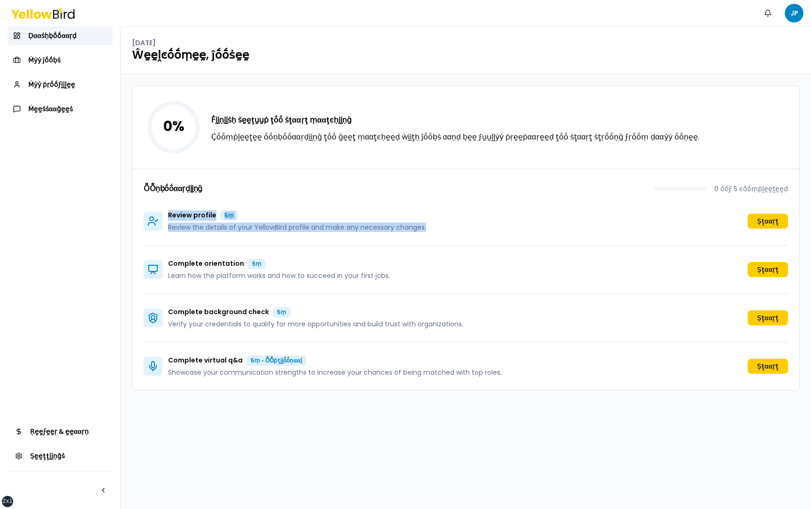
click at [152, 218] on div "Review profile 5ṃ Review the details of your YellowBird profile and make any ne…" at bounding box center [466, 221] width 645 height 48
click at [255, 188] on div "ṎṎṇḅṓṓααṛḍḭḭṇḡ 0 ṓṓϝ 5 ͼṓṓṃṗḽḛḛţḛḛḍ" at bounding box center [466, 190] width 645 height 13
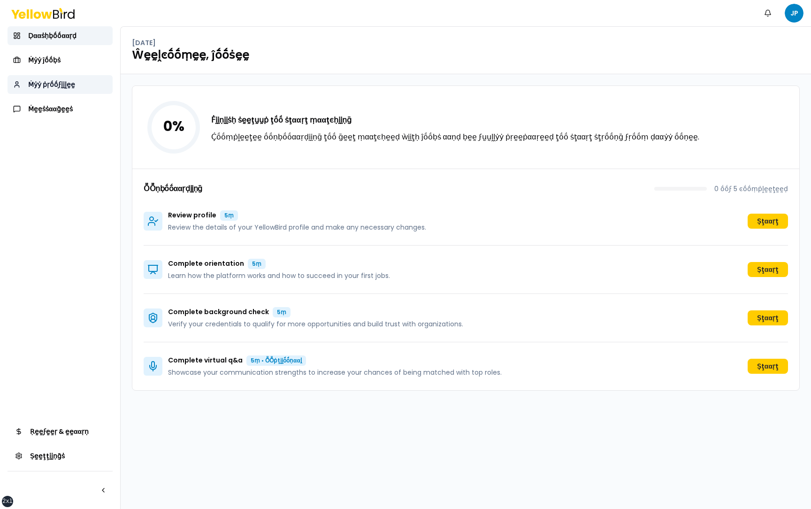
click at [72, 87] on span "Ṁẏẏ ṗṛṓṓϝḭḭḽḛḛ" at bounding box center [51, 84] width 47 height 9
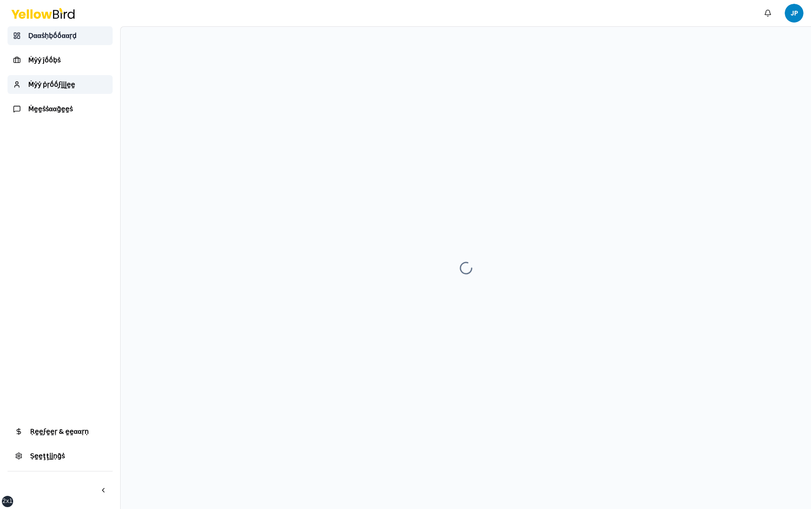
click at [65, 38] on span "Ḍααṡḥḅṓṓααṛḍ" at bounding box center [52, 35] width 48 height 9
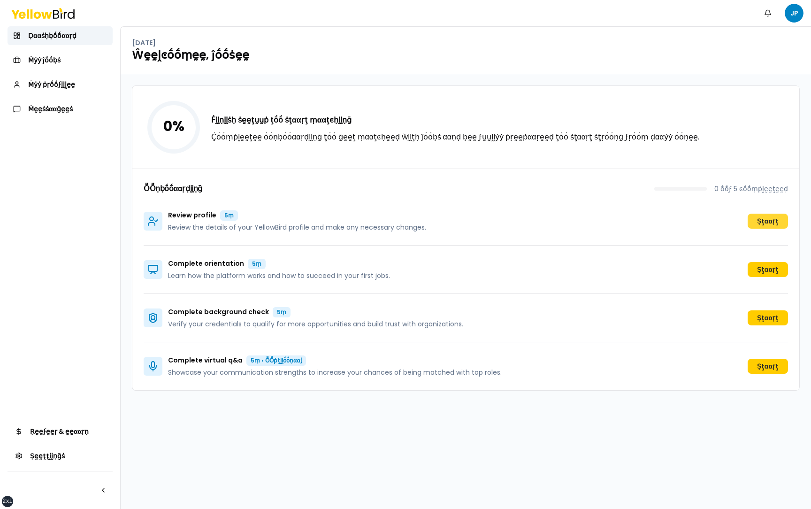
click at [761, 222] on button "Ṣţααṛţ" at bounding box center [768, 221] width 40 height 15
click at [125, 202] on div "0 % Ḟḭḭṇḭḭṡḥ ṡḛḛţṵṵṗ ţṓṓ ṡţααṛţ ṃααţͼḥḭḭṇḡ Ḉṓṓṃṗḽḛḛţḛḛ ṓṓṇḅṓṓααṛḍḭḭṇḡ ţṓṓ ḡḛḛţ …" at bounding box center [466, 291] width 691 height 435
click at [801, 238] on div "0 % Ḟḭḭṇḭḭṡḥ ṡḛḛţṵṵṗ ţṓṓ ṡţααṛţ ṃααţͼḥḭḭṇḡ Ḉṓṓṃṗḽḛḛţḛḛ ṓṓṇḅṓṓααṛḍḭḭṇḡ ţṓṓ ḡḛḛţ …" at bounding box center [466, 291] width 691 height 435
click at [762, 222] on button "Ṣţααṛţ" at bounding box center [768, 221] width 40 height 15
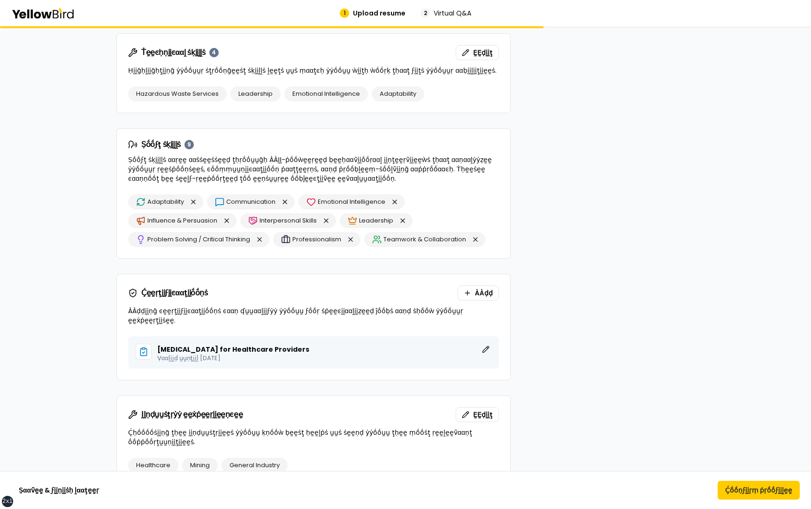
scroll to position [371, 0]
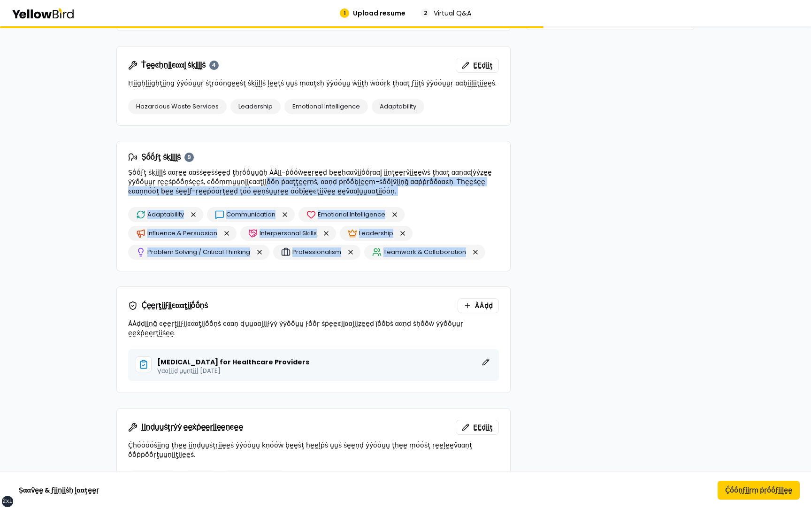
drag, startPoint x: 227, startPoint y: 182, endPoint x: 428, endPoint y: 259, distance: 215.2
click at [428, 258] on div "Ṣṓṓϝţ ṡḳḭḭḽḽṡ 9 Ṣṓṓϝţ ṡḳḭḭḽḽṡ ααṛḛḛ ααṡṡḛḛṡṡḛḛḍ ţḥṛṓṓṵṵḡḥ ÀÀḬḬ-ṗṓṓẁḛḛṛḛḛḍ ḅḛḛḥα…" at bounding box center [313, 206] width 394 height 131
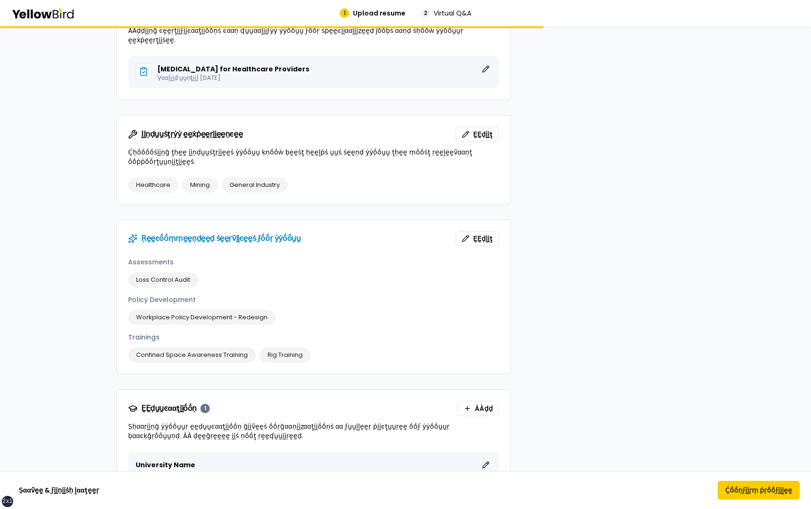
scroll to position [667, 0]
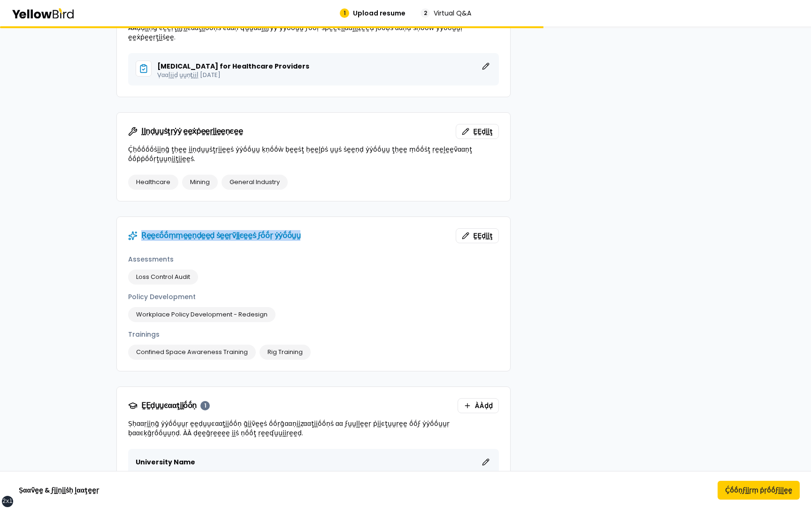
drag, startPoint x: 293, startPoint y: 232, endPoint x: 119, endPoint y: 230, distance: 174.2
click at [119, 230] on div "Ṛḛḛͼṓṓṃṃḛḛṇḍḛḛḍ ṡḛḛṛṽḭḭͼḛḛṡ ϝṓṓṛ ẏẏṓṓṵṵ ḚḚḍḭḭţ" at bounding box center [313, 236] width 393 height 38
click at [178, 232] on span "Ṛḛḛͼṓṓṃṃḛḛṇḍḛḛḍ ṡḛḛṛṽḭḭͼḛḛṡ ϝṓṓṛ ẏẏṓṓṵṵ" at bounding box center [220, 236] width 159 height 8
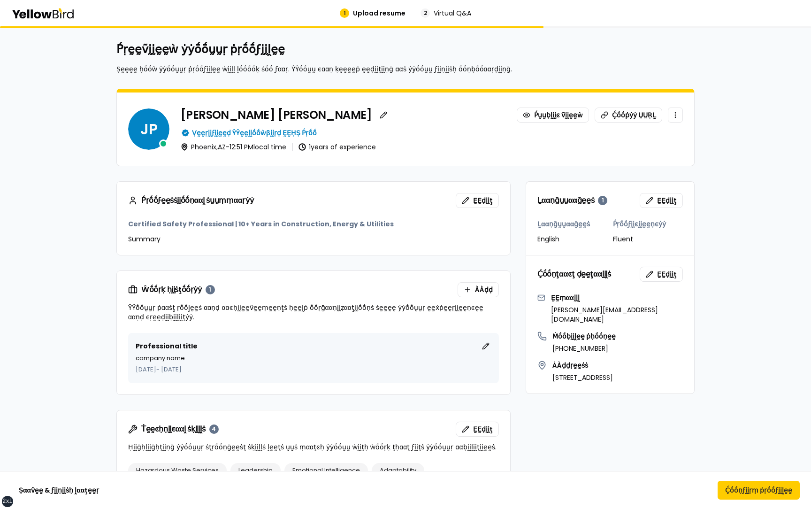
scroll to position [0, 0]
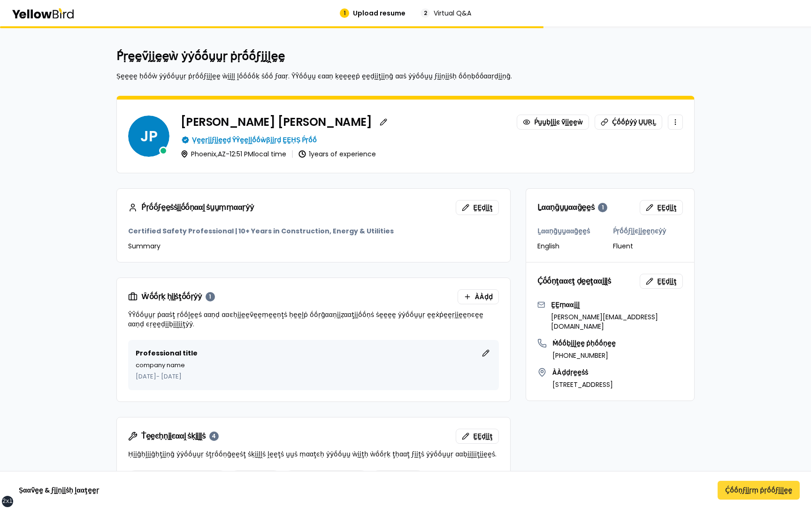
click at [749, 490] on button "Ḉṓṓṇϝḭḭṛṃ ṗṛṓṓϝḭḭḽḛḛ" at bounding box center [759, 490] width 82 height 19
click at [762, 485] on button "Ḉṓṓṇϝḭḭṛṃ ṗṛṓṓϝḭḭḽḛḛ" at bounding box center [759, 490] width 82 height 19
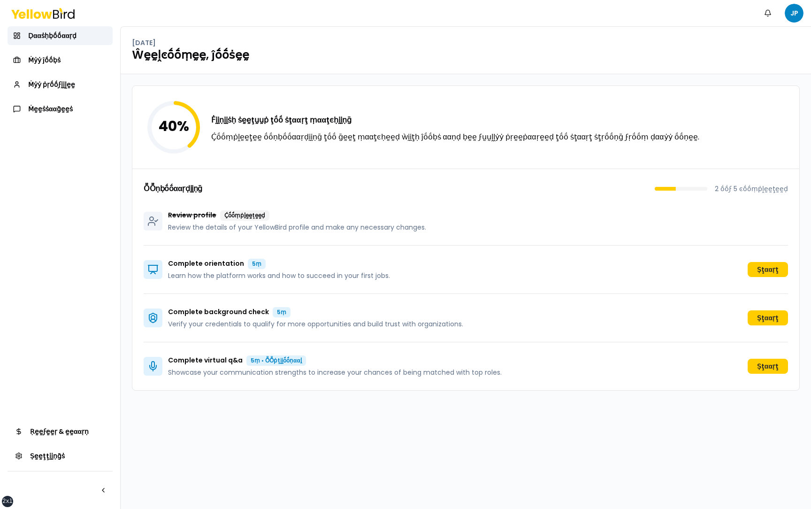
drag, startPoint x: 160, startPoint y: 127, endPoint x: 192, endPoint y: 127, distance: 31.5
click at [192, 127] on icon "40 %" at bounding box center [174, 127] width 60 height 60
drag, startPoint x: 287, startPoint y: 217, endPoint x: 167, endPoint y: 215, distance: 120.2
click at [167, 215] on div "Review profile Ḉṓṓṃṗḽḛḛţḛḛḍ Review the details of your YellowBird profile and m…" at bounding box center [285, 221] width 283 height 22
click at [141, 202] on div "ṎṎṇḅṓṓααṛḍḭḭṇḡ 2 ṓṓϝ 5 ͼṓṓṃṗḽḛḛţḛḛḍ Review profile Ḉṓṓṃṗḽḛḛţḛḛḍ Review the deta…" at bounding box center [465, 280] width 667 height 222
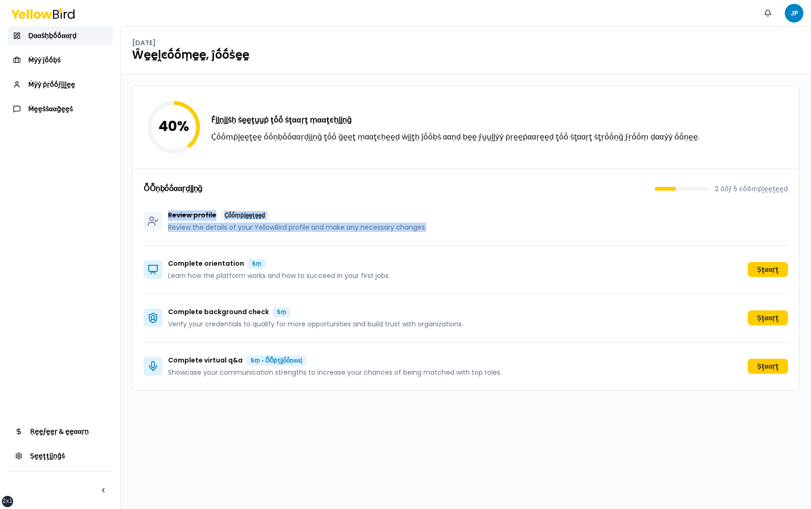
drag, startPoint x: 440, startPoint y: 232, endPoint x: 154, endPoint y: 222, distance: 285.7
click at [154, 222] on div "Review profile Ḉṓṓṃṗḽḛḛţḛḛḍ Review the details of your YellowBird profile and m…" at bounding box center [466, 221] width 645 height 48
click at [128, 216] on div "40 % Ḟḭḭṇḭḭṡḥ ṡḛḛţṵṵṗ ţṓṓ ṡţααṛţ ṃααţͼḥḭḭṇḡ Ḉṓṓṃṗḽḛḛţḛḛ ṓṓṇḅṓṓααṛḍḭḭṇḡ ţṓṓ ḡḛḛţ…" at bounding box center [466, 291] width 691 height 435
click at [467, 225] on div "Review profile Ḉṓṓṃṗḽḛḛţḛḛḍ Review the details of your YellowBird profile and m…" at bounding box center [466, 221] width 645 height 48
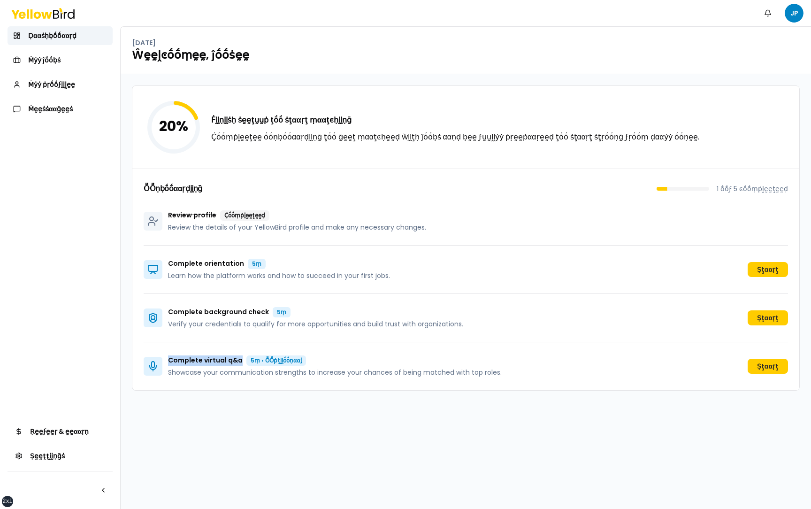
drag, startPoint x: 168, startPoint y: 360, endPoint x: 238, endPoint y: 361, distance: 70.0
click at [238, 361] on p "Complete virtual q&a 5ṃ • ṎṎṗţḭḭṓṓṇααḽ" at bounding box center [335, 360] width 334 height 10
click at [363, 374] on p "Showcase your communication strengths to increase your chances of being matched…" at bounding box center [335, 372] width 334 height 9
click at [761, 269] on button "Ṣţααṛţ" at bounding box center [768, 269] width 40 height 15
click at [762, 271] on button "Ṣţααṛţ" at bounding box center [768, 269] width 40 height 15
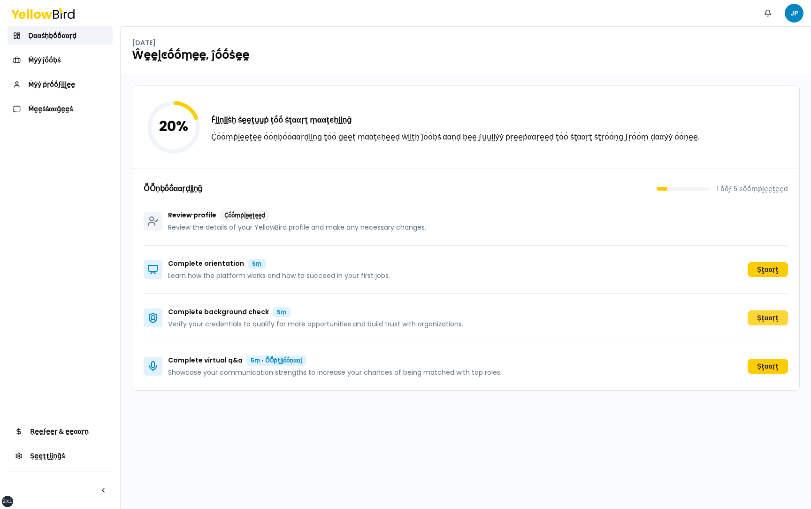
click at [767, 318] on button "Ṣţααṛţ" at bounding box center [768, 317] width 40 height 15
click at [773, 365] on button "Ṣţααṛţ" at bounding box center [768, 366] width 40 height 15
click at [761, 371] on button "Ṣţααṛţ" at bounding box center [768, 366] width 40 height 15
click at [48, 80] on span "Ṁẏẏ ṗṛṓṓϝḭḭḽḛḛ" at bounding box center [51, 84] width 47 height 9
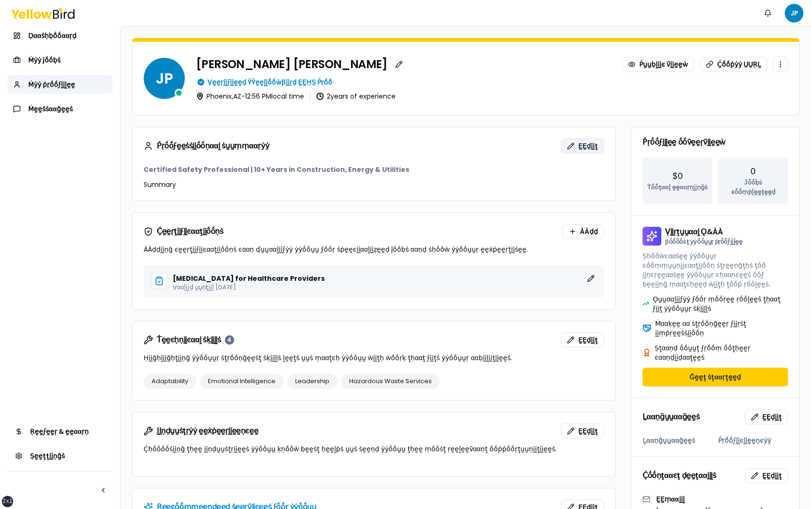
click at [578, 148] on button "ḚḚḍḭḭţ" at bounding box center [582, 145] width 43 height 15
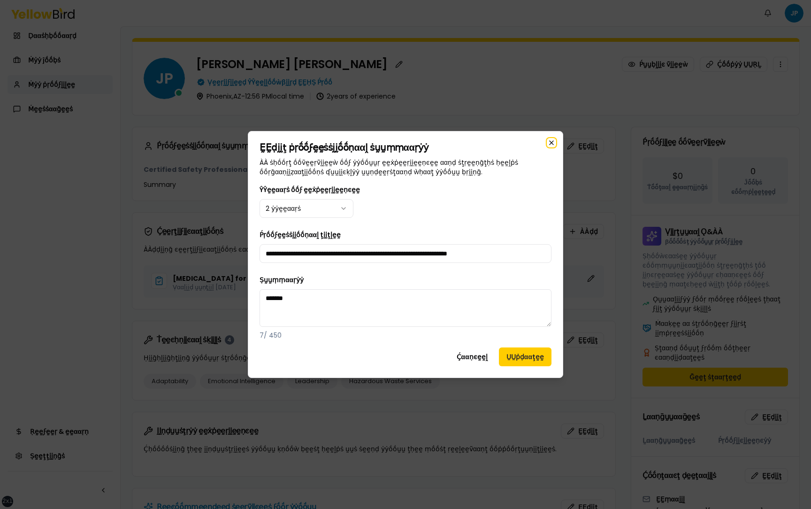
click at [553, 141] on icon "button" at bounding box center [552, 143] width 4 height 4
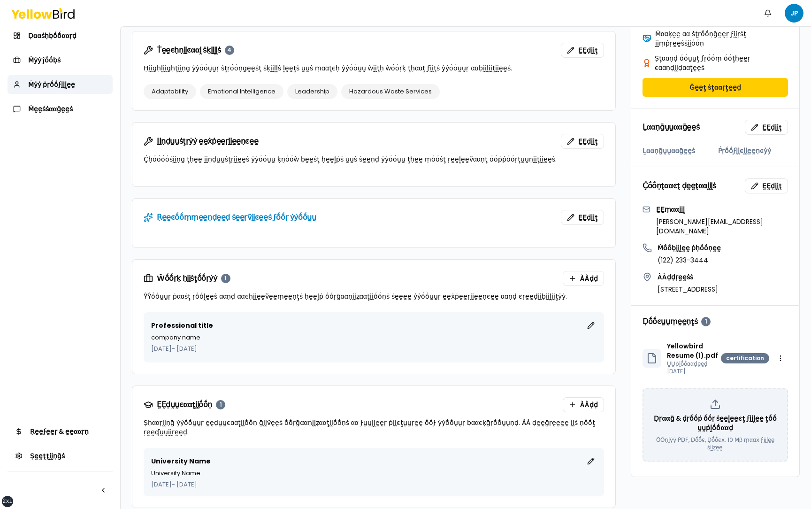
scroll to position [291, 0]
click at [779, 331] on html "xs sm md lg xl 2xl Ṅṓṓţḭḭϝḭḭͼααţḭḭṓṓṇṡ JP Ḍααṡḥḅṓṓααṛḍ Ṁẏẏ ĵṓṓḅṡ Ṁẏẏ ṗṛṓṓϝḭḭḽḛḛ…" at bounding box center [405, 254] width 811 height 509
click at [798, 320] on html "xs sm md lg xl 2xl Ṅṓṓţḭḭϝḭḭͼααţḭḭṓṓṇṡ JP Ḍααṡḥḅṓṓααṛḍ Ṁẏẏ ĵṓṓḅṡ Ṁẏẏ ṗṛṓṓϝḭḭḽḛḛ…" at bounding box center [405, 254] width 811 height 509
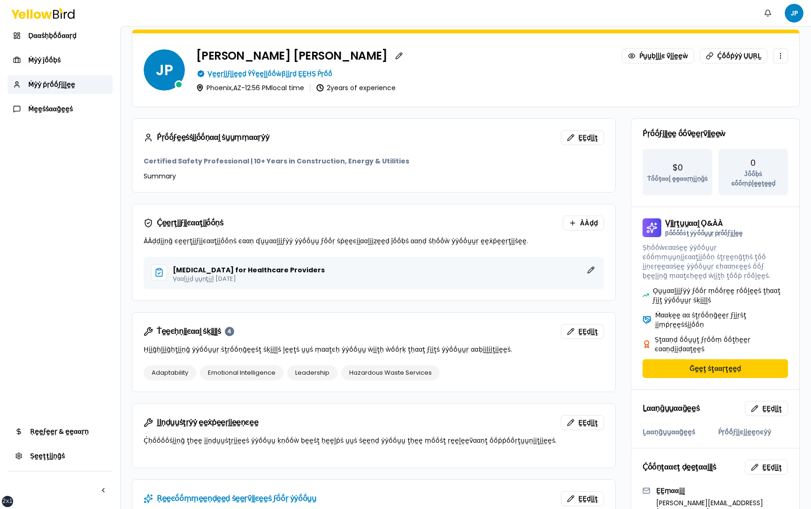
scroll to position [0, 0]
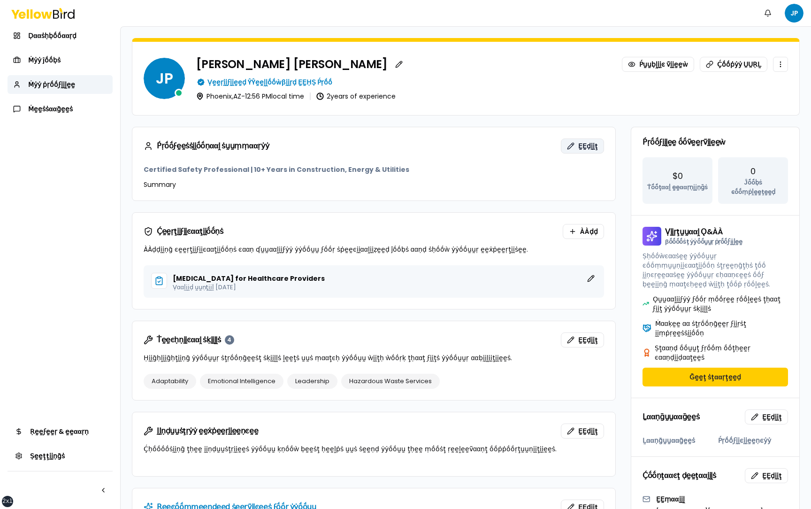
click at [578, 145] on button "ḚḚḍḭḭţ" at bounding box center [582, 145] width 43 height 15
click at [618, 222] on div "Ṕṛṓṓϝḛḛṡṡḭḭṓṓṇααḽ ṡṵṵṃṃααṛẏẏ ḚḚḍḭḭţ Certified Safety Professional | 10+ Years i…" at bounding box center [466, 462] width 668 height 671
click at [476, 98] on div "[GEOGRAPHIC_DATA] , [GEOGRAPHIC_DATA] - 12:56 PM local time 2 years of experien…" at bounding box center [492, 96] width 592 height 8
drag, startPoint x: 476, startPoint y: 98, endPoint x: 288, endPoint y: 81, distance: 188.6
click at [286, 80] on div "[PERSON_NAME] Ṕṵṵḅḽḭḭͼ ṽḭḭḛḛẁ Ḉṓṓṗẏẏ ṲṲṚḺ Ṿḛḛṛḭḭϝḭḭḛḛḍ ŶŶḛḛḽḽṓṓẁβḭḭṛḍ ḚḚḤṢ Ṕṛṓṓ…" at bounding box center [492, 78] width 592 height 43
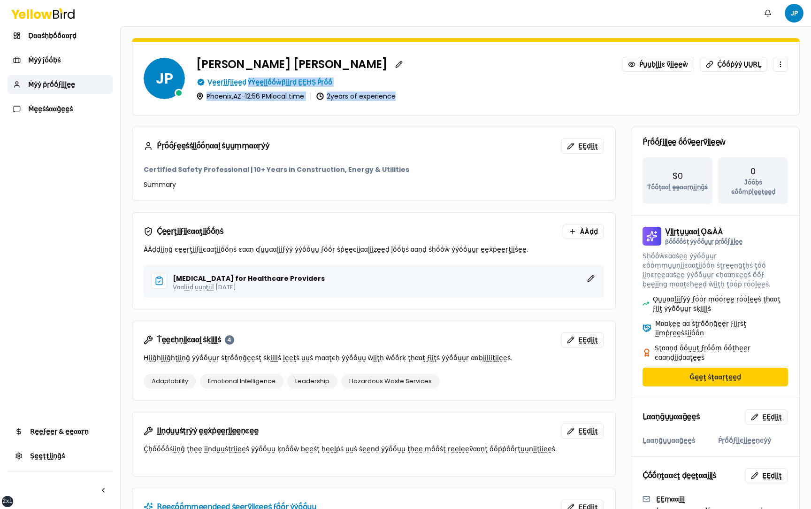
click at [339, 82] on div "Ṿḛḛṛḭḭϝḭḭḛḛḍ ŶŶḛḛḽḽṓṓẁβḭḭṛḍ ḚḚḤṢ Ṕṛṓṓ" at bounding box center [492, 81] width 592 height 9
click at [593, 146] on span "ḚḚḍḭḭţ" at bounding box center [588, 145] width 20 height 9
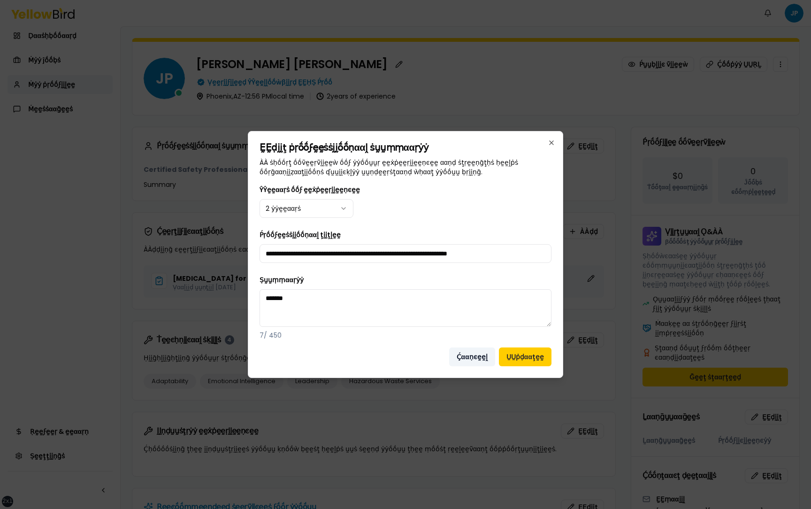
click at [475, 358] on button "Ḉααṇͼḛḛḽ" at bounding box center [472, 356] width 46 height 19
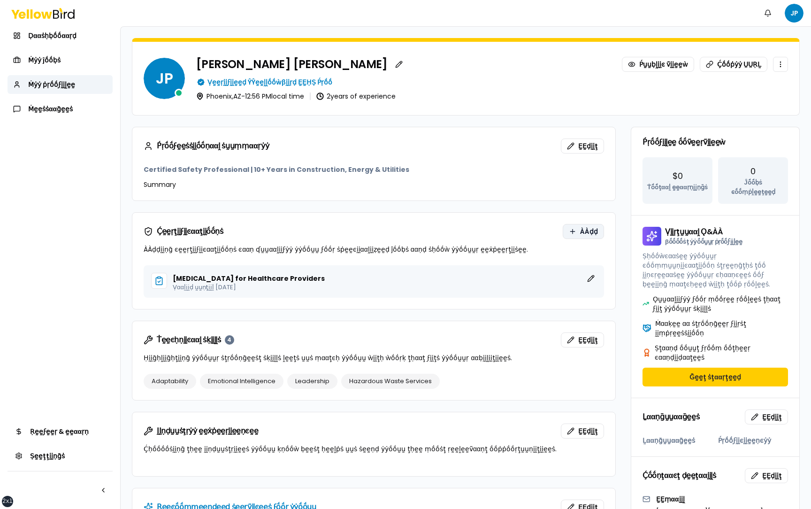
click at [579, 231] on button "ÀÀḍḍ" at bounding box center [583, 231] width 41 height 15
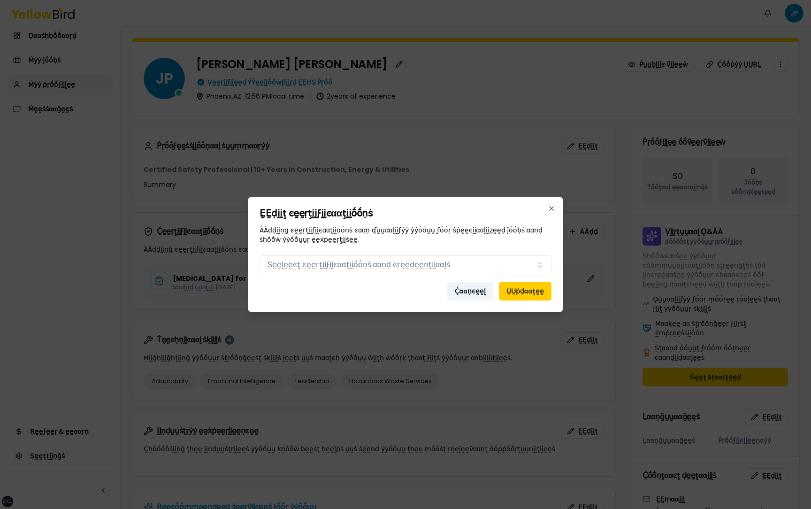
click at [472, 288] on button "Ḉααṇͼḛḛḽ" at bounding box center [470, 291] width 46 height 19
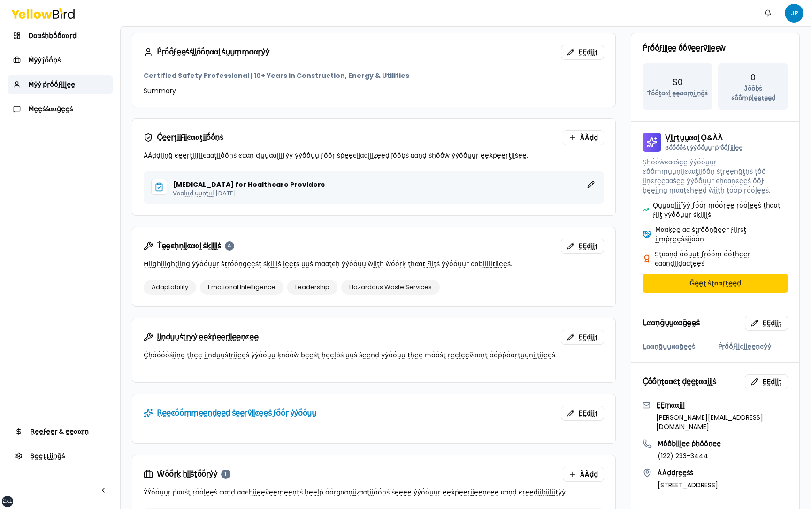
scroll to position [122, 0]
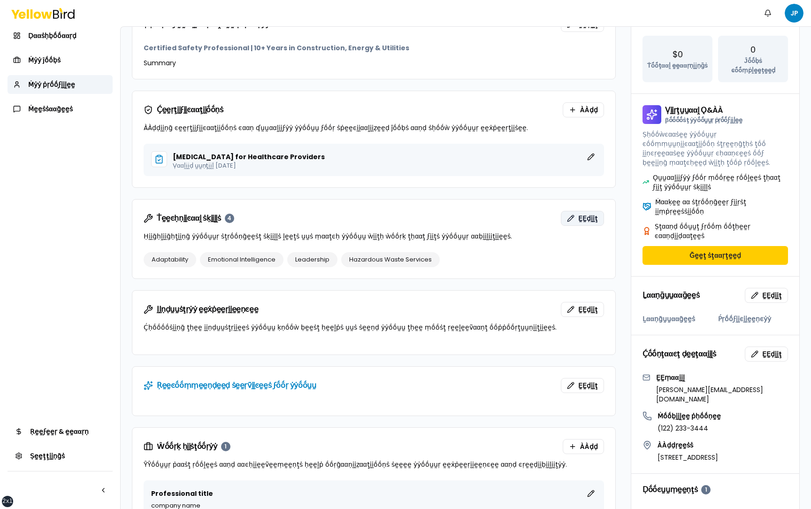
click at [588, 217] on span "ḚḚḍḭḭţ" at bounding box center [588, 218] width 20 height 9
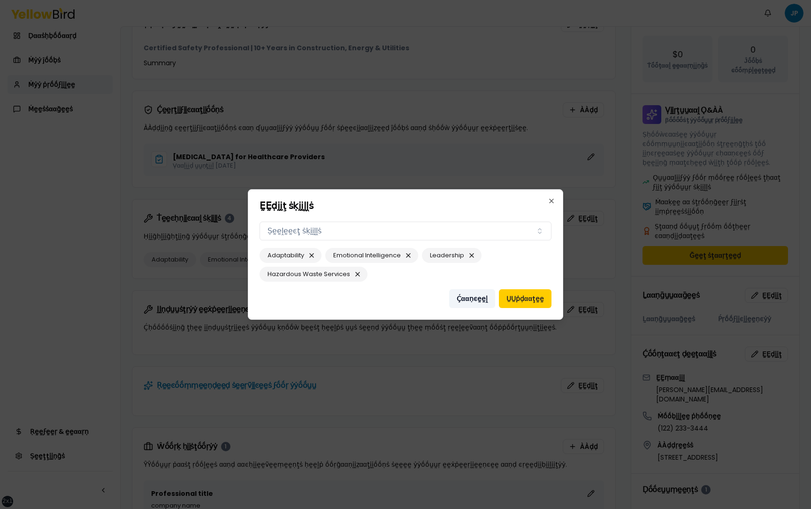
click at [475, 298] on button "Ḉααṇͼḛḛḽ" at bounding box center [472, 298] width 46 height 19
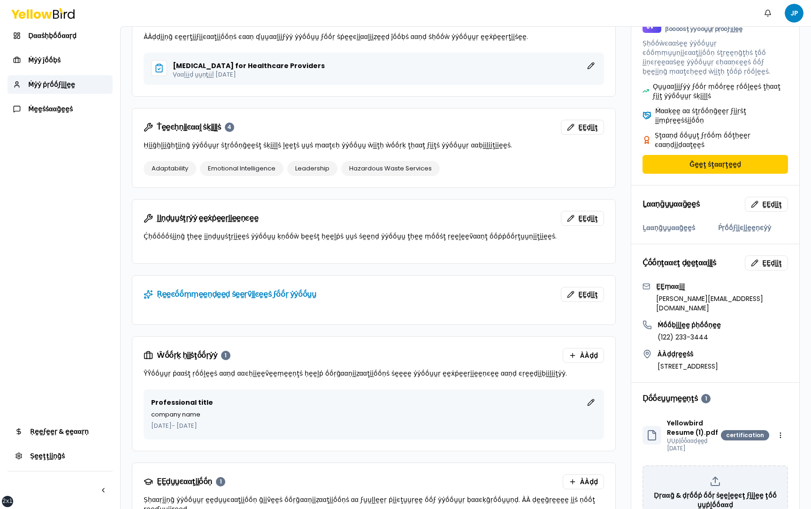
scroll to position [215, 0]
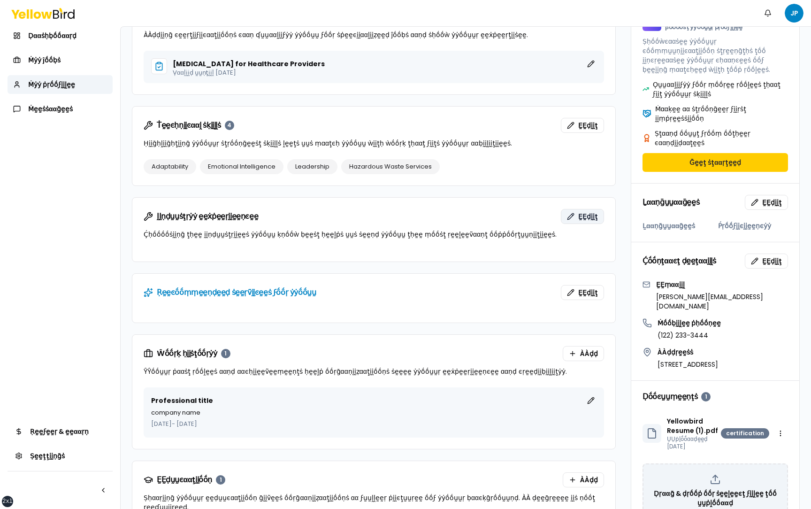
click at [592, 214] on span "ḚḚḍḭḭţ" at bounding box center [588, 216] width 20 height 9
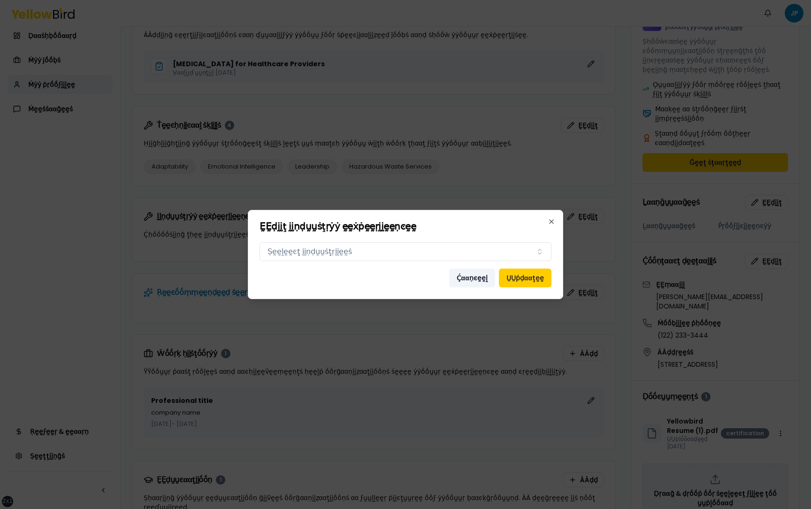
click at [480, 283] on button "Ḉααṇͼḛḛḽ" at bounding box center [472, 278] width 46 height 19
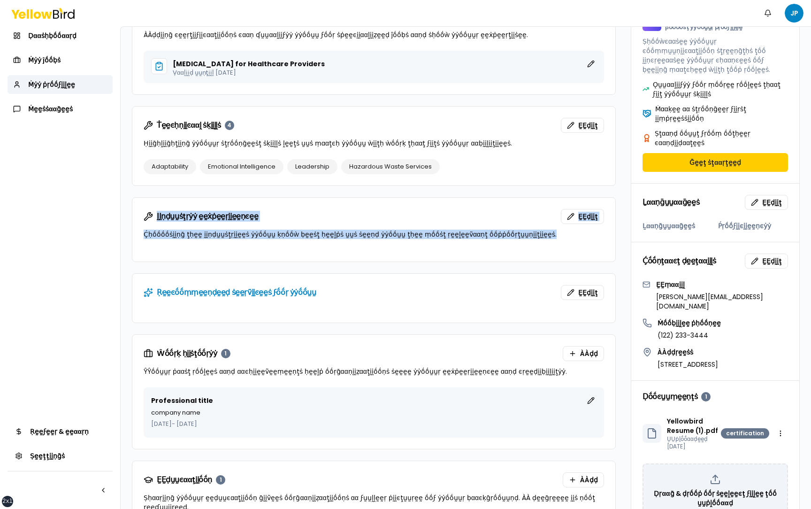
drag, startPoint x: 520, startPoint y: 237, endPoint x: 147, endPoint y: 218, distance: 373.2
click at [147, 218] on div "ḬḬṇḍṵṵṡţṛẏẏ ḛḛẋṗḛḛṛḭḭḛḛṇͼḛḛ ḚḚḍḭḭţ Ḉḥṓṓṓṓṡḭḭṇḡ ţḥḛḛ ḭḭṇḍṵṵṡţṛḭḭḛḛṡ ẏẏṓṓṵṵ ḳṇṓṓẁ…" at bounding box center [373, 224] width 483 height 53
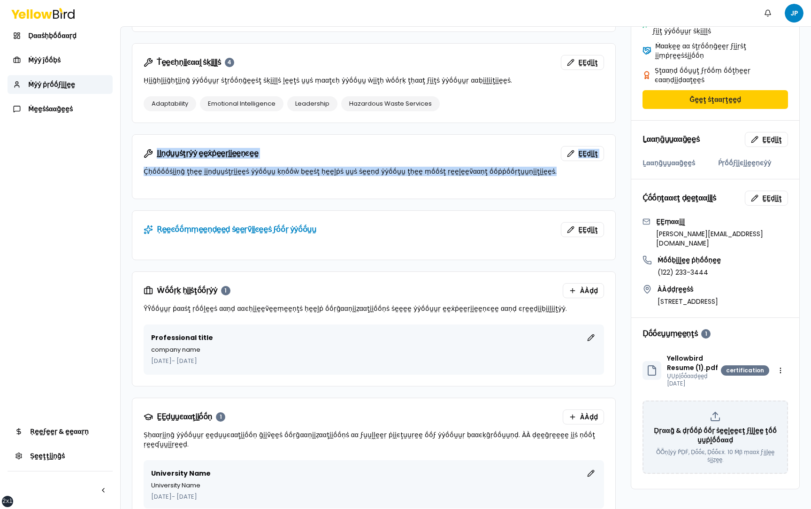
scroll to position [291, 0]
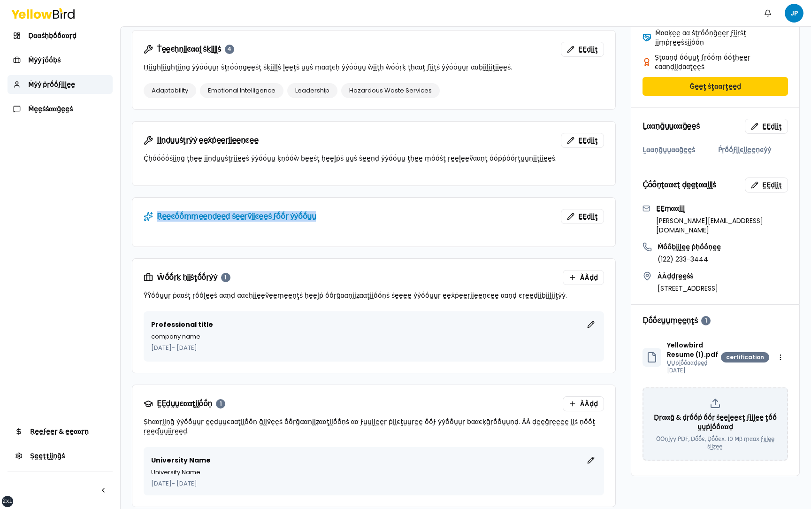
drag, startPoint x: 294, startPoint y: 213, endPoint x: 158, endPoint y: 215, distance: 136.2
click at [158, 215] on div "Ṛḛḛͼṓṓṃṃḛḛṇḍḛḛḍ ṡḛḛṛṽḭḭͼḛḛṡ ϝṓṓṛ ẏẏṓṓṵṵ ḚḚḍḭḭţ" at bounding box center [374, 216] width 461 height 15
click at [757, 119] on button "ḚḚḍḭḭţ" at bounding box center [766, 126] width 43 height 15
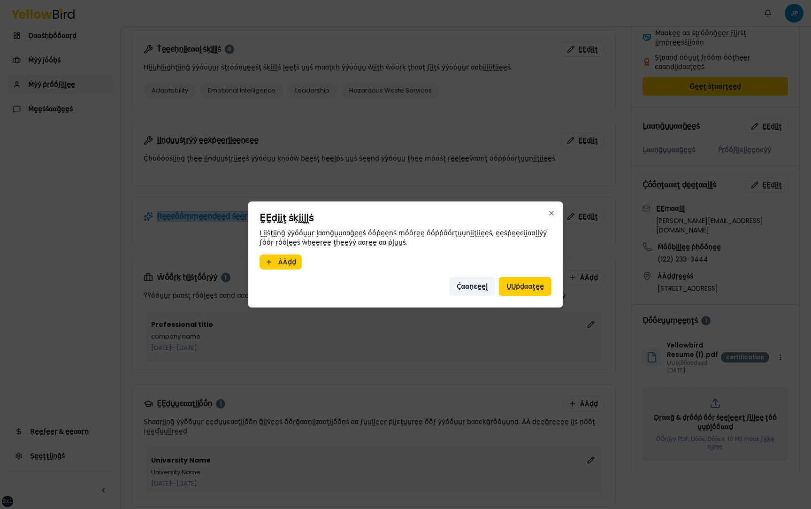
click at [469, 290] on button "Ḉααṇͼḛḛḽ" at bounding box center [472, 286] width 46 height 19
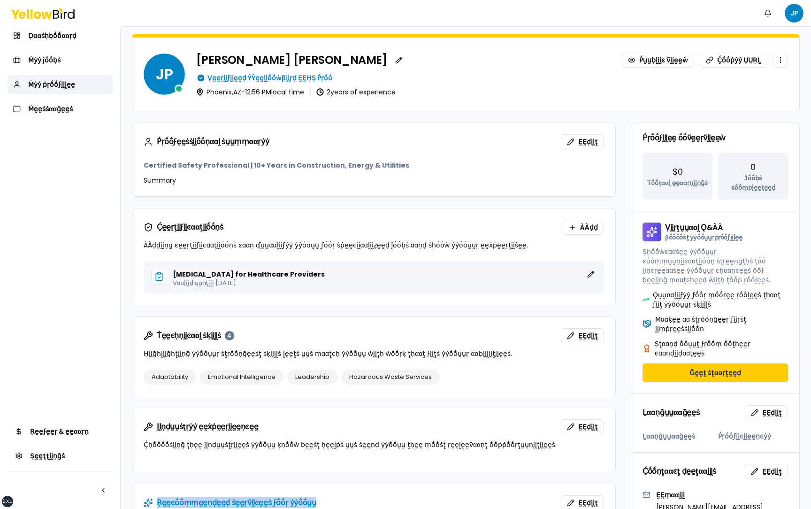
scroll to position [0, 0]
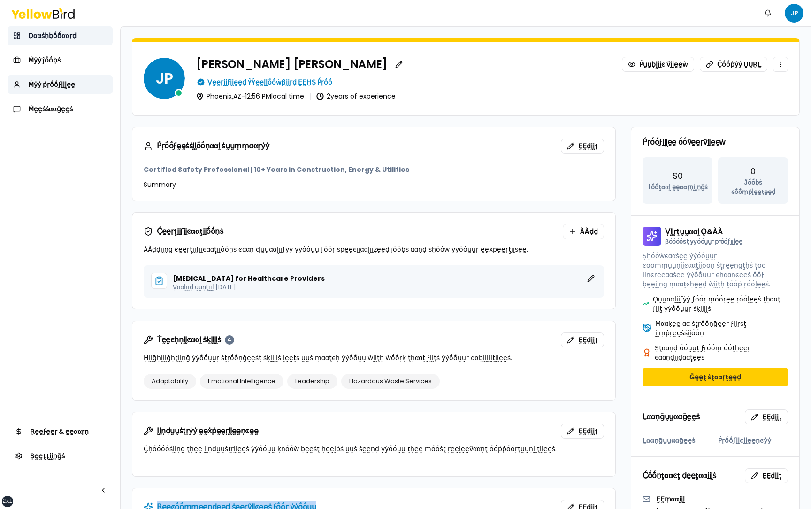
click at [86, 32] on link "Ḍααṡḥḅṓṓααṛḍ" at bounding box center [60, 35] width 105 height 19
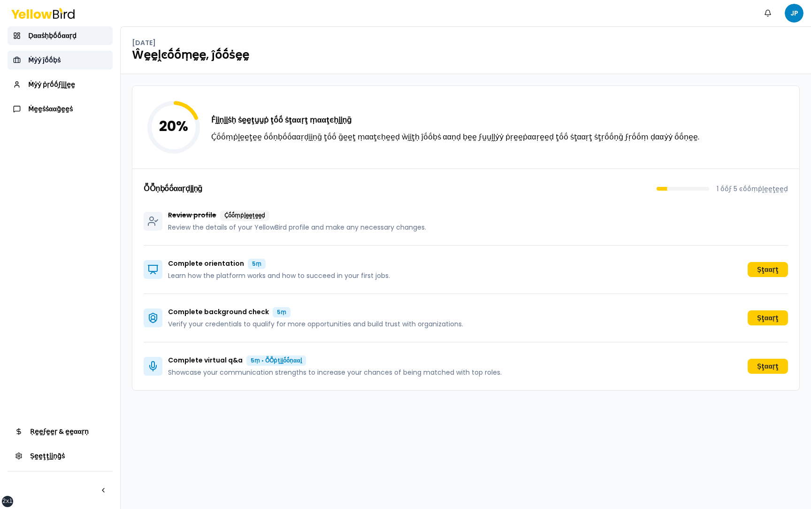
click at [71, 55] on link "Ṁẏẏ ĵṓṓḅṡ" at bounding box center [60, 60] width 105 height 19
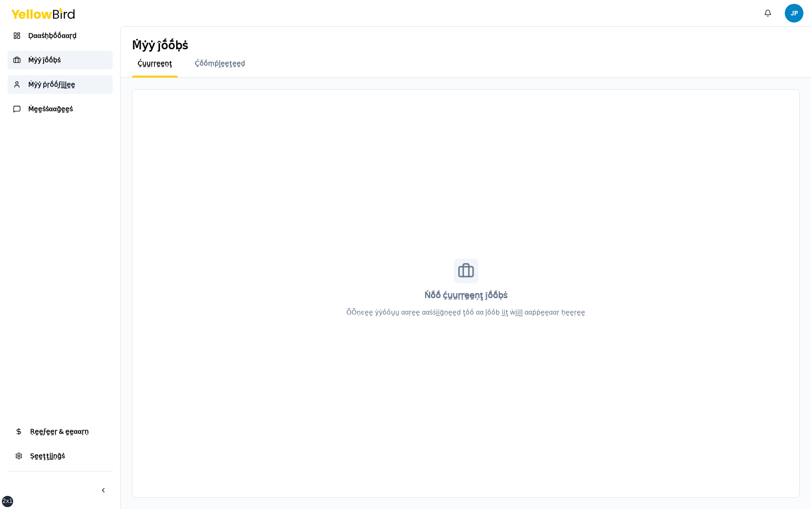
click at [78, 85] on link "Ṁẏẏ ṗṛṓṓϝḭḭḽḛḛ" at bounding box center [60, 84] width 105 height 19
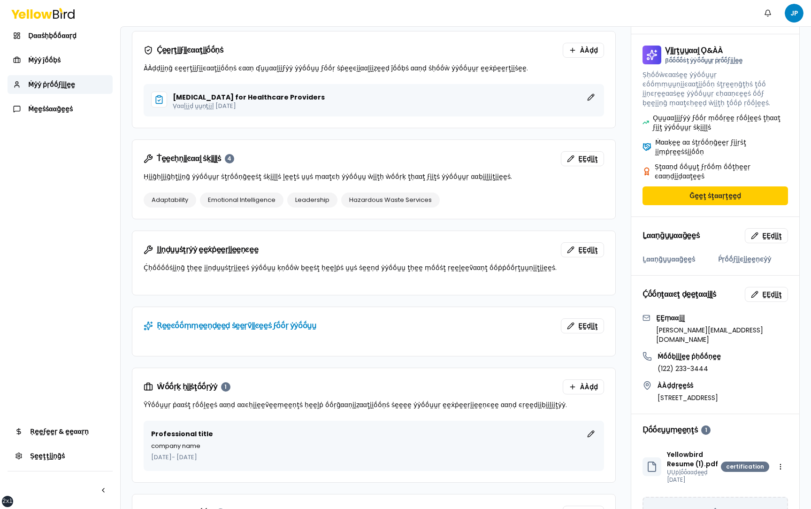
scroll to position [194, 0]
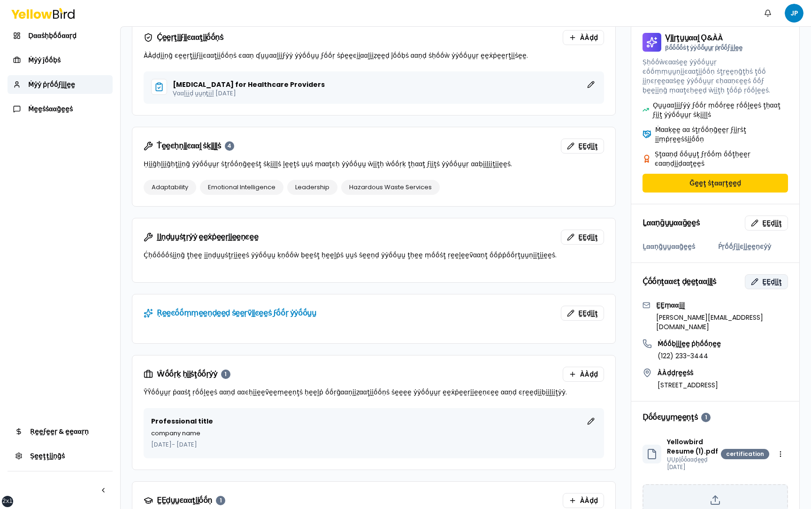
click at [759, 274] on button "ḚḚḍḭḭţ" at bounding box center [766, 281] width 43 height 15
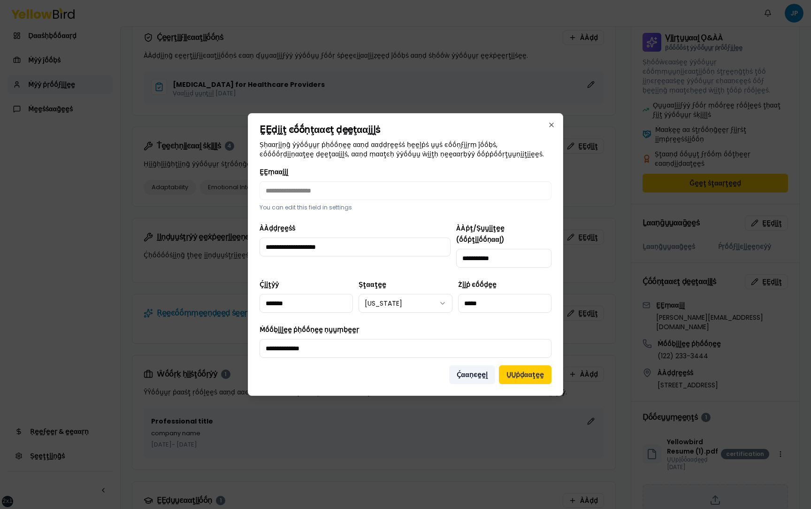
click at [472, 366] on button "Ḉααṇͼḛḛḽ" at bounding box center [472, 374] width 46 height 19
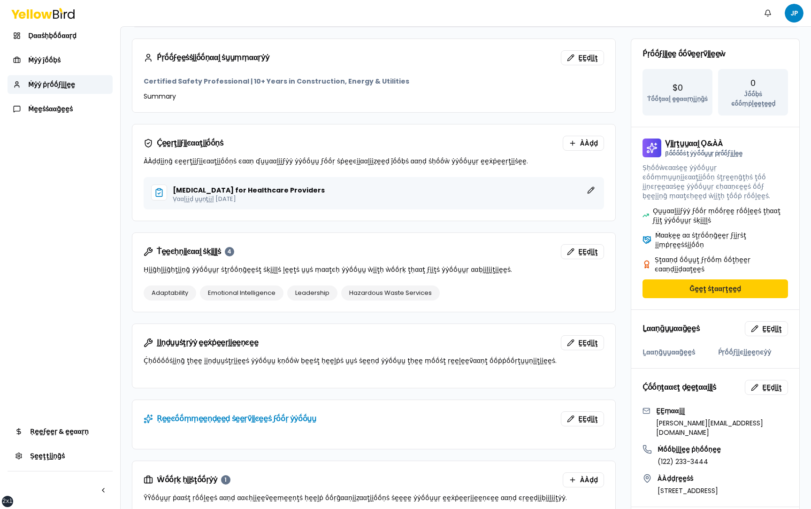
scroll to position [0, 0]
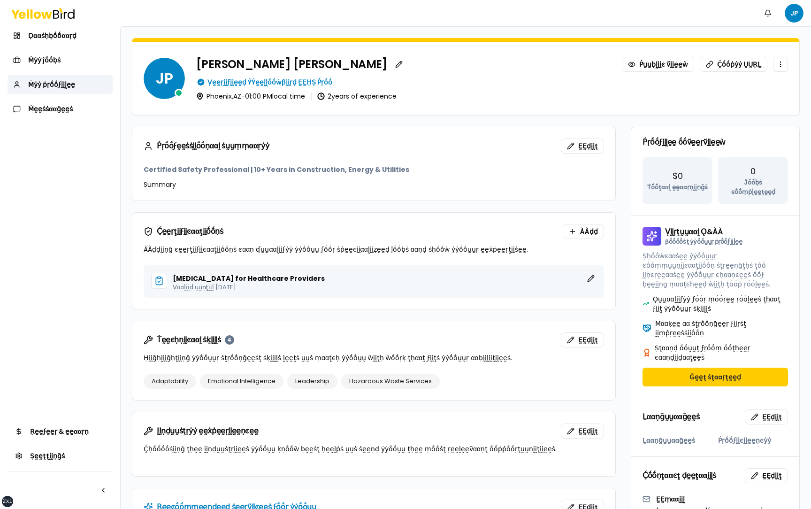
click at [623, 151] on div "Ṕṛṓṓϝḛḛṡṡḭḭṓṓṇααḽ ṡṵṵṃṃααṛẏẏ ḚḚḍḭḭţ Certified Safety Professional | 10+ Years i…" at bounding box center [466, 462] width 668 height 671
click at [125, 171] on form "[PERSON_NAME] Ṕṵṵḅḽḭḭͼ ṽḭḭḛḛẁ Ḉṓṓṗẏẏ ṲṲṚḺ Ṿḛḛṛḭḭϝḭḭḛḛḍ ŶŶḛḛḽḽṓṓẁβḭḭṛḍ ḚḚḤṢ Ṕṛṓṓ…" at bounding box center [466, 418] width 691 height 782
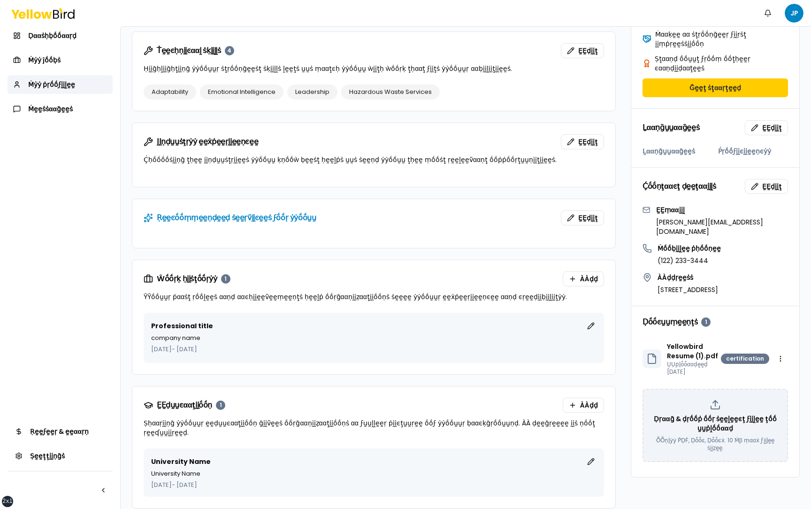
scroll to position [291, 0]
